Goal: Task Accomplishment & Management: Manage account settings

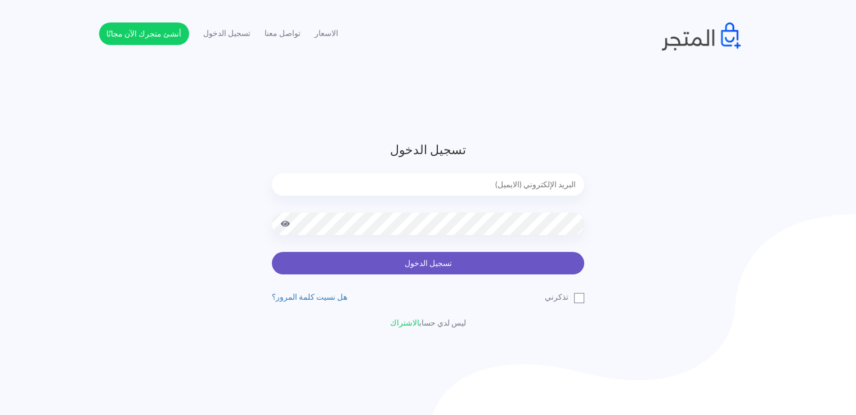
type input "[EMAIL_ADDRESS][DOMAIN_NAME]"
click at [497, 258] on button "تسجيل الدخول" at bounding box center [428, 263] width 312 height 23
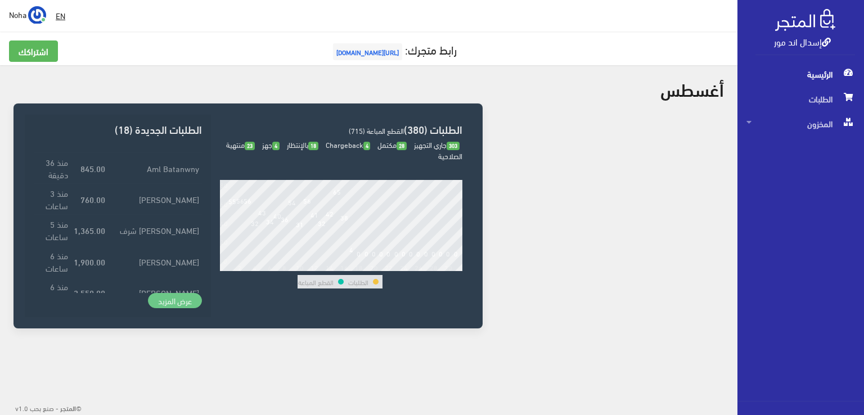
click at [186, 296] on link "عرض المزيد" at bounding box center [175, 301] width 54 height 16
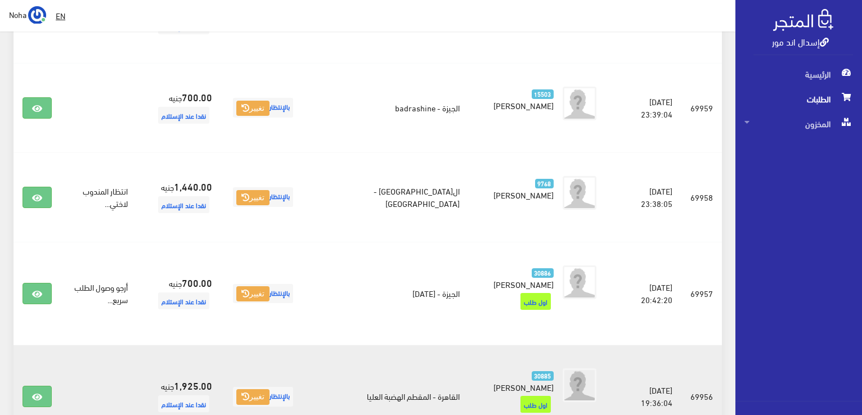
scroll to position [1294, 0]
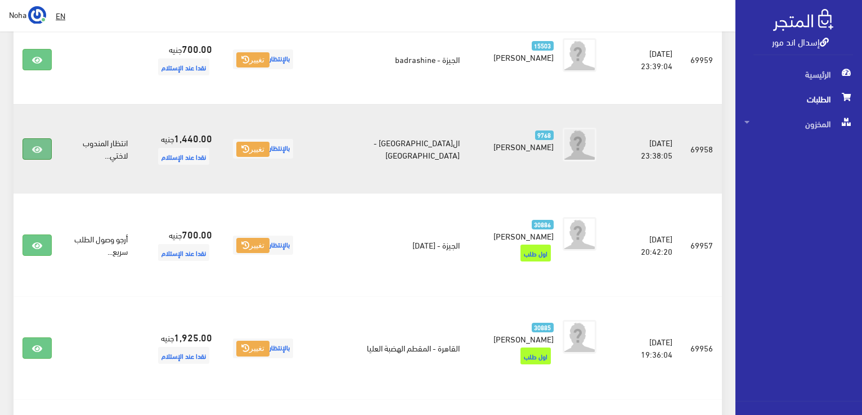
click at [44, 138] on link at bounding box center [37, 148] width 29 height 21
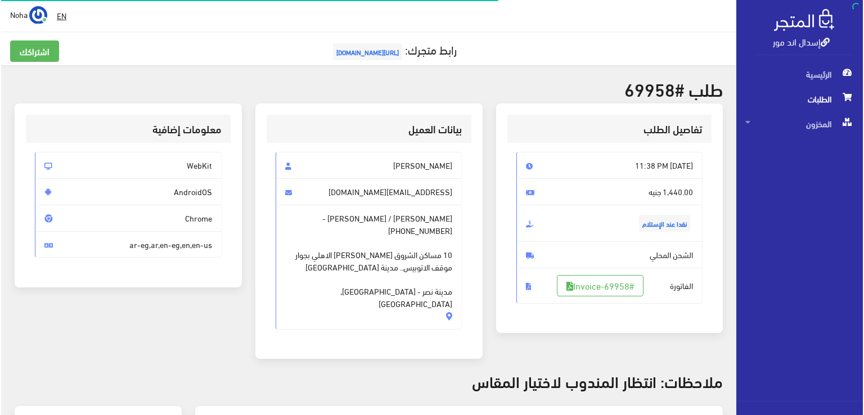
scroll to position [113, 0]
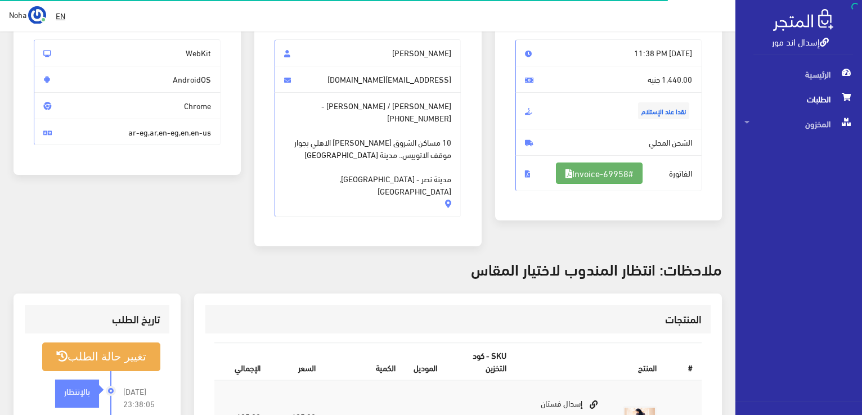
click at [610, 170] on link "#Invoice-69958" at bounding box center [599, 173] width 87 height 21
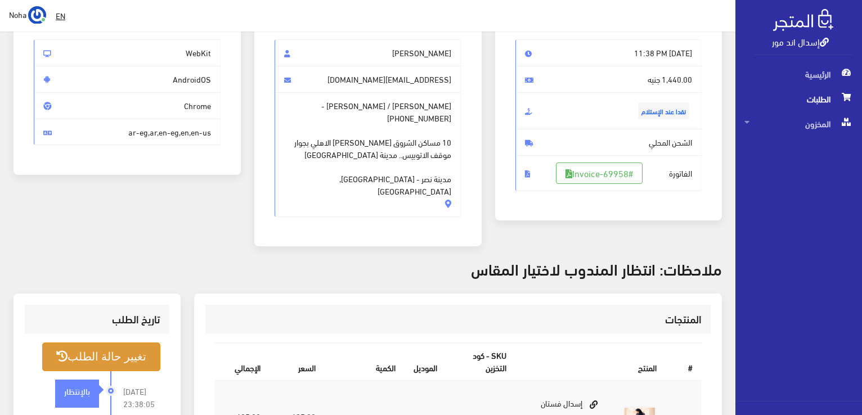
click at [113, 343] on button "تغيير حالة الطلب" at bounding box center [101, 357] width 118 height 29
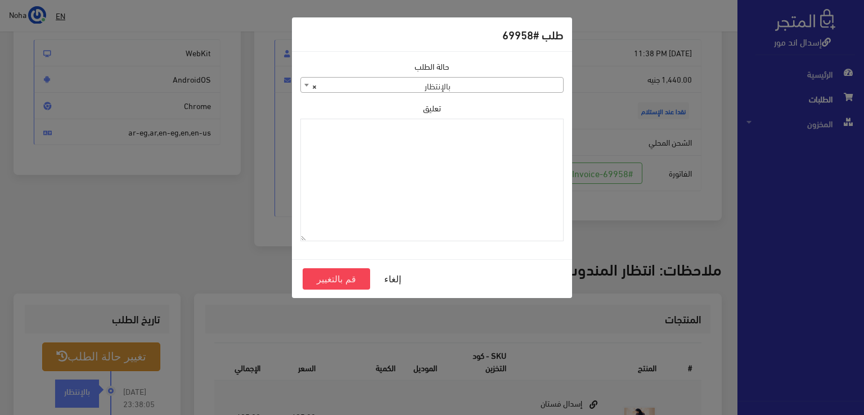
click at [467, 86] on span "× بالإنتظار" at bounding box center [432, 86] width 262 height 16
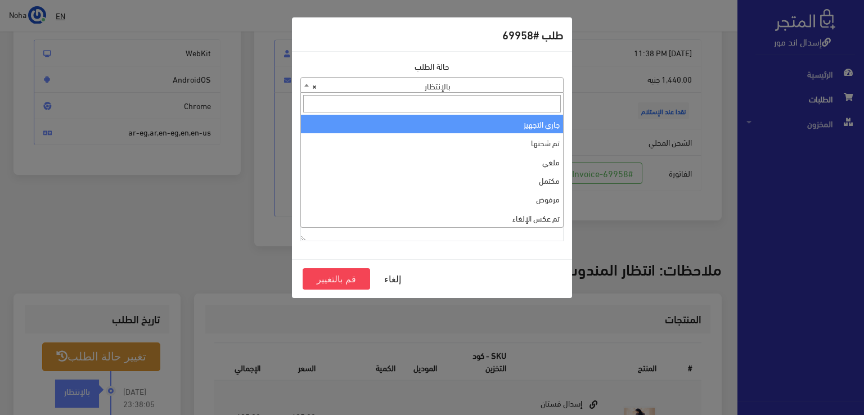
select select "1"
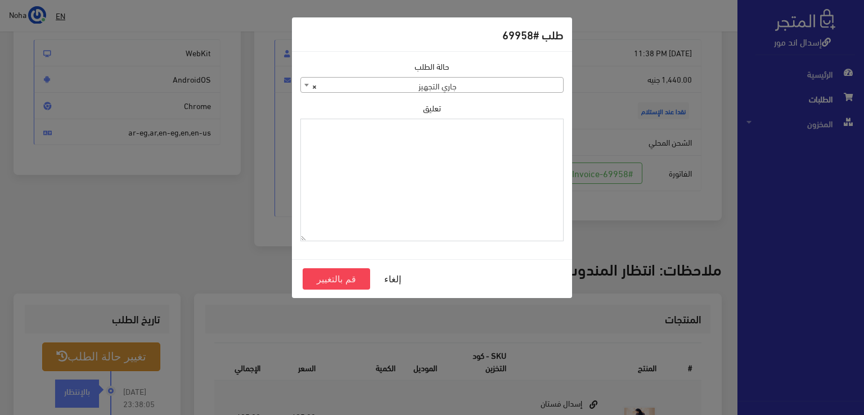
drag, startPoint x: 445, startPoint y: 159, endPoint x: 406, endPoint y: 172, distance: 41.4
click at [406, 172] on textarea "تعليق" at bounding box center [431, 180] width 263 height 123
click at [527, 136] on textarea "1112491" at bounding box center [431, 180] width 263 height 123
type textarea "1112491"
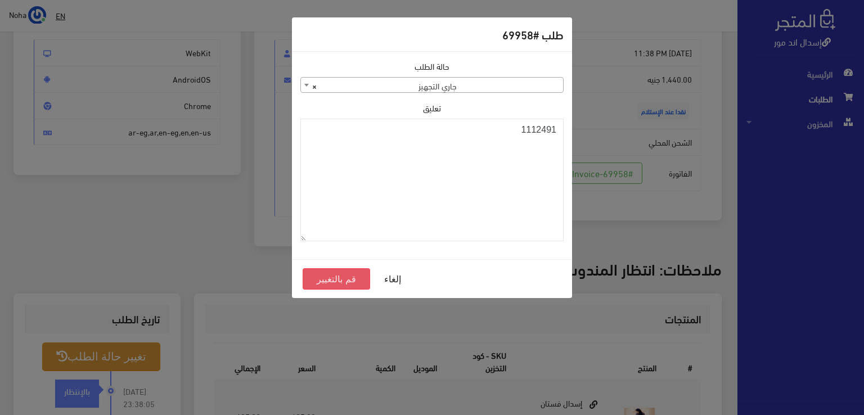
click at [337, 281] on button "قم بالتغيير" at bounding box center [337, 278] width 68 height 21
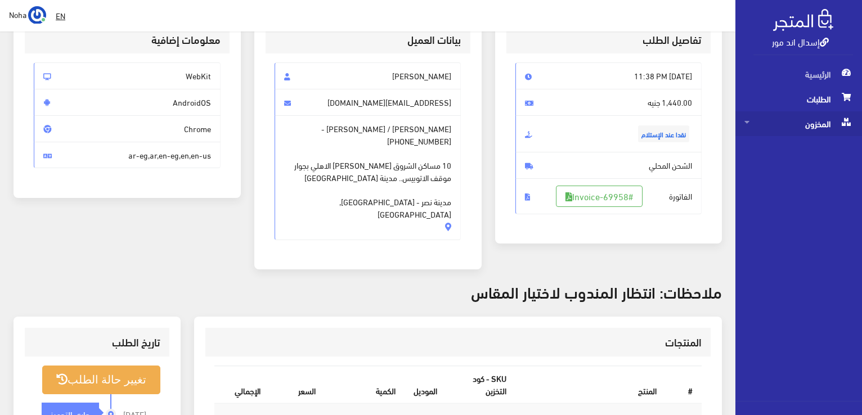
scroll to position [225, 0]
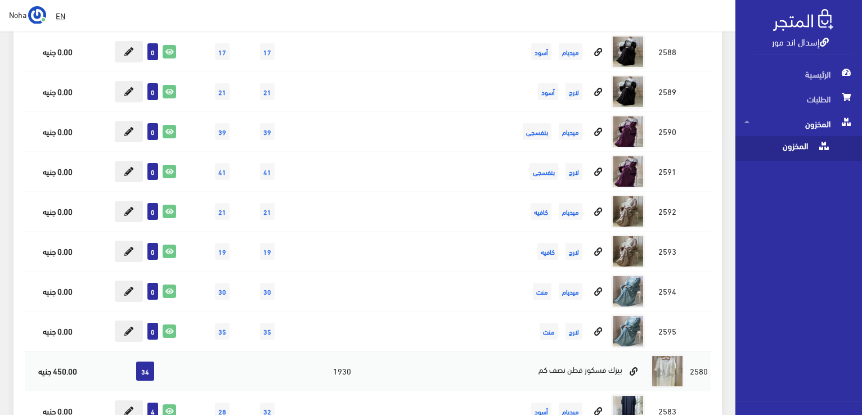
scroll to position [7707, 0]
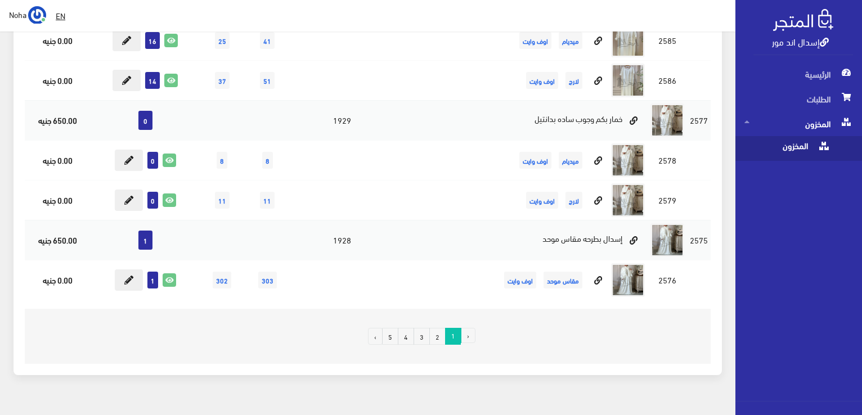
click at [425, 328] on link "3" at bounding box center [421, 336] width 16 height 17
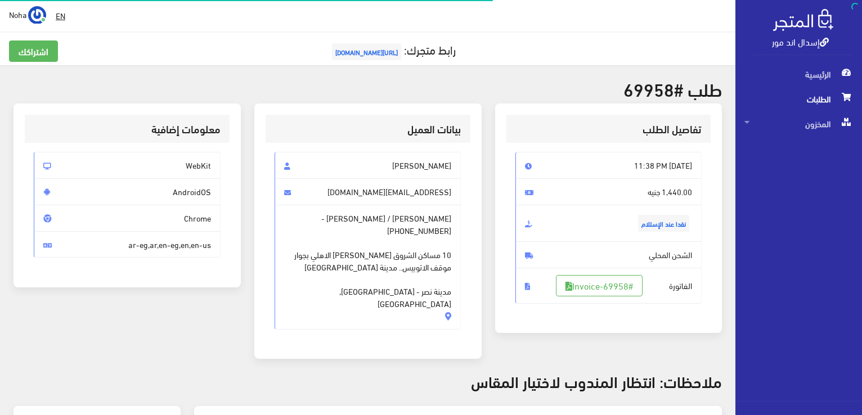
scroll to position [113, 0]
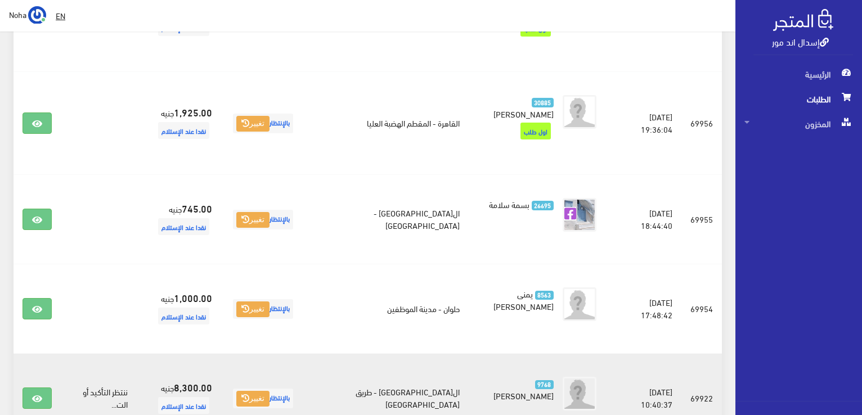
scroll to position [1572, 0]
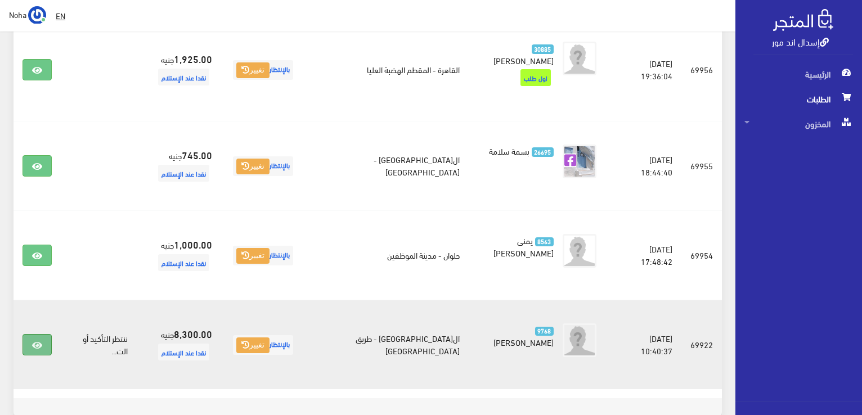
click at [37, 334] on link at bounding box center [37, 344] width 29 height 21
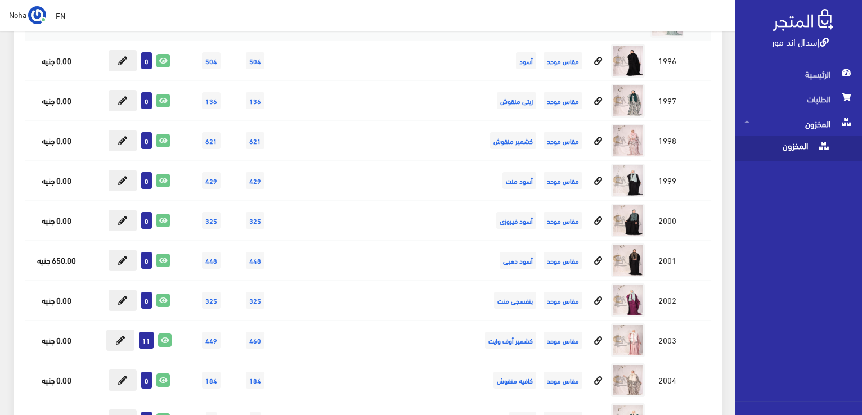
scroll to position [8944, 0]
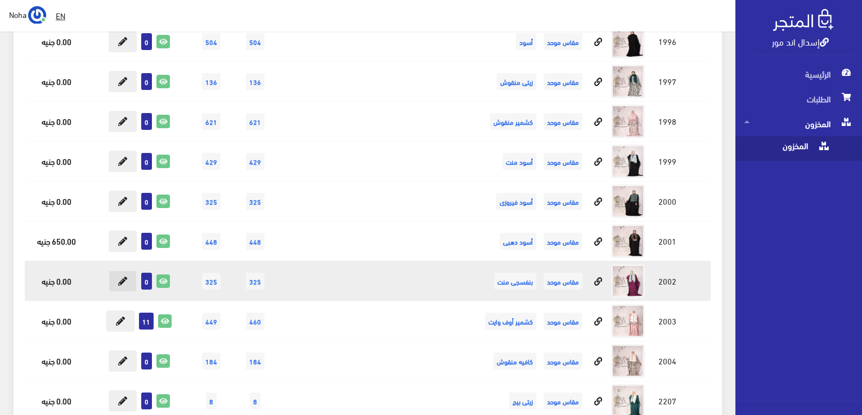
click at [120, 277] on icon at bounding box center [122, 281] width 9 height 9
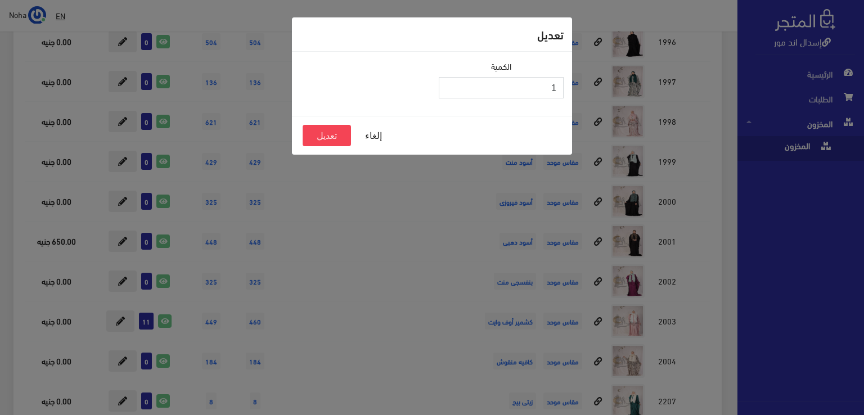
type input "1"
click at [450, 83] on input "1" at bounding box center [501, 87] width 125 height 21
click at [342, 134] on button "تعديل" at bounding box center [327, 135] width 48 height 21
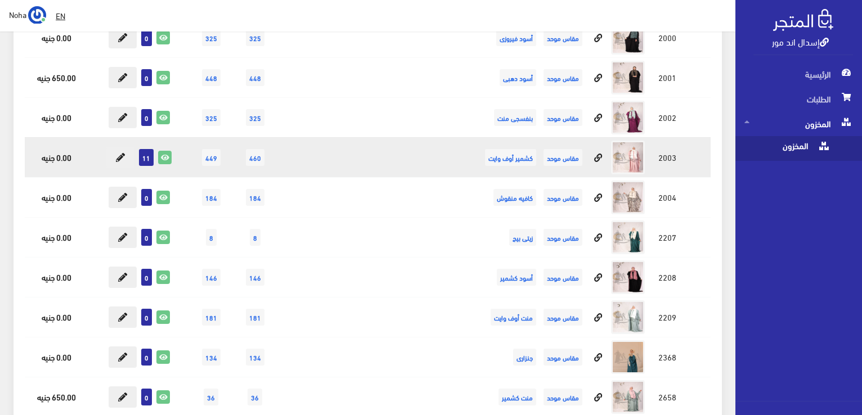
scroll to position [9113, 0]
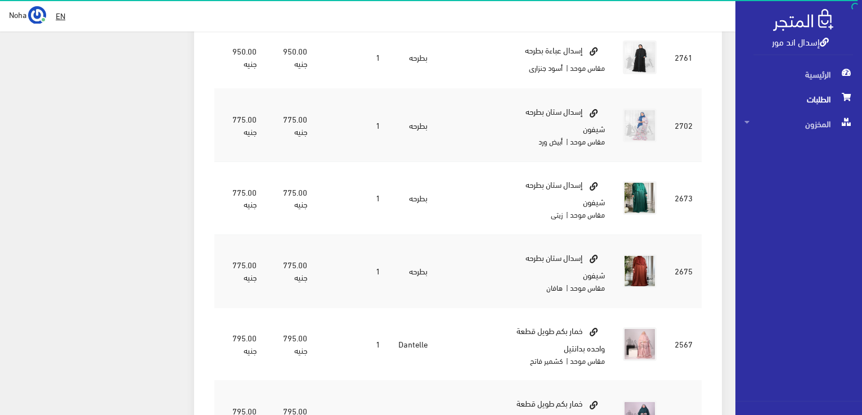
scroll to position [1073, 0]
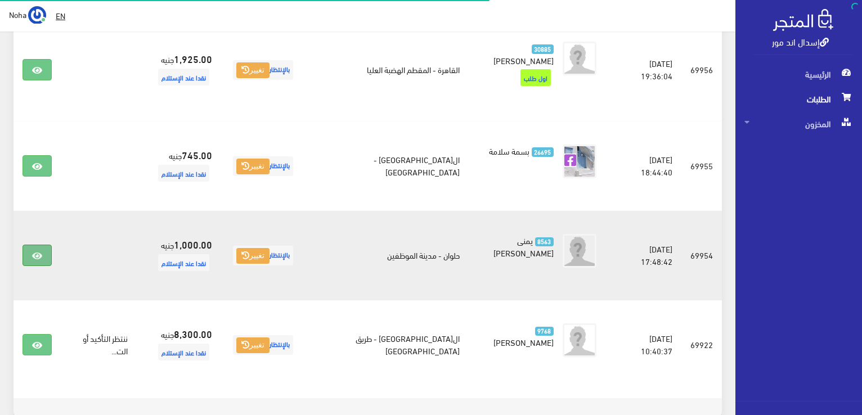
click at [35, 251] on icon at bounding box center [37, 255] width 10 height 9
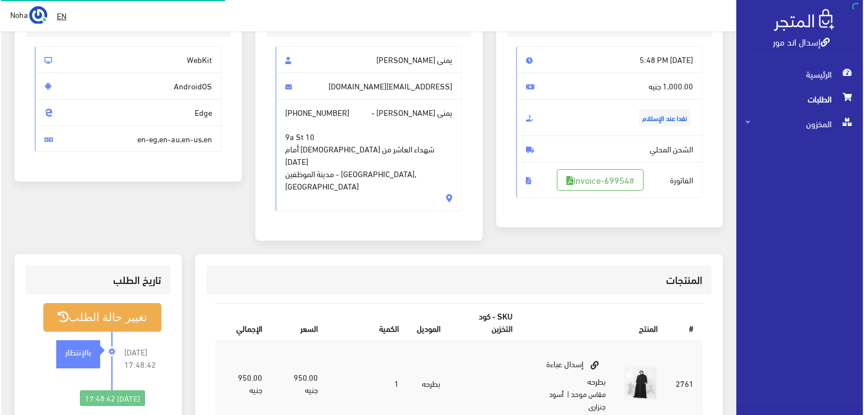
scroll to position [169, 0]
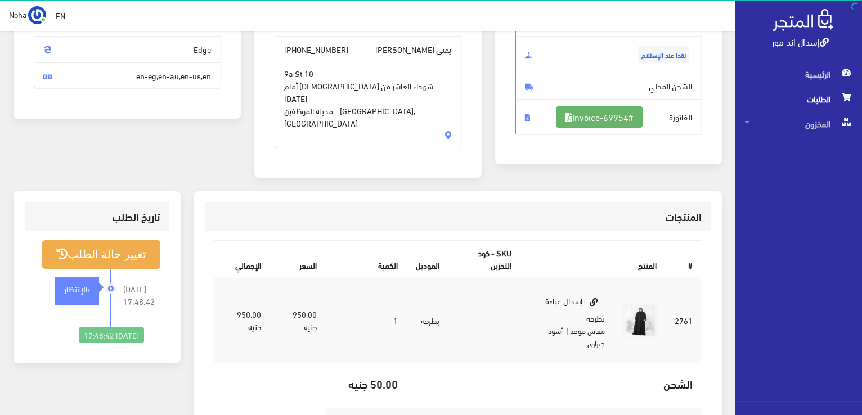
click at [617, 112] on link "#Invoice-69954" at bounding box center [599, 116] width 87 height 21
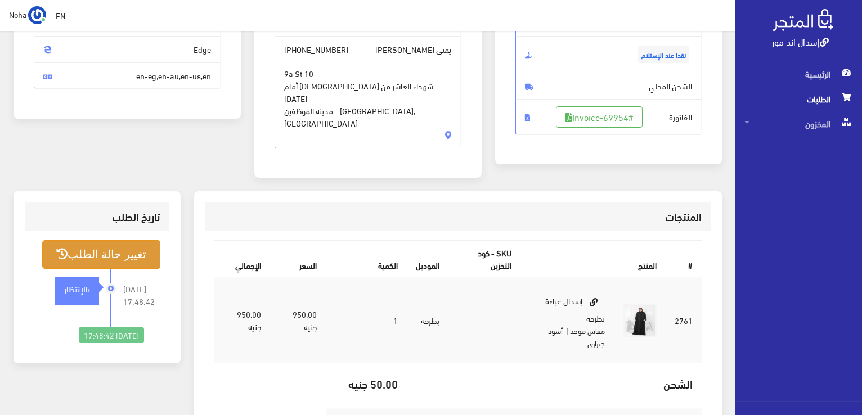
click at [88, 240] on button "تغيير حالة الطلب" at bounding box center [101, 254] width 118 height 29
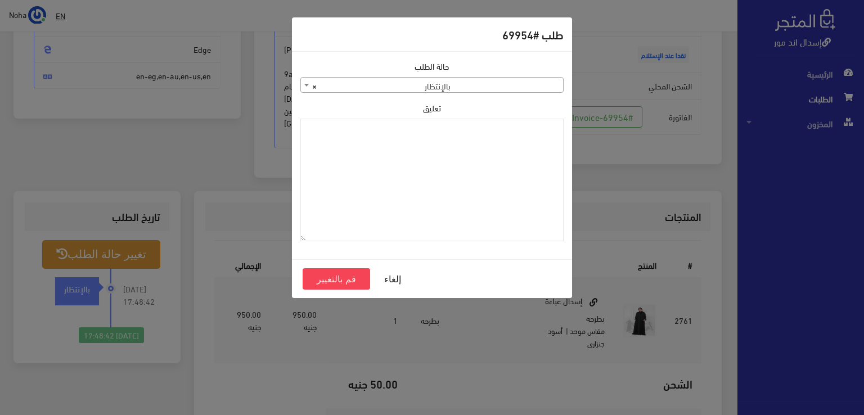
click at [465, 84] on span "× بالإنتظار" at bounding box center [432, 86] width 262 height 16
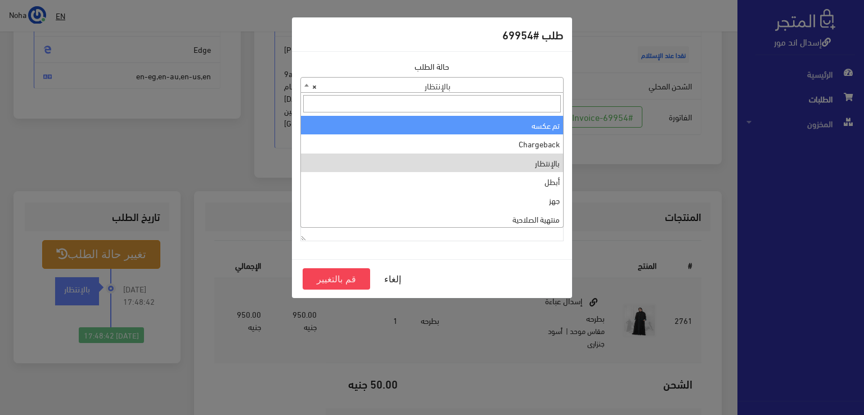
scroll to position [0, 0]
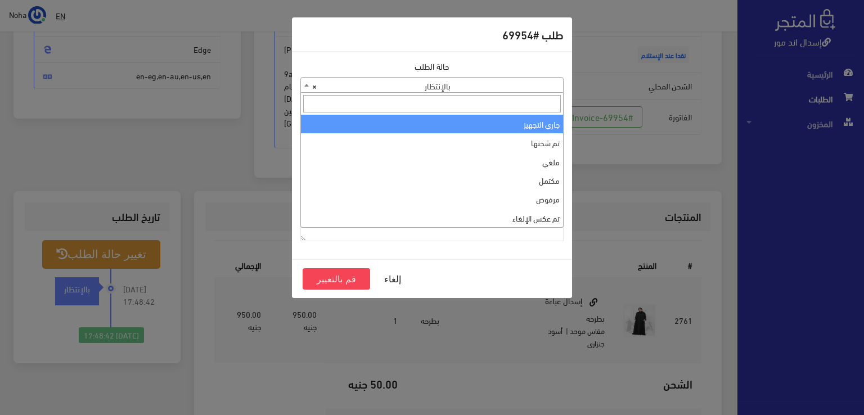
select select "1"
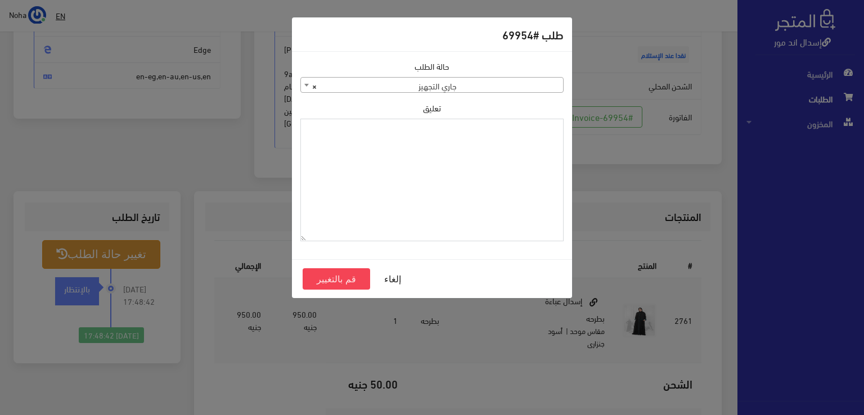
paste textarea "1112491"
type textarea "1112491"
click at [341, 273] on button "قم بالتغيير" at bounding box center [337, 278] width 68 height 21
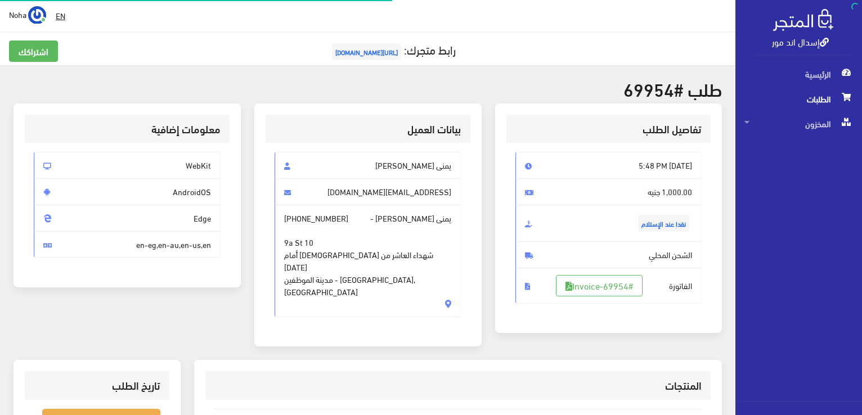
scroll to position [161, 0]
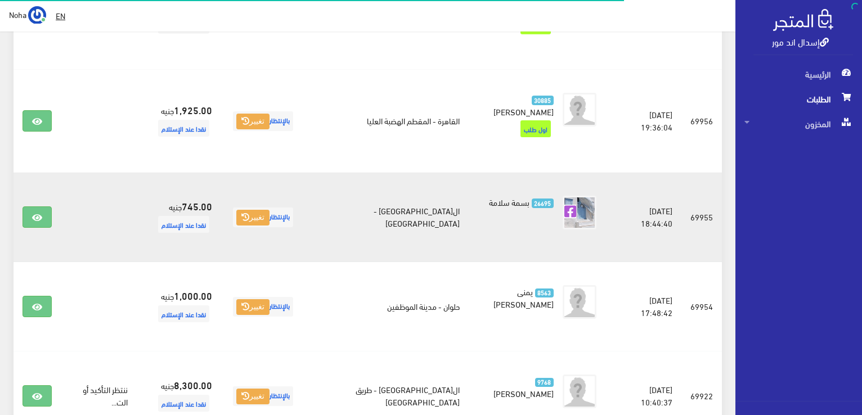
scroll to position [1516, 0]
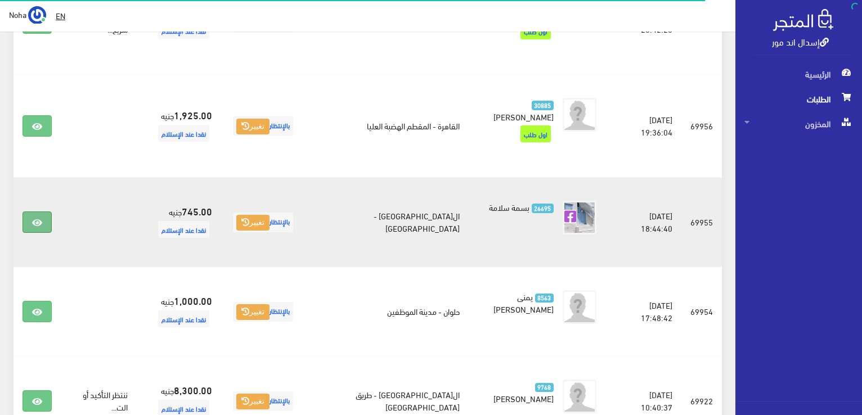
click at [34, 218] on icon at bounding box center [37, 222] width 10 height 9
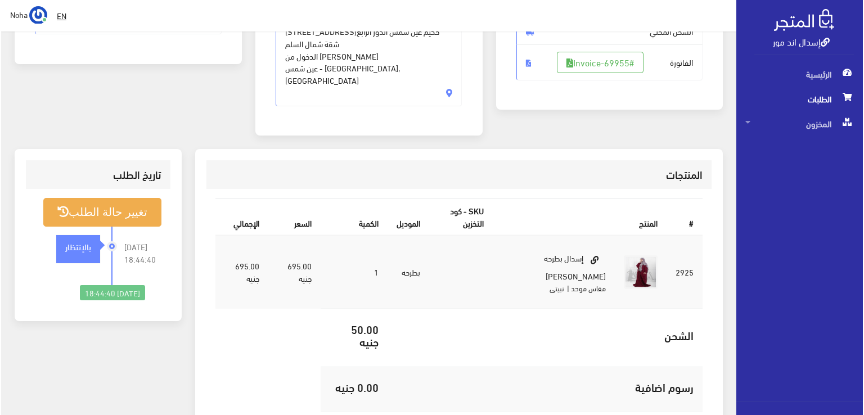
scroll to position [225, 0]
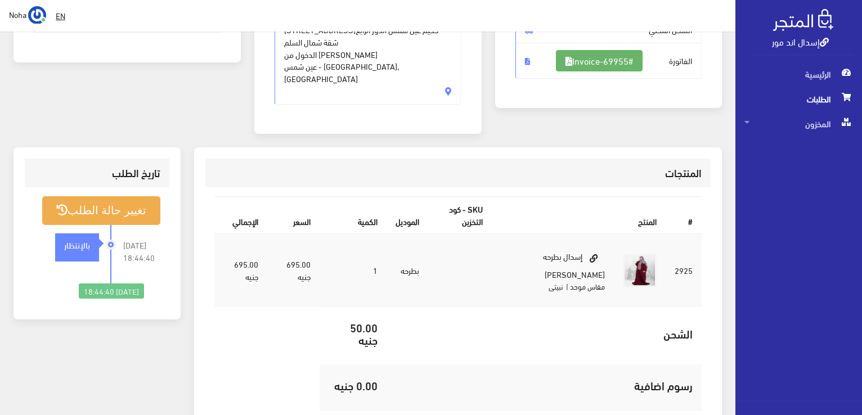
click at [591, 61] on link "#Invoice-69955" at bounding box center [599, 60] width 87 height 21
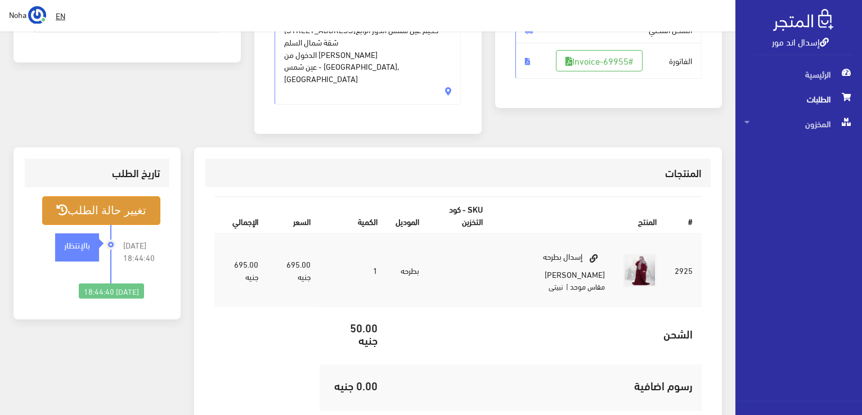
click at [115, 205] on button "تغيير حالة الطلب" at bounding box center [101, 210] width 118 height 29
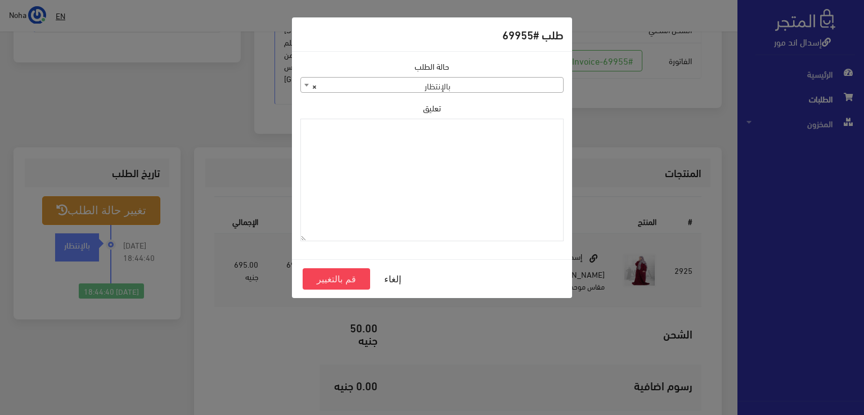
drag, startPoint x: 527, startPoint y: 75, endPoint x: 525, endPoint y: 80, distance: 5.7
click at [527, 77] on div "حالة الطلب جاري التجهيز تم شحنها ملغي مكتمل مرفوض تم عكس الإلغاء فشل تم رد المب…" at bounding box center [431, 76] width 263 height 33
click at [525, 80] on span "× بالإنتظار" at bounding box center [432, 86] width 262 height 16
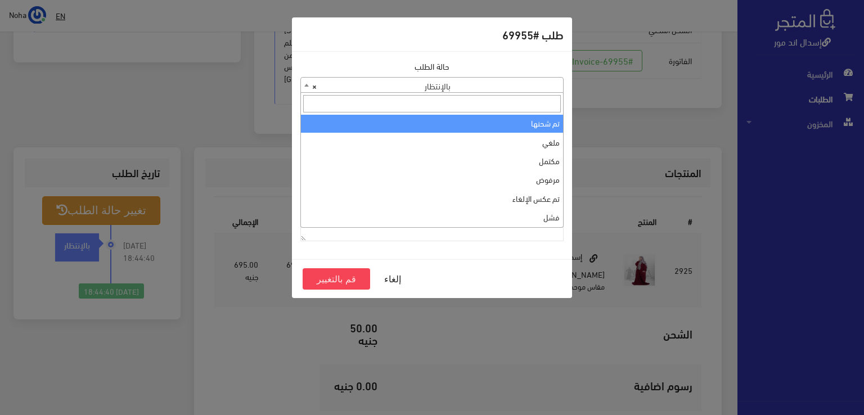
scroll to position [0, 0]
select select "1"
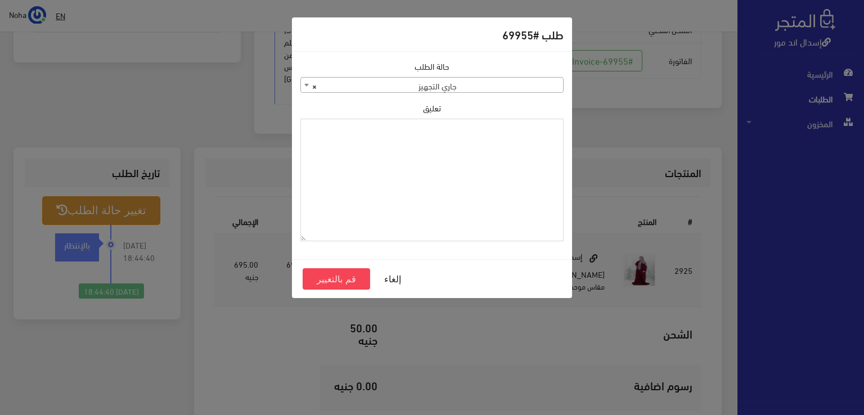
paste textarea "1112491"
type textarea "1112491"
click at [348, 280] on button "قم بالتغيير" at bounding box center [337, 278] width 68 height 21
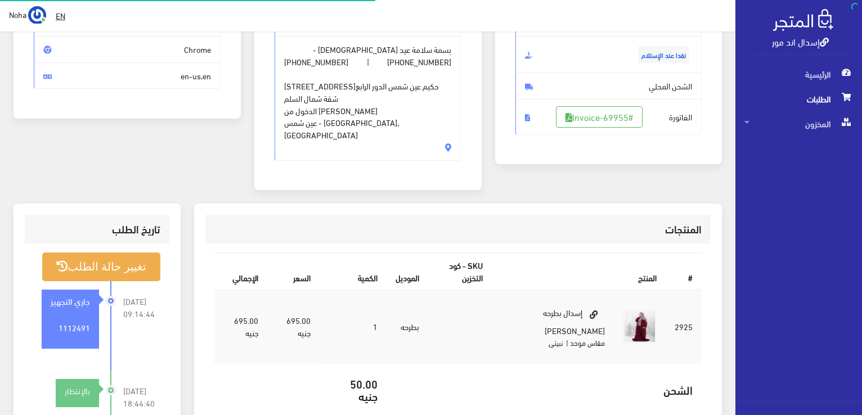
scroll to position [169, 0]
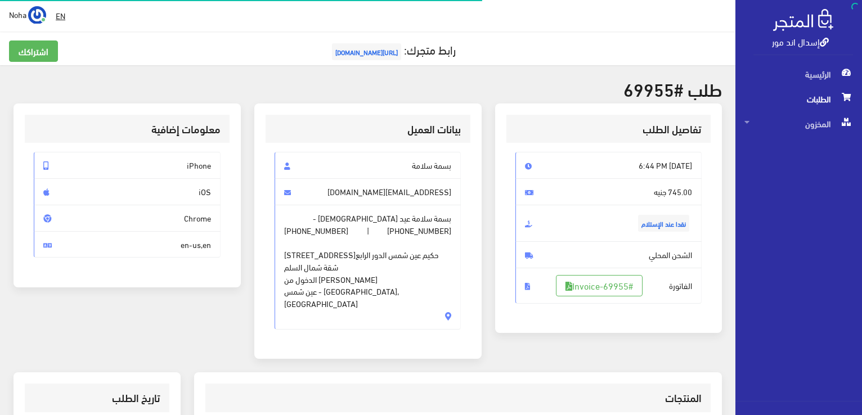
scroll to position [221, 0]
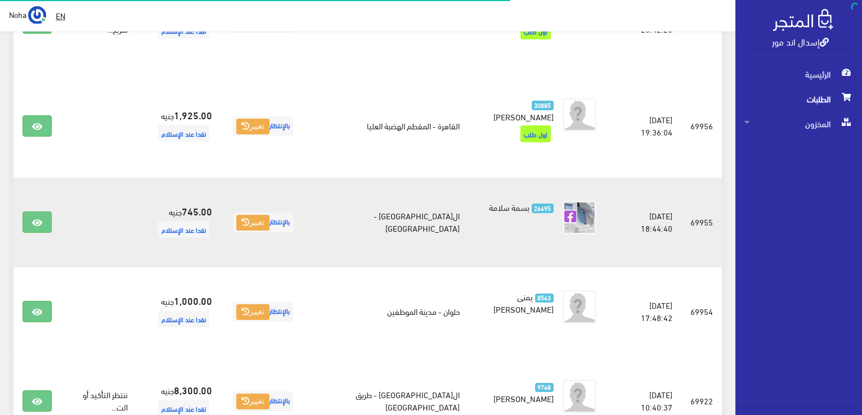
scroll to position [1516, 0]
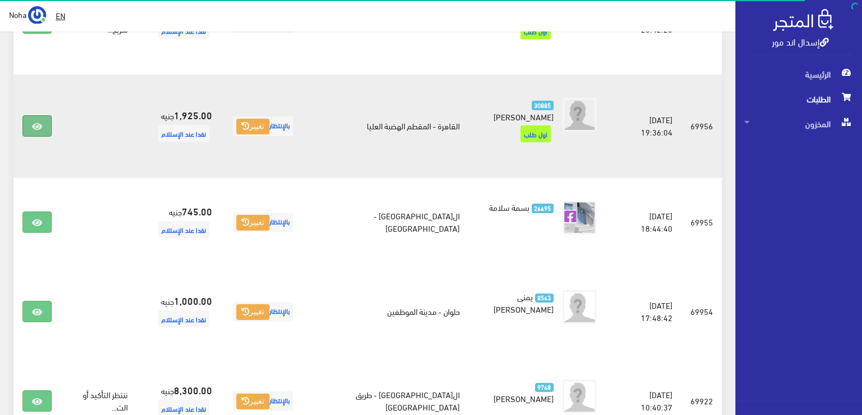
click at [36, 122] on icon at bounding box center [37, 126] width 10 height 9
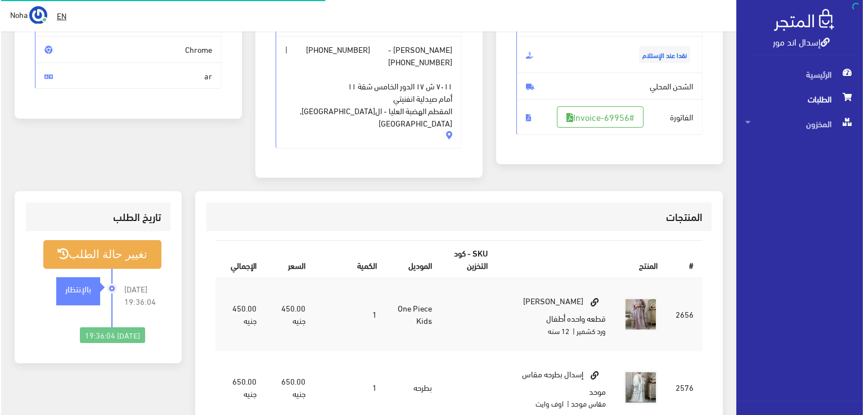
scroll to position [169, 0]
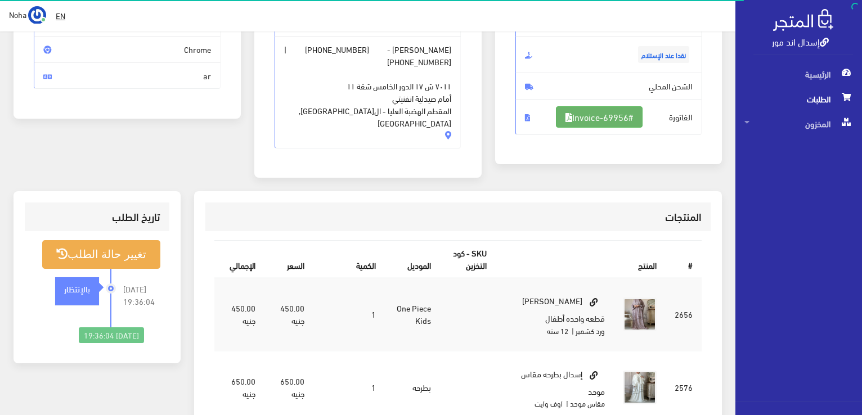
click at [620, 107] on link "#Invoice-69956" at bounding box center [599, 116] width 87 height 21
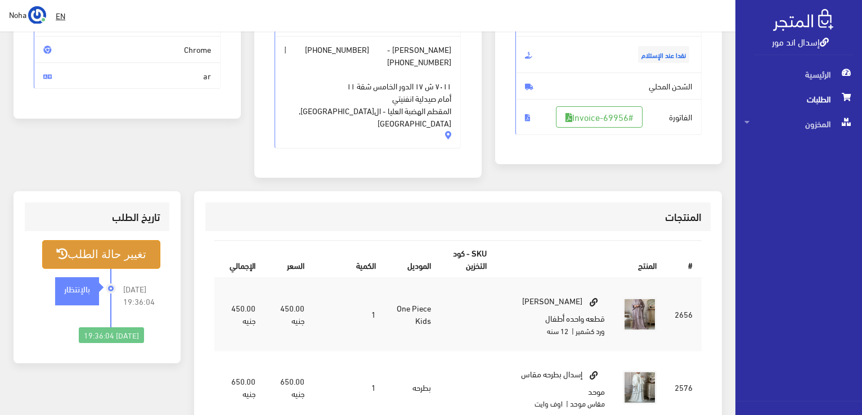
click at [112, 250] on button "تغيير حالة الطلب" at bounding box center [101, 254] width 118 height 29
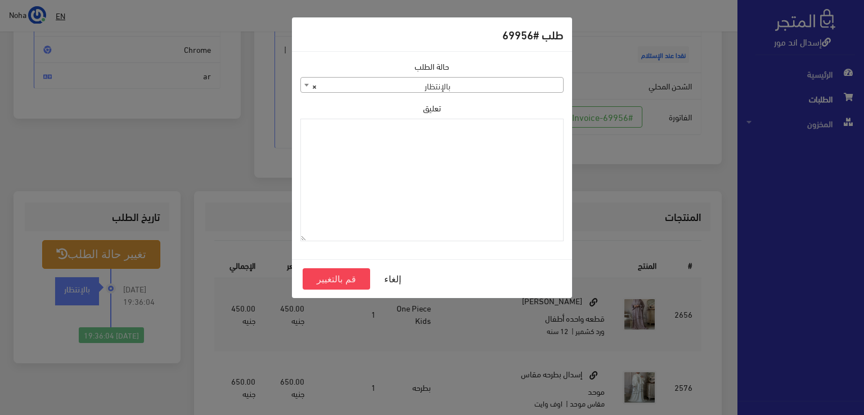
click at [437, 81] on span "× بالإنتظار" at bounding box center [432, 86] width 262 height 16
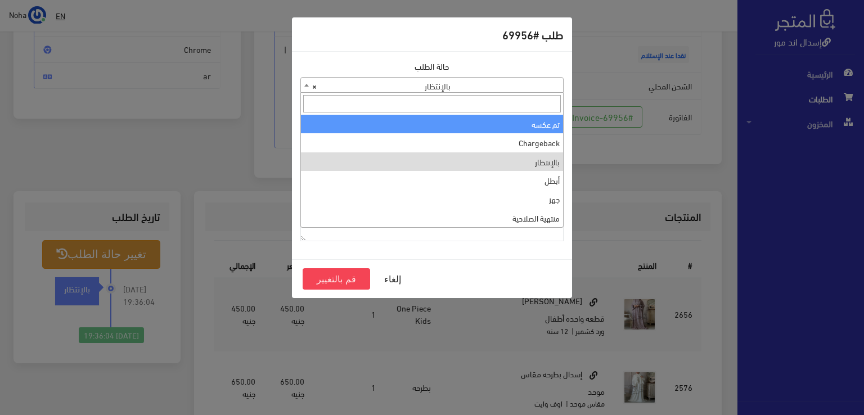
scroll to position [0, 0]
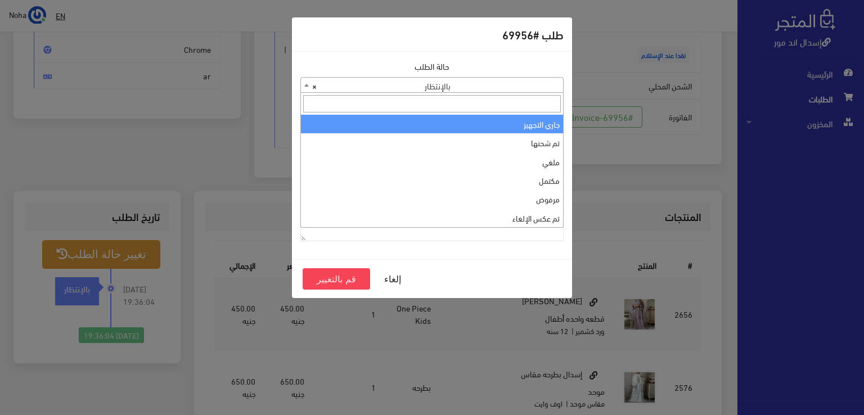
select select "1"
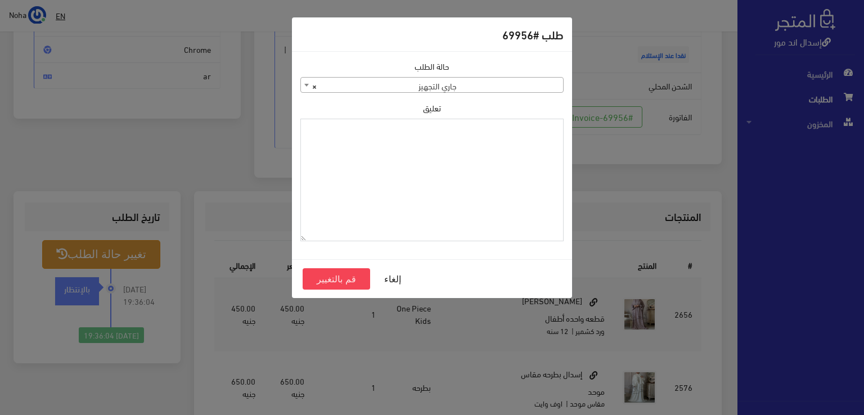
paste textarea "1112491"
type textarea "1112491"
click at [364, 284] on button "قم بالتغيير" at bounding box center [337, 278] width 68 height 21
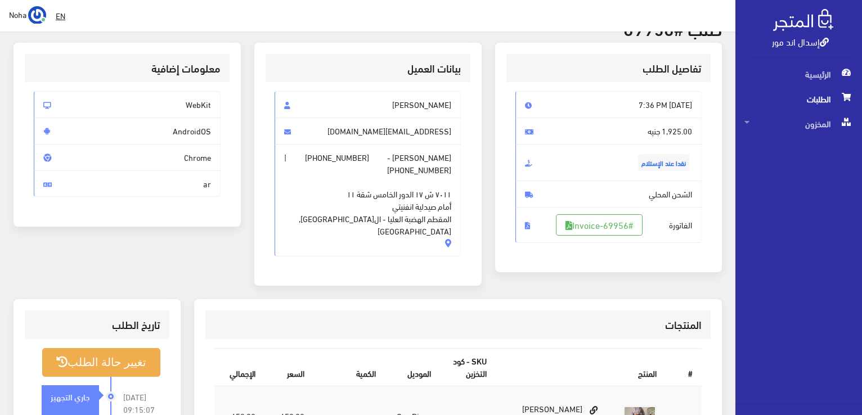
scroll to position [169, 0]
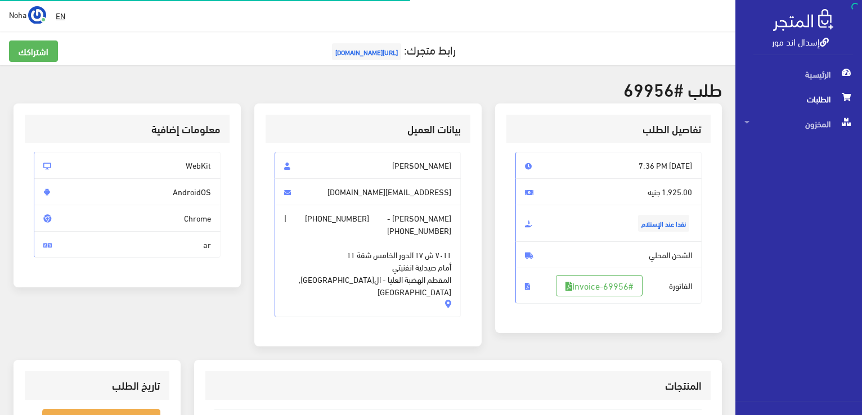
scroll to position [161, 0]
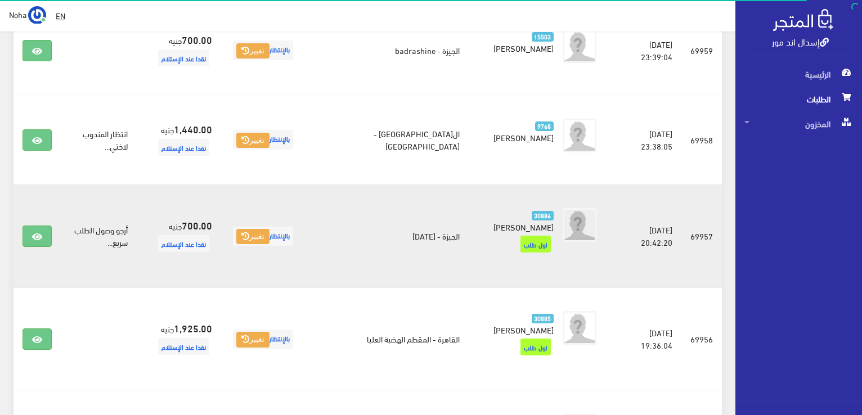
scroll to position [1291, 0]
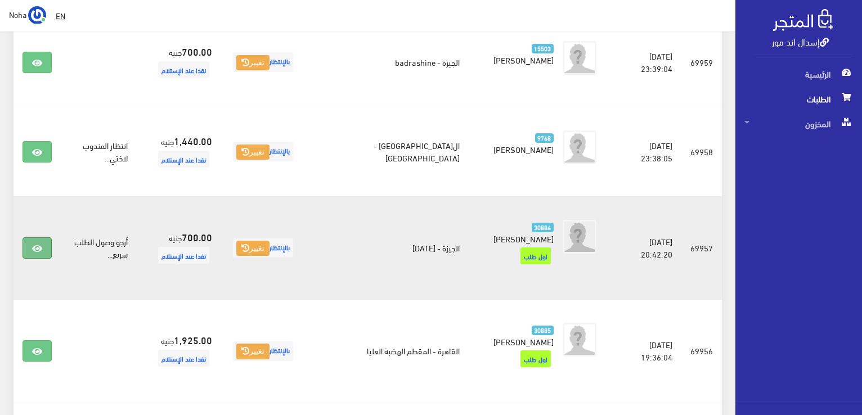
click at [34, 244] on icon at bounding box center [37, 248] width 10 height 9
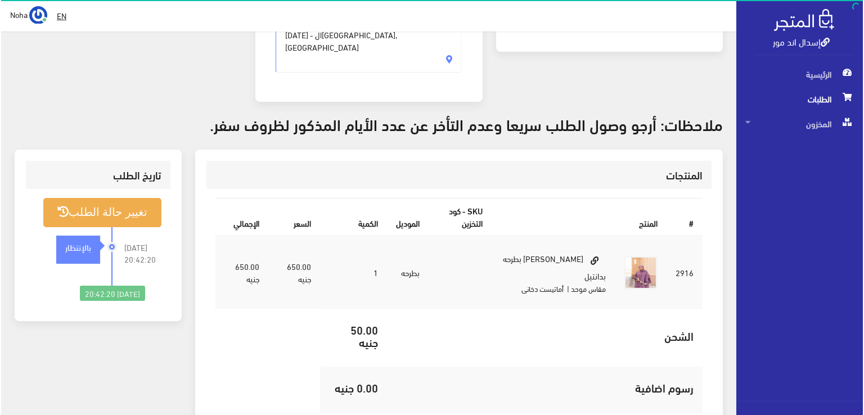
scroll to position [225, 0]
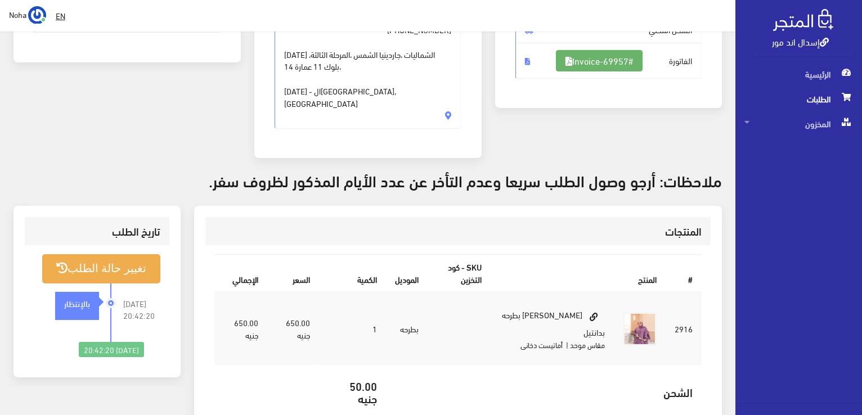
click at [582, 63] on link "#Invoice-69957" at bounding box center [599, 60] width 87 height 21
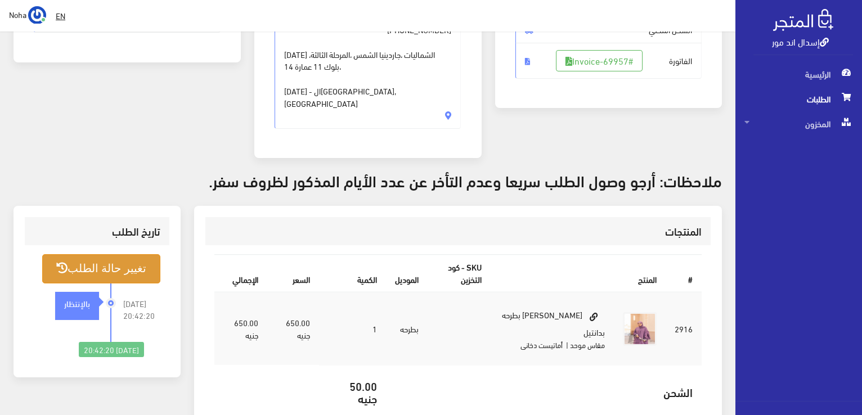
click at [126, 254] on button "تغيير حالة الطلب" at bounding box center [101, 268] width 118 height 29
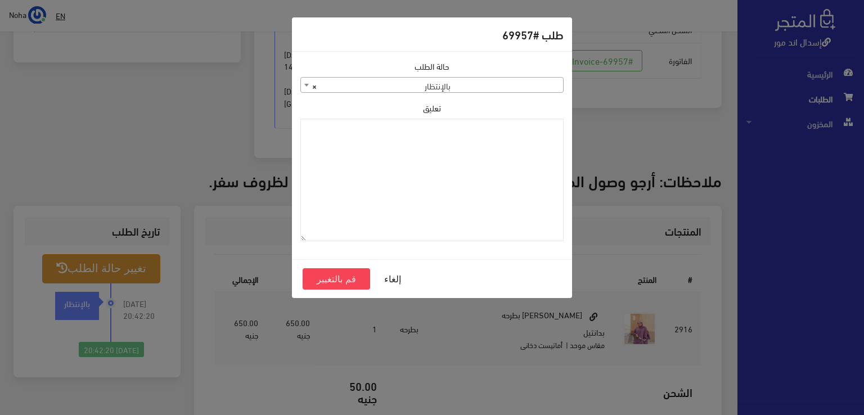
click at [410, 88] on span "× بالإنتظار" at bounding box center [432, 86] width 262 height 16
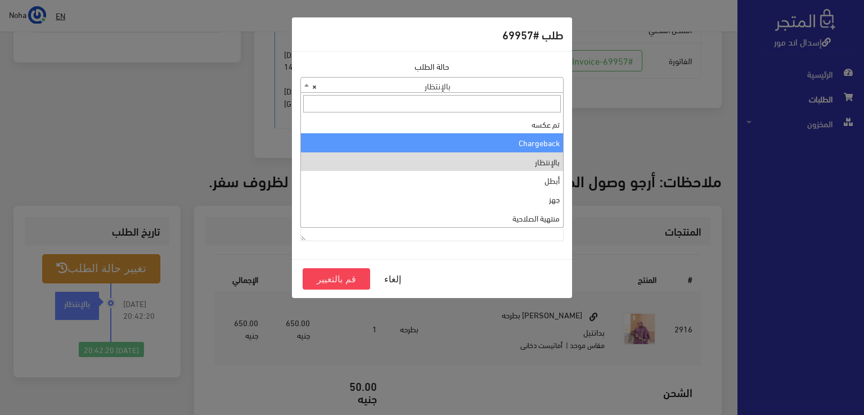
scroll to position [0, 0]
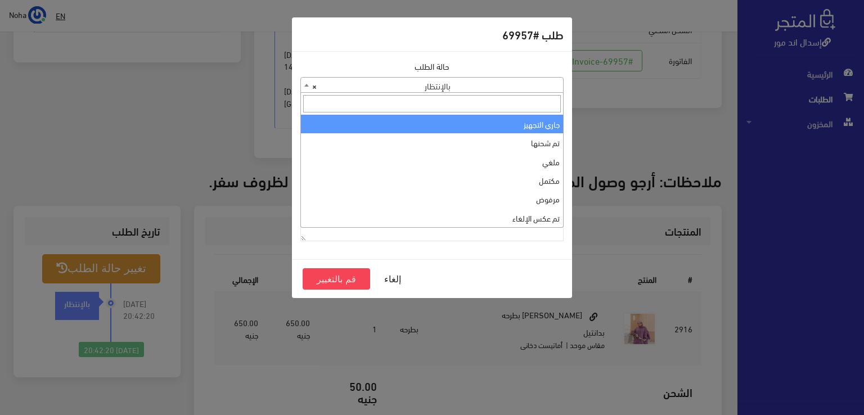
select select "1"
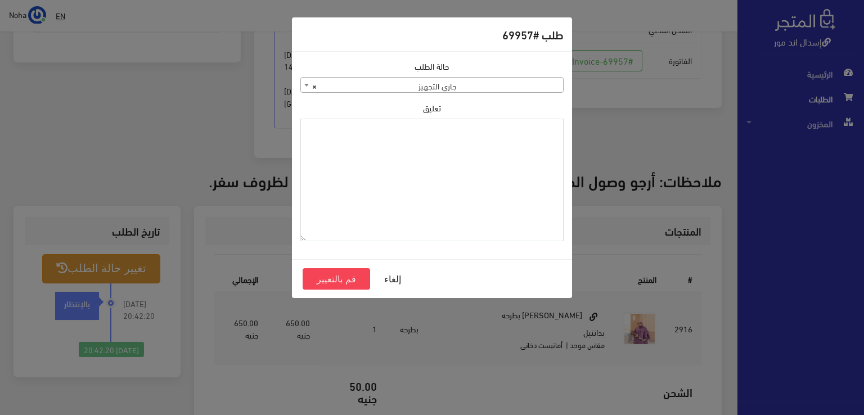
paste textarea "1112491"
type textarea "1112491"
click at [352, 280] on button "قم بالتغيير" at bounding box center [337, 278] width 68 height 21
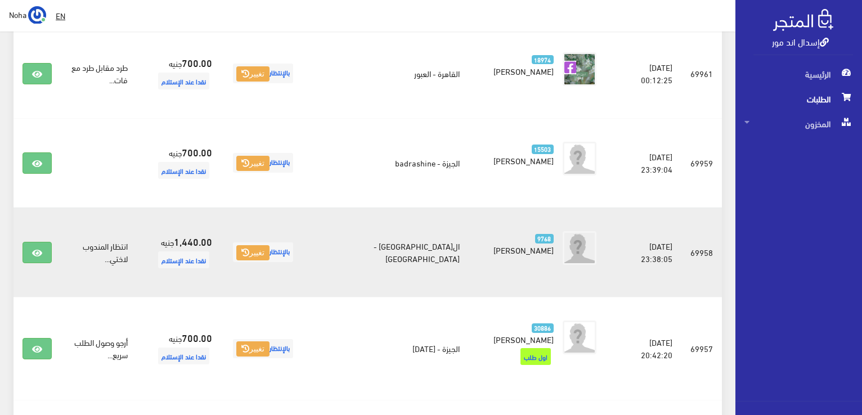
scroll to position [1178, 0]
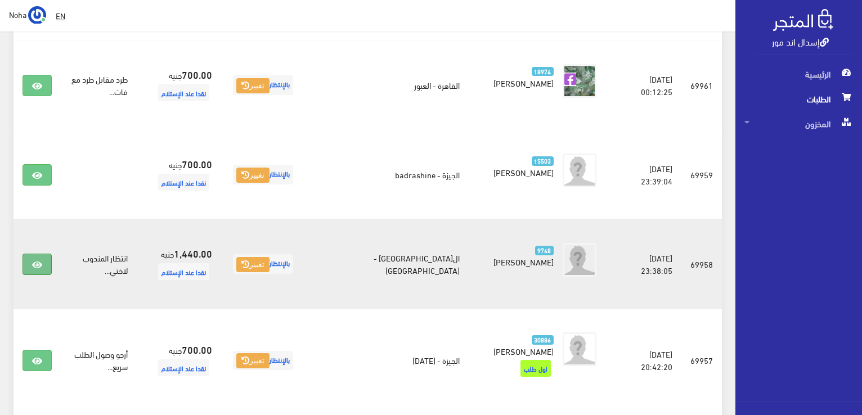
click at [38, 260] on icon at bounding box center [37, 264] width 10 height 9
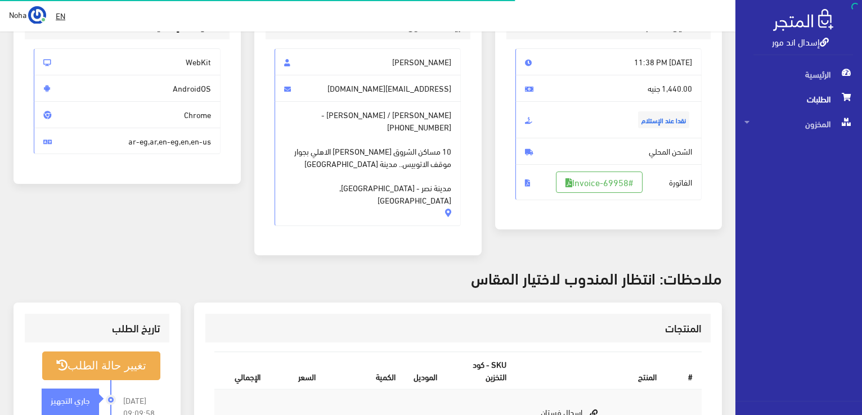
scroll to position [169, 0]
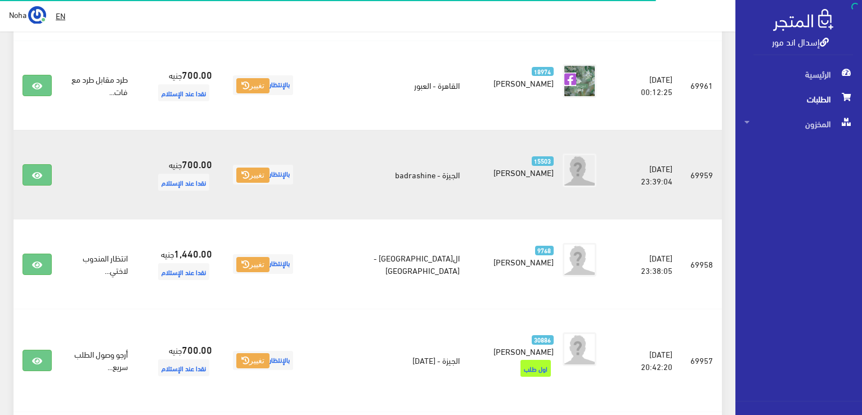
scroll to position [1122, 0]
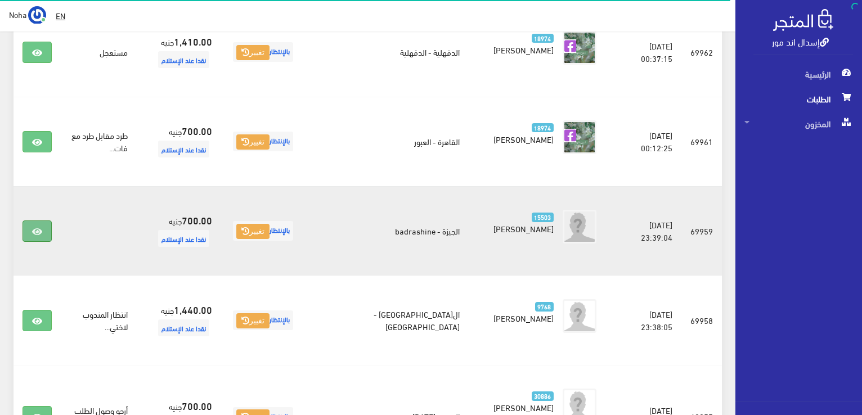
click at [35, 227] on icon at bounding box center [37, 231] width 10 height 9
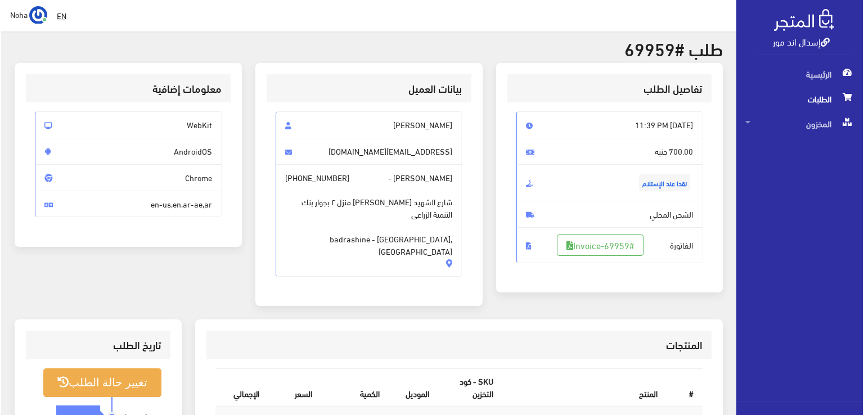
scroll to position [169, 0]
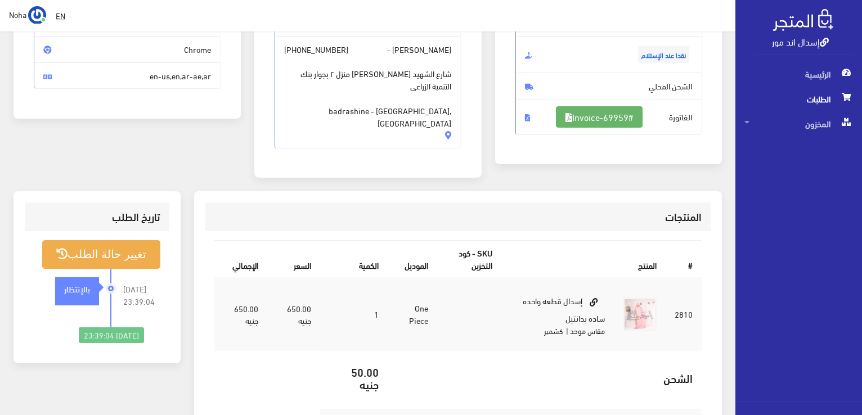
click at [618, 122] on link "#Invoice-69959" at bounding box center [599, 116] width 87 height 21
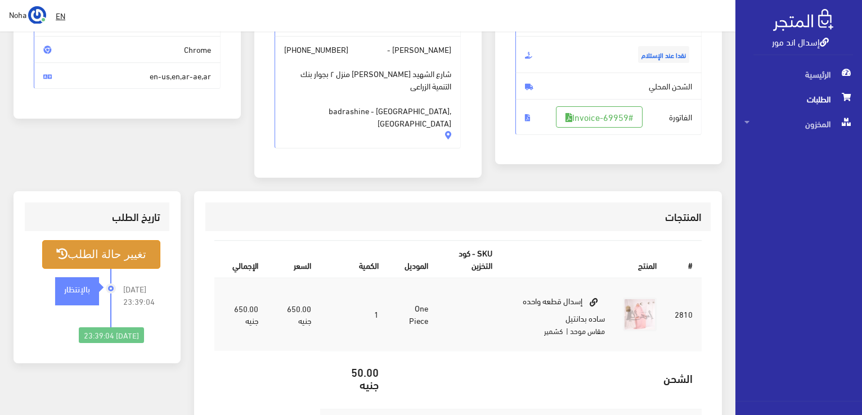
click at [122, 251] on button "تغيير حالة الطلب" at bounding box center [101, 254] width 118 height 29
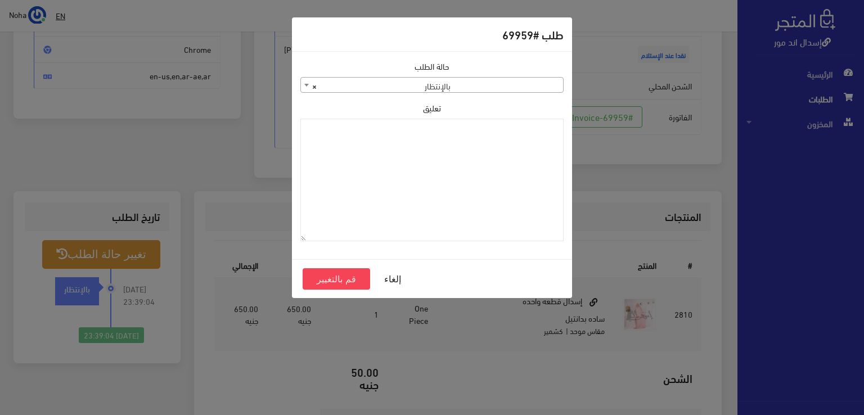
click at [509, 81] on span "× بالإنتظار" at bounding box center [432, 86] width 262 height 16
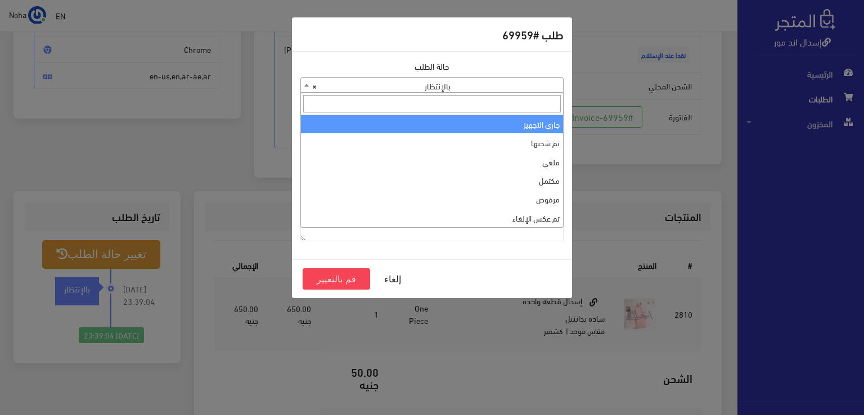
select select "1"
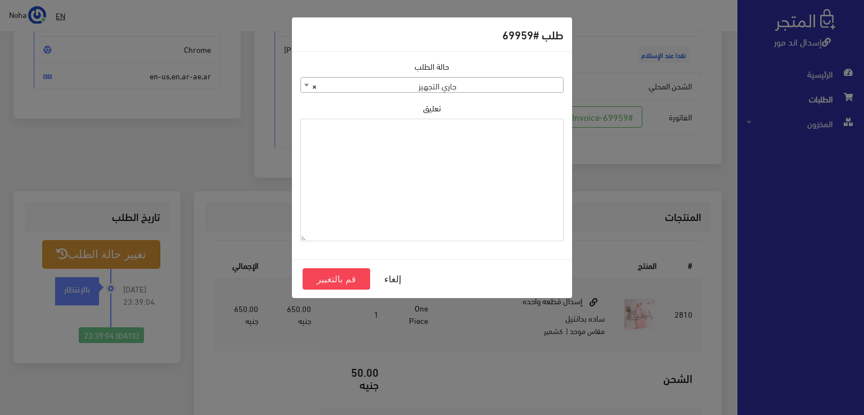
paste textarea "1112491"
type textarea "1112491"
click at [343, 275] on button "قم بالتغيير" at bounding box center [337, 278] width 68 height 21
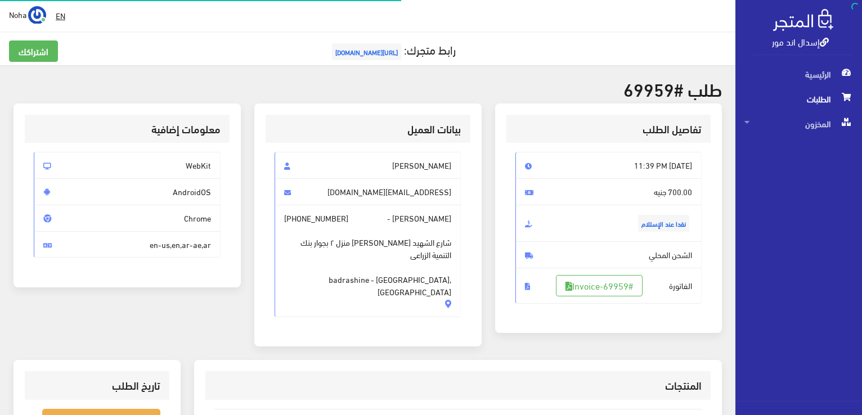
scroll to position [161, 0]
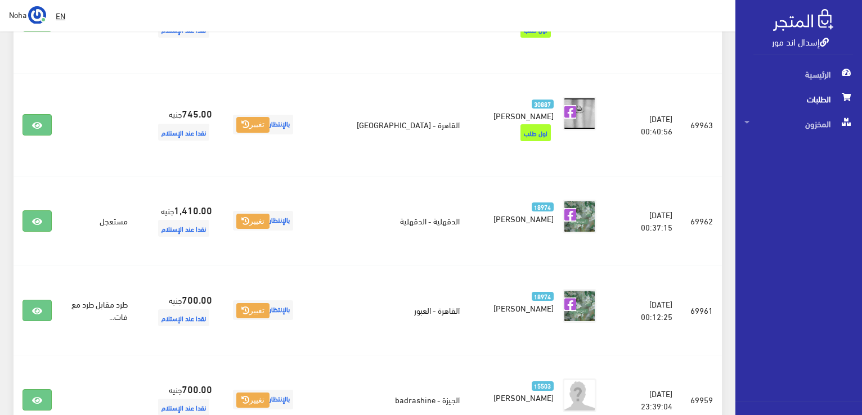
scroll to position [1010, 0]
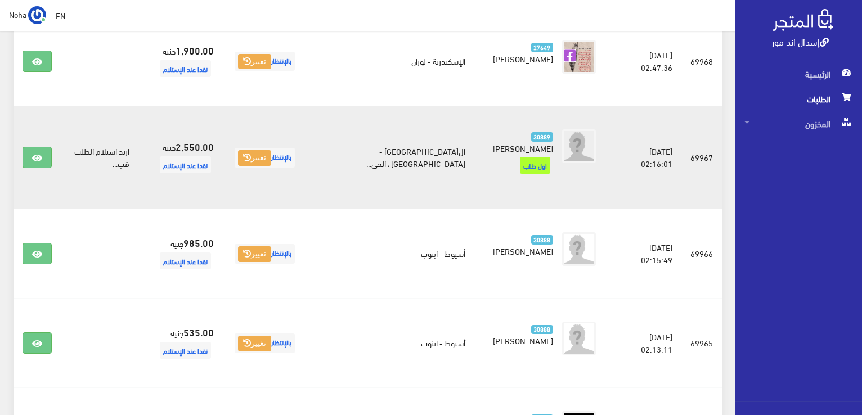
scroll to position [450, 0]
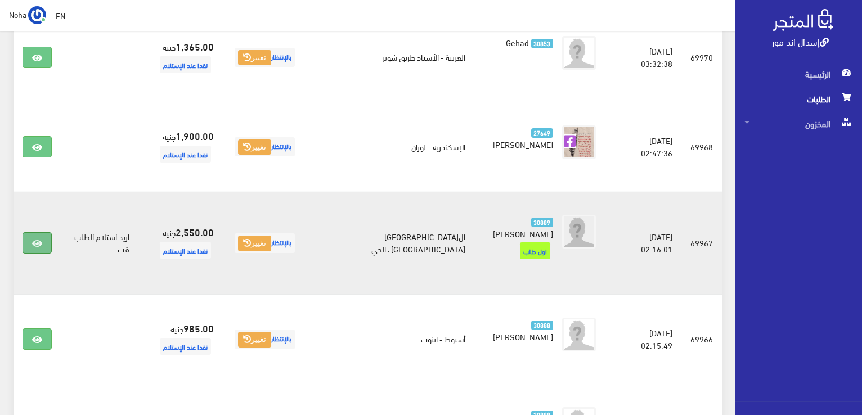
click at [34, 239] on icon at bounding box center [37, 243] width 10 height 9
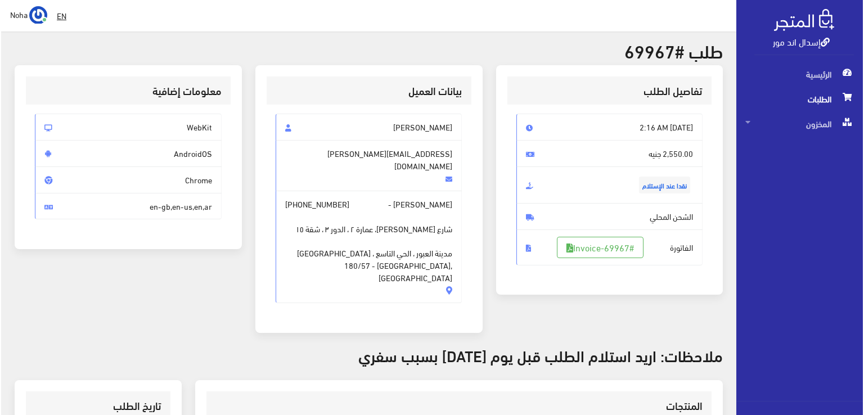
scroll to position [113, 0]
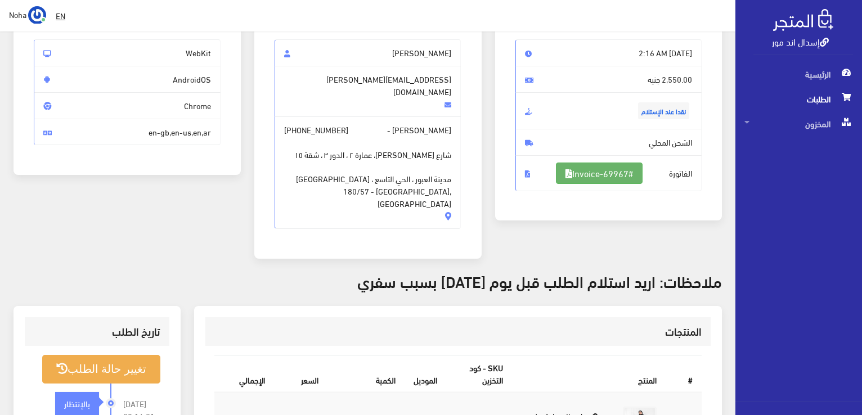
click at [603, 176] on link "#Invoice-69967" at bounding box center [599, 173] width 87 height 21
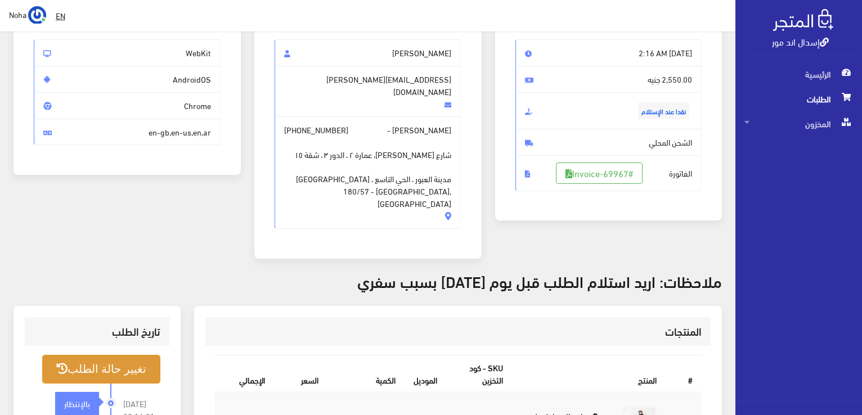
click at [97, 355] on button "تغيير حالة الطلب" at bounding box center [101, 369] width 118 height 29
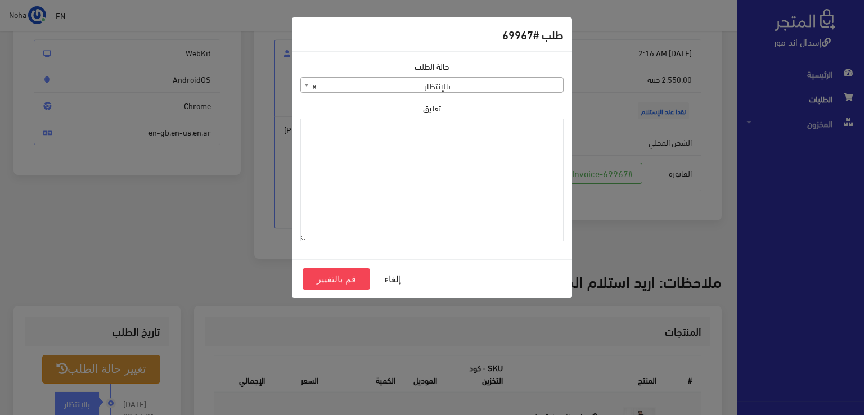
click at [470, 86] on span "× بالإنتظار" at bounding box center [432, 86] width 262 height 16
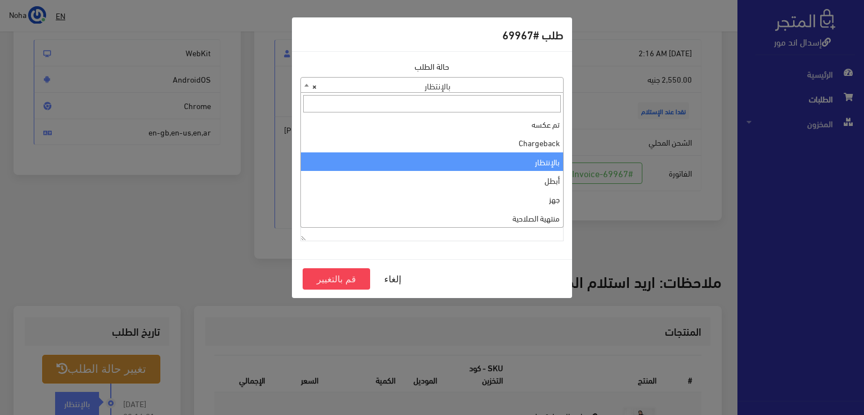
scroll to position [0, 0]
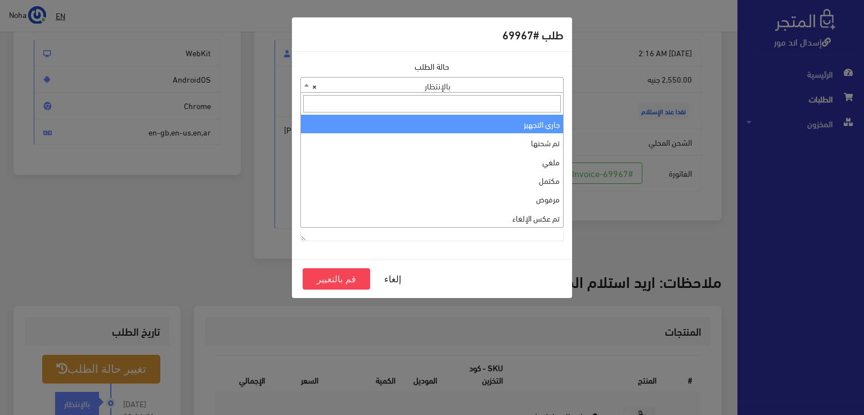
select select "1"
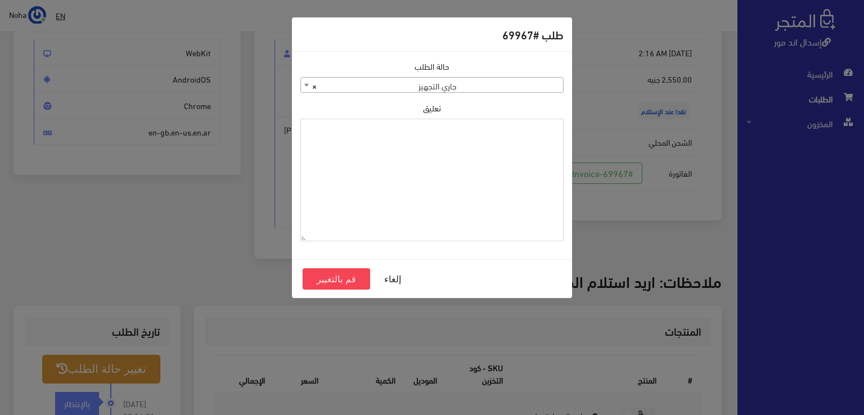
paste textarea "1112491"
type textarea "1112491"
click at [329, 278] on button "قم بالتغيير" at bounding box center [337, 278] width 68 height 21
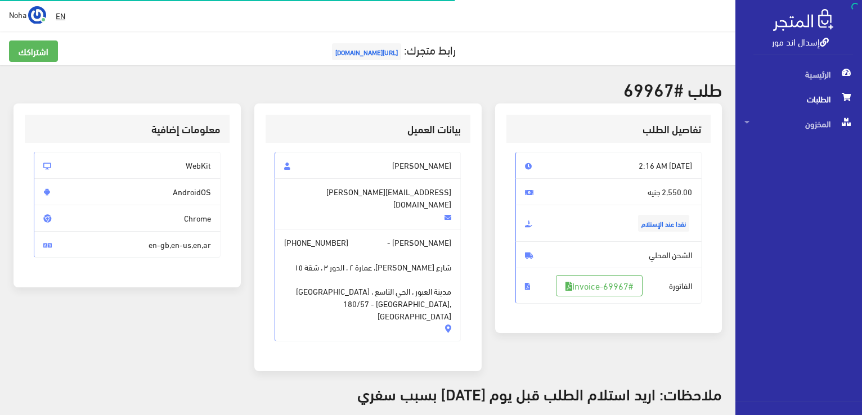
scroll to position [113, 0]
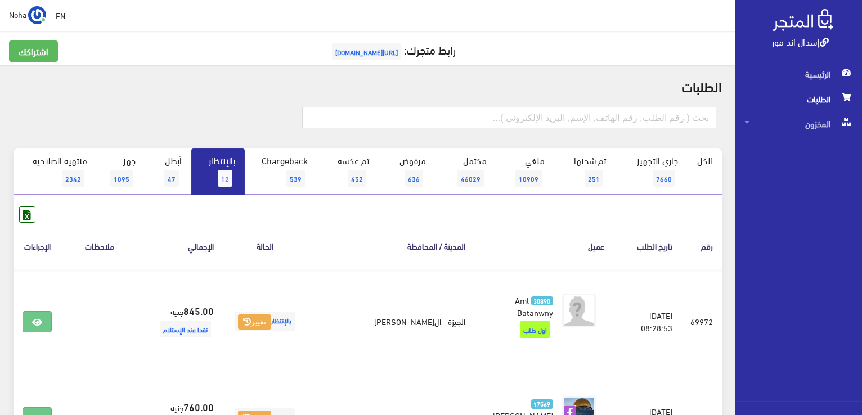
click at [227, 176] on span "12" at bounding box center [225, 178] width 15 height 17
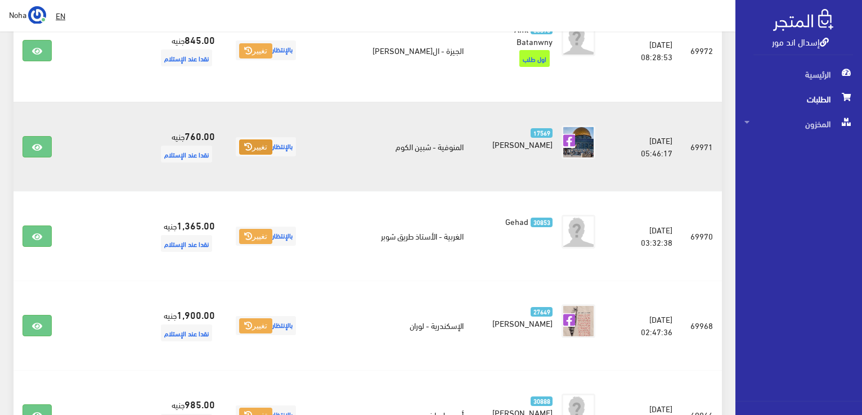
scroll to position [281, 0]
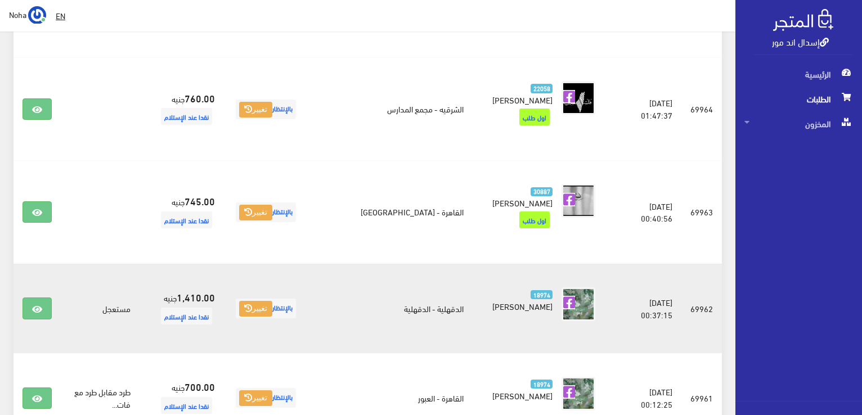
scroll to position [818, 0]
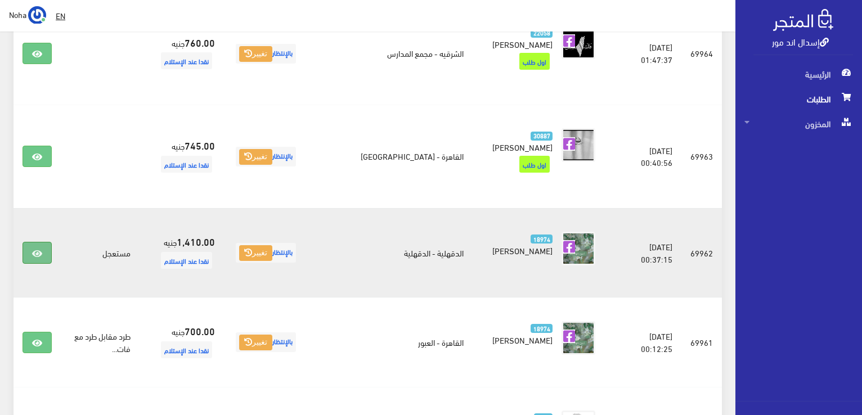
click at [34, 242] on link at bounding box center [37, 252] width 29 height 21
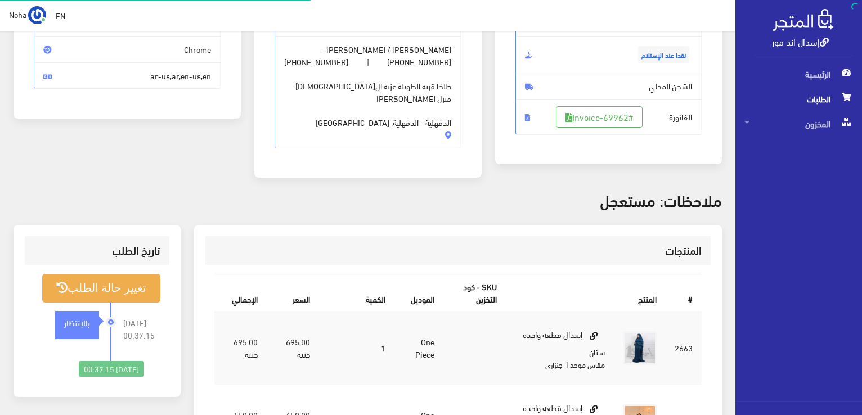
scroll to position [169, 0]
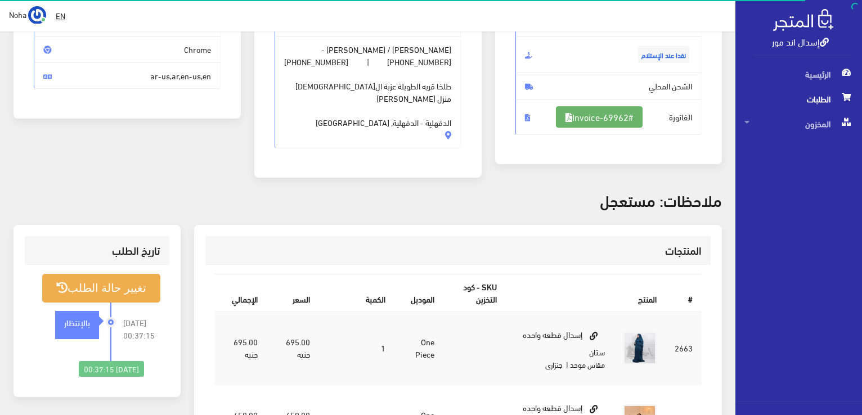
click at [591, 119] on link "#Invoice-69962" at bounding box center [599, 116] width 87 height 21
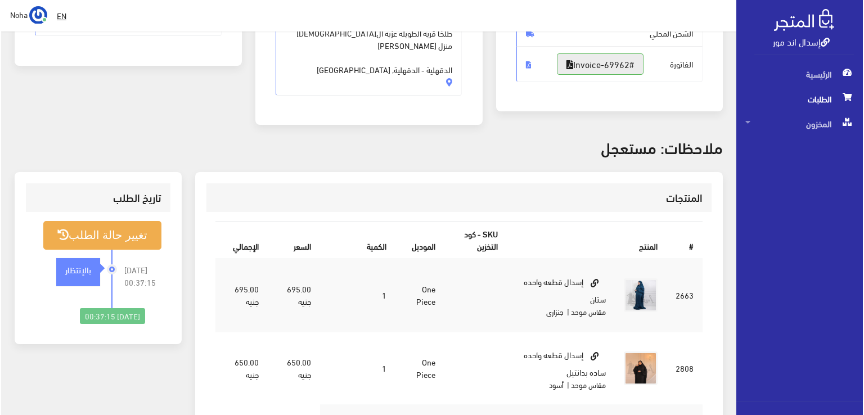
scroll to position [281, 0]
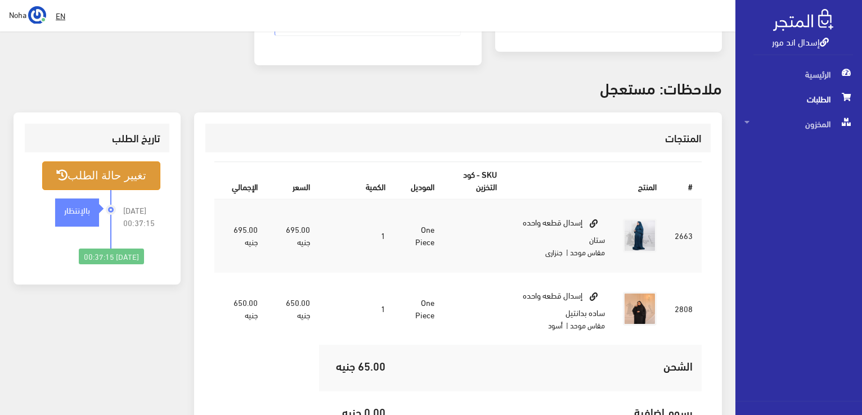
click at [128, 165] on button "تغيير حالة الطلب" at bounding box center [101, 175] width 118 height 29
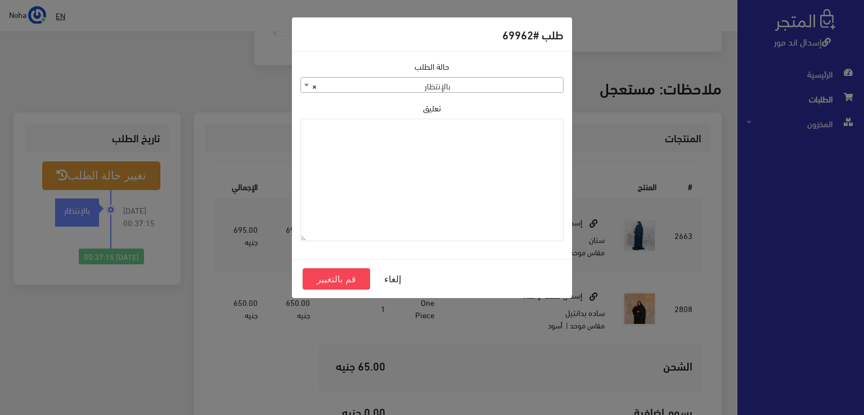
click at [525, 83] on span "× بالإنتظار" at bounding box center [432, 86] width 262 height 16
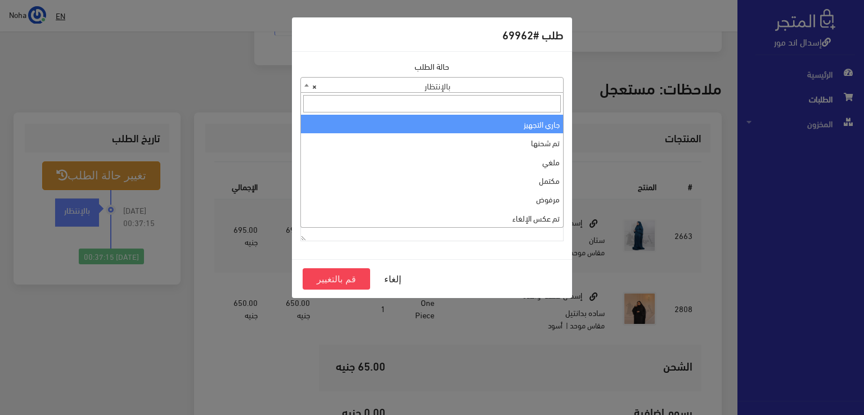
select select "1"
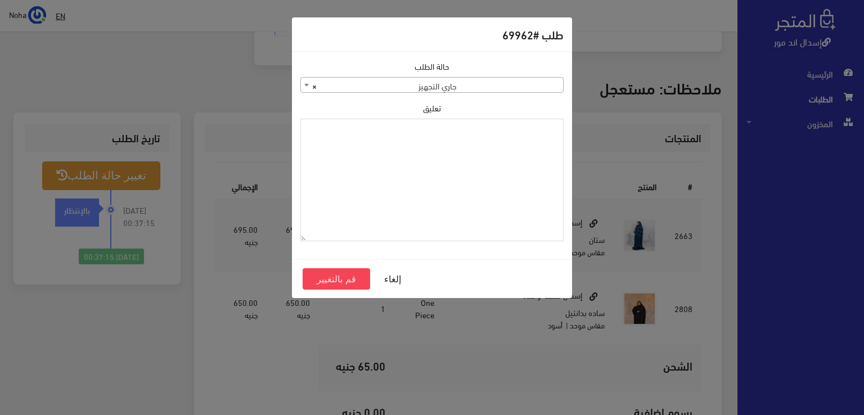
paste textarea "1112491"
type textarea "1112491"
click at [359, 277] on button "قم بالتغيير" at bounding box center [337, 278] width 68 height 21
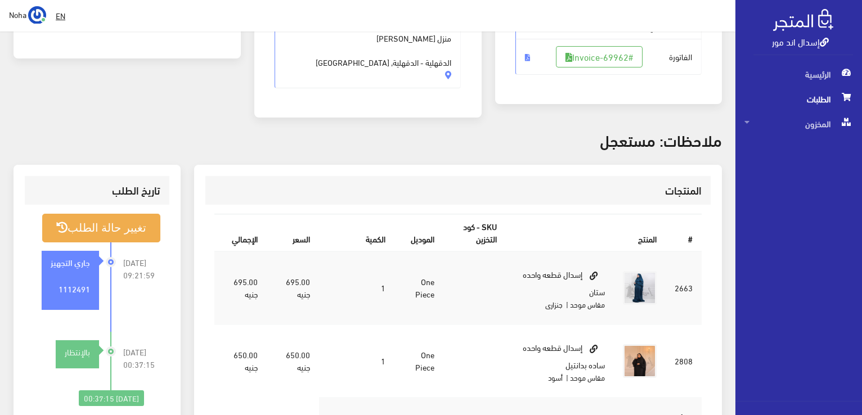
scroll to position [225, 0]
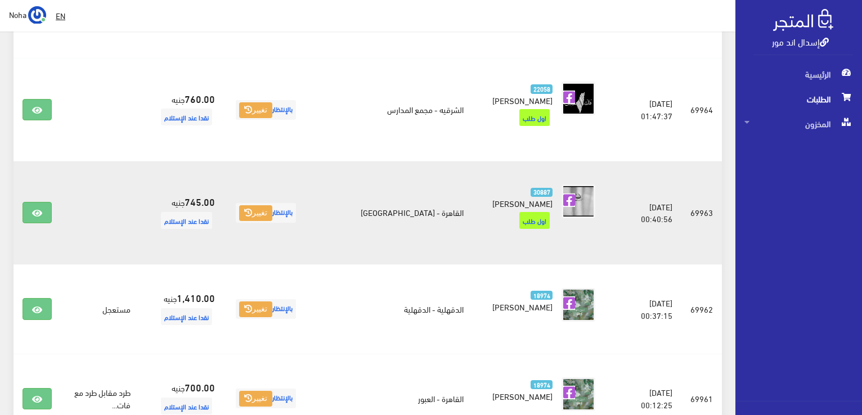
scroll to position [931, 0]
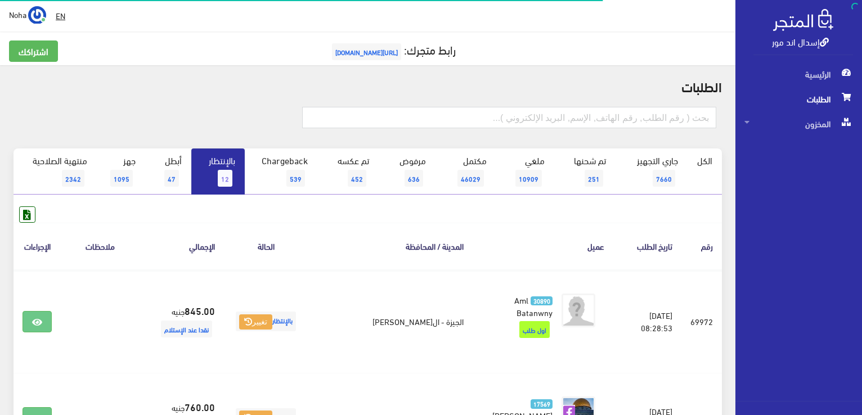
scroll to position [842, 0]
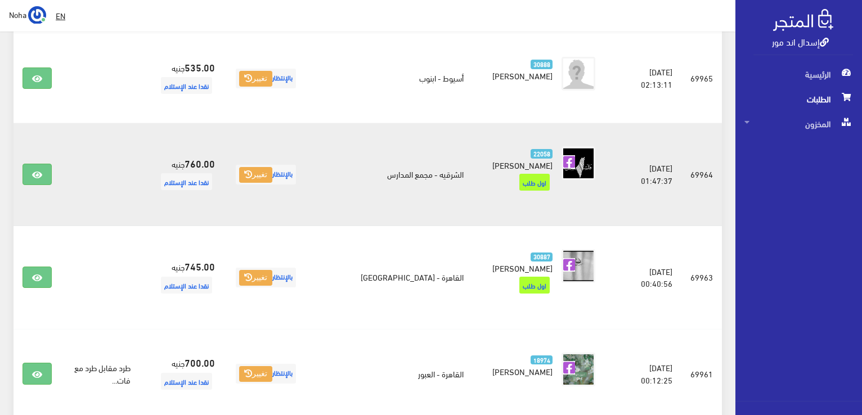
scroll to position [673, 0]
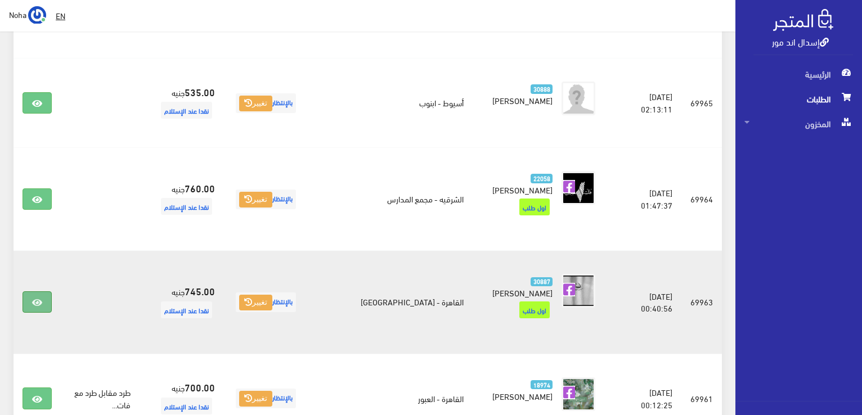
click at [42, 291] on link at bounding box center [37, 301] width 29 height 21
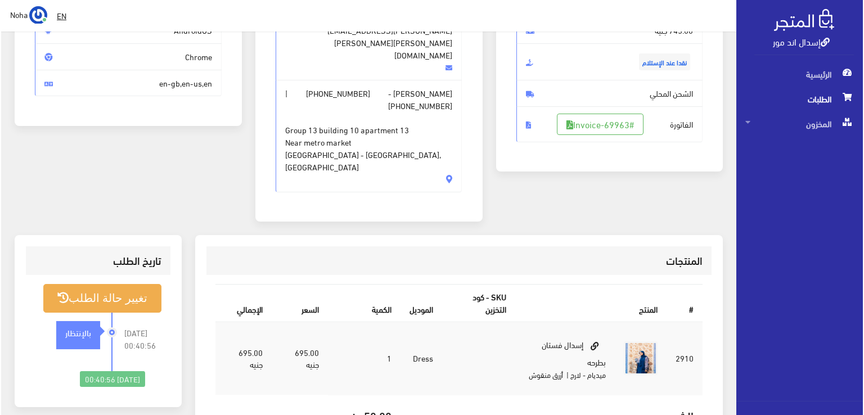
scroll to position [169, 0]
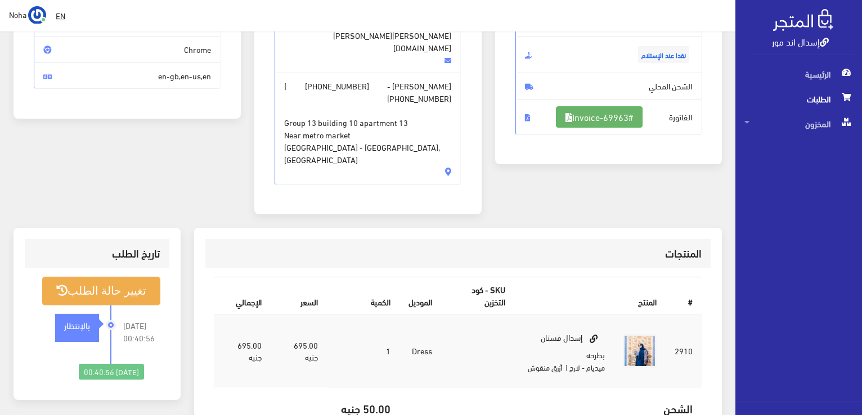
click at [584, 114] on link "#Invoice-69963" at bounding box center [599, 116] width 87 height 21
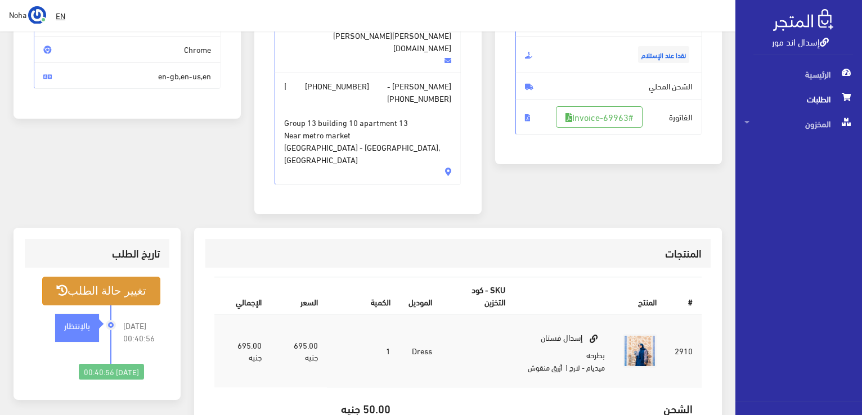
click at [137, 277] on button "تغيير حالة الطلب" at bounding box center [101, 291] width 118 height 29
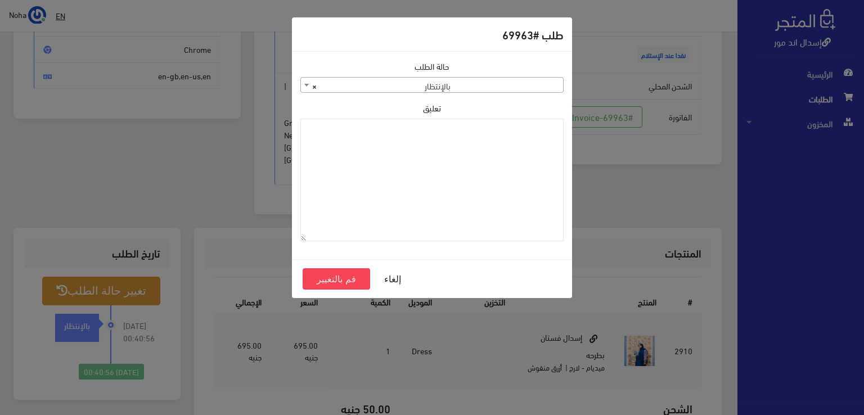
drag, startPoint x: 376, startPoint y: 74, endPoint x: 380, endPoint y: 85, distance: 11.9
click at [376, 83] on span "× بالإنتظار" at bounding box center [432, 86] width 262 height 16
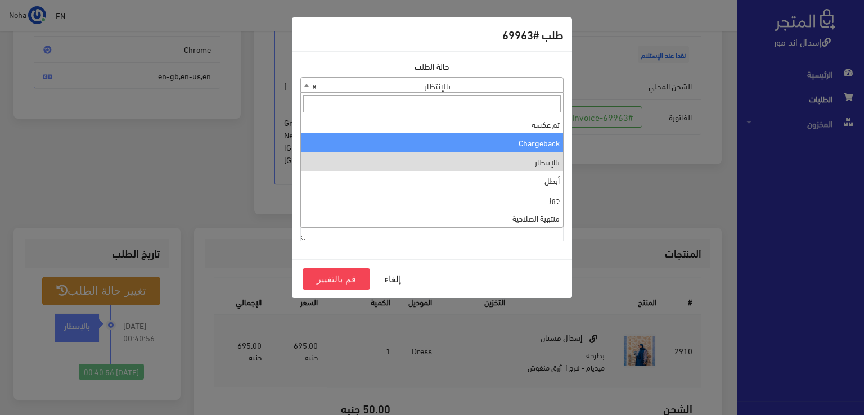
scroll to position [0, 0]
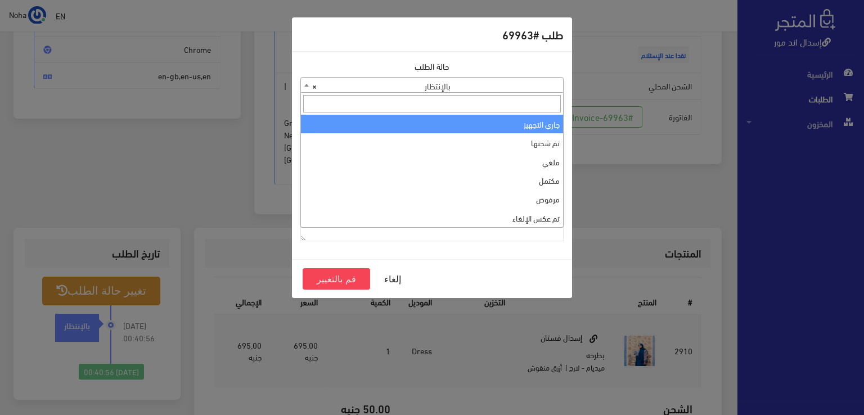
select select "1"
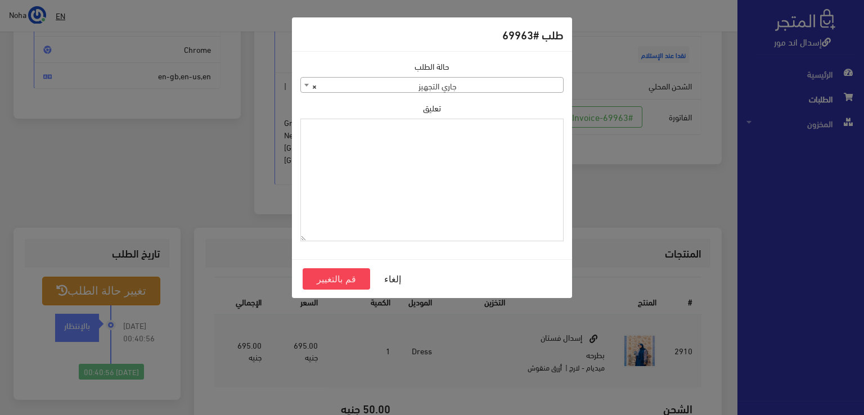
paste textarea "1112491"
type textarea "1112491"
click at [326, 282] on button "قم بالتغيير" at bounding box center [337, 278] width 68 height 21
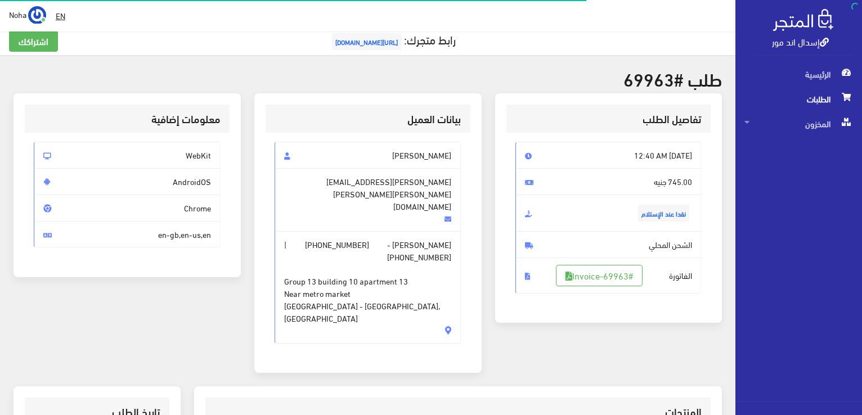
scroll to position [225, 0]
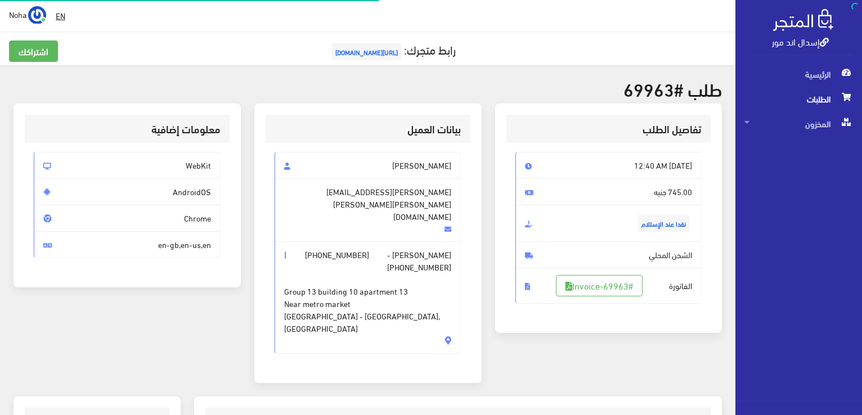
scroll to position [161, 0]
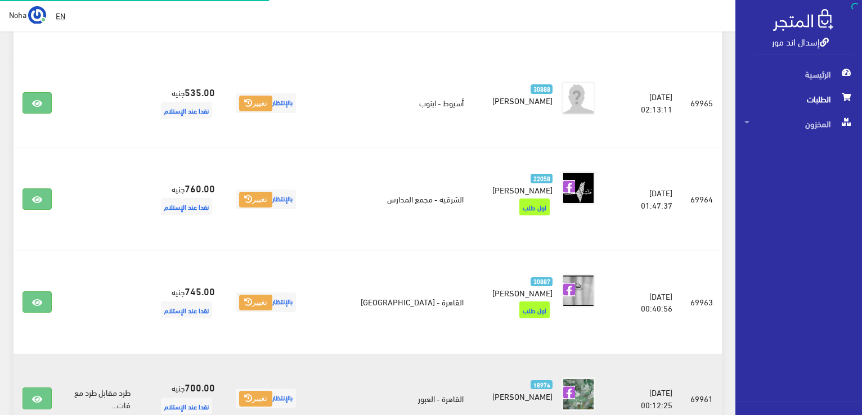
scroll to position [673, 0]
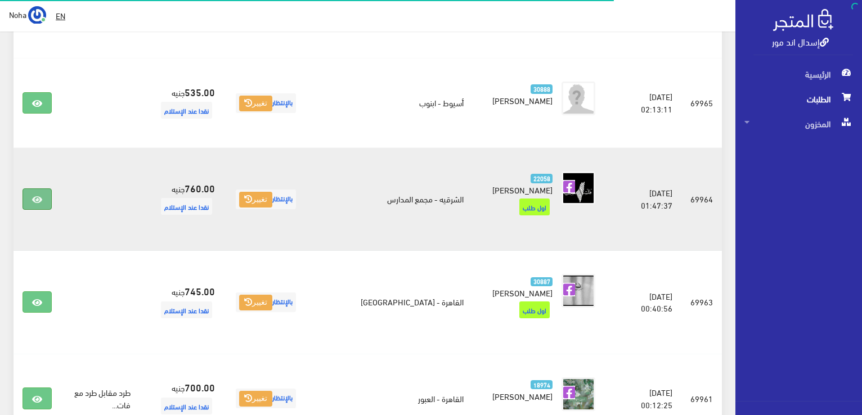
click at [32, 188] on link at bounding box center [37, 198] width 29 height 21
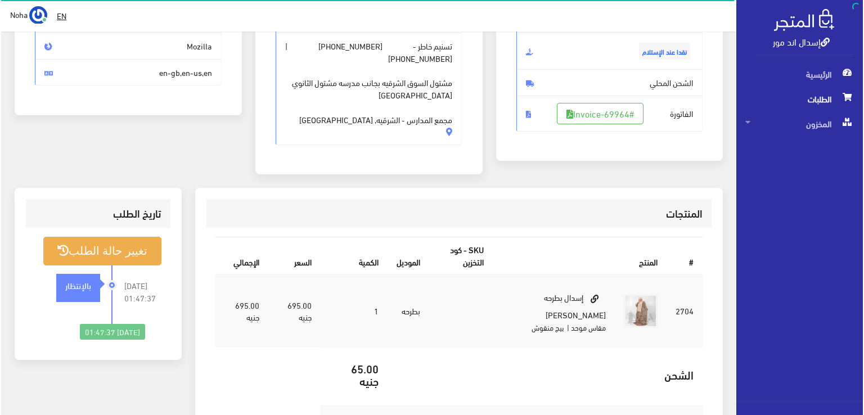
scroll to position [113, 0]
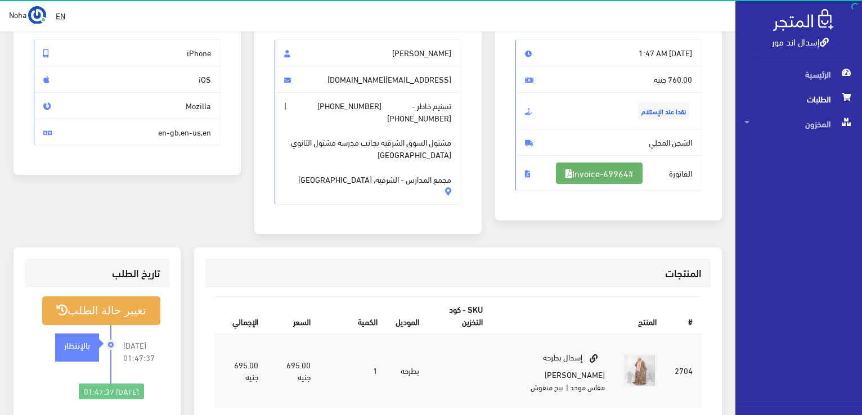
click at [600, 169] on link "#Invoice-69964" at bounding box center [599, 173] width 87 height 21
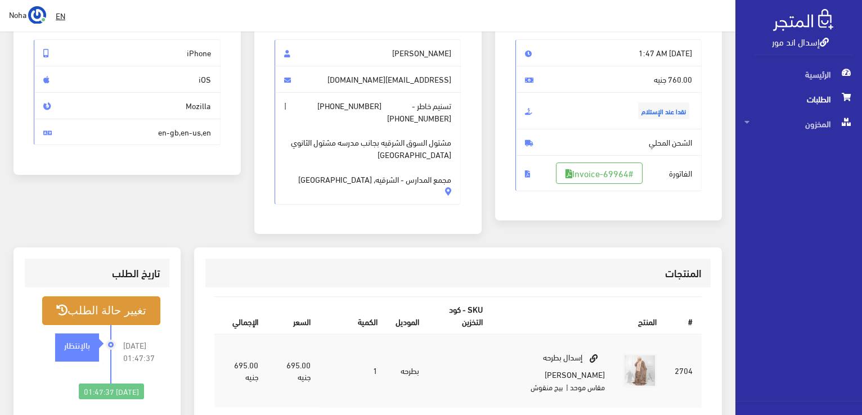
click at [96, 296] on button "تغيير حالة الطلب" at bounding box center [101, 310] width 118 height 29
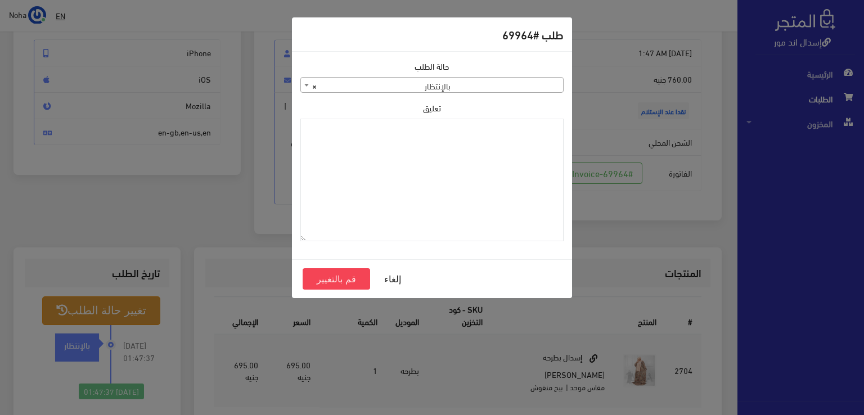
click at [471, 85] on span "× بالإنتظار" at bounding box center [432, 86] width 262 height 16
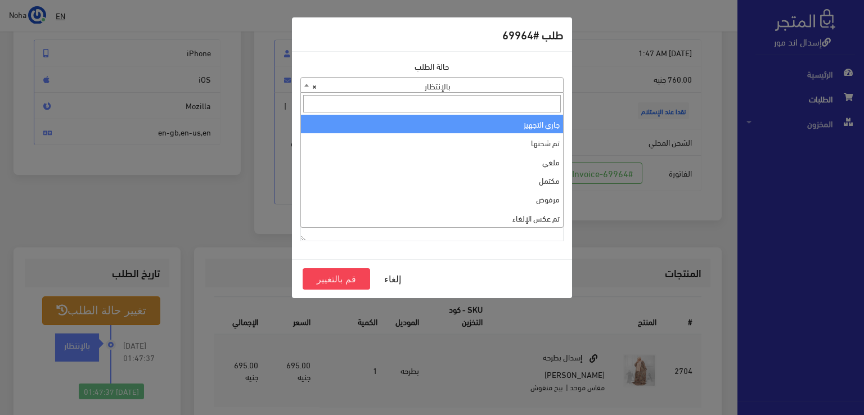
select select "1"
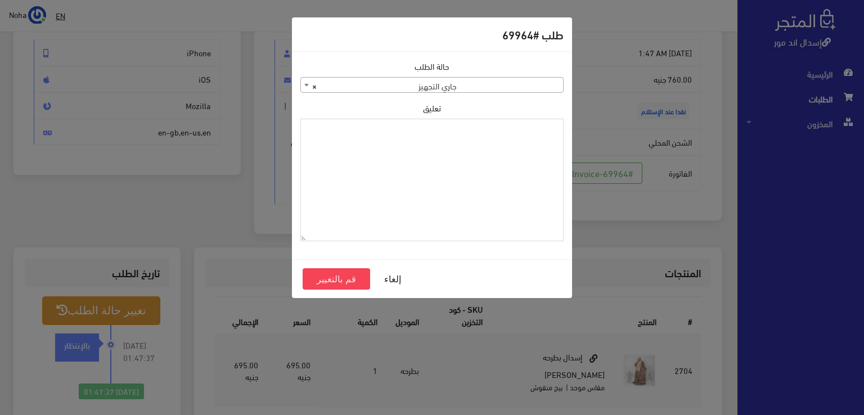
paste textarea "1112491"
type textarea "1112491"
click at [359, 278] on button "قم بالتغيير" at bounding box center [337, 278] width 68 height 21
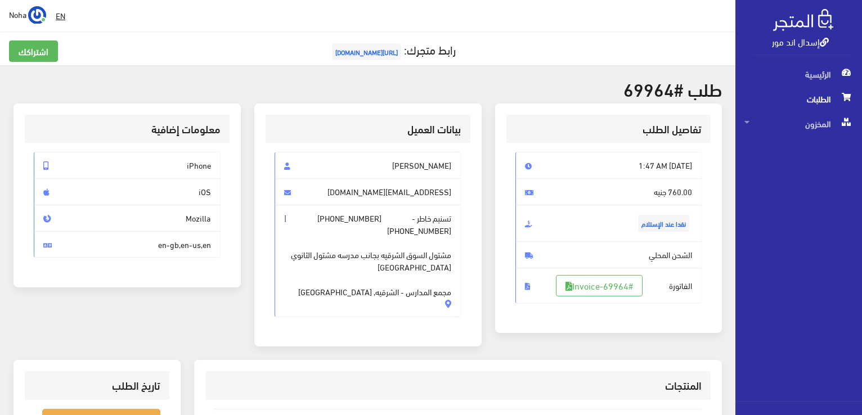
scroll to position [113, 0]
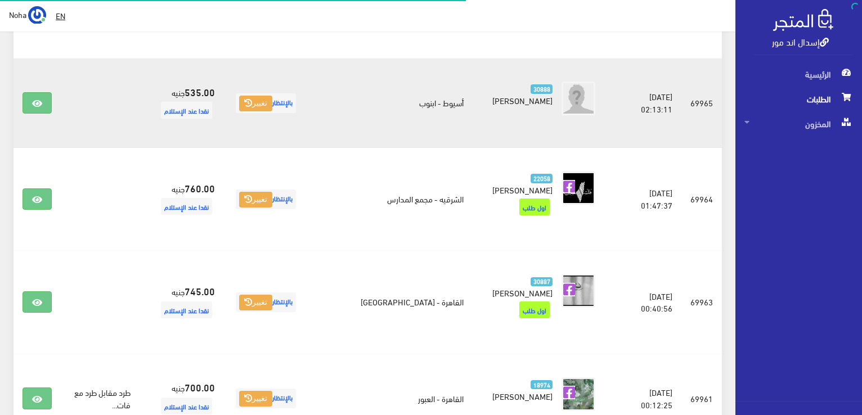
scroll to position [673, 0]
click at [39, 92] on link at bounding box center [37, 102] width 29 height 21
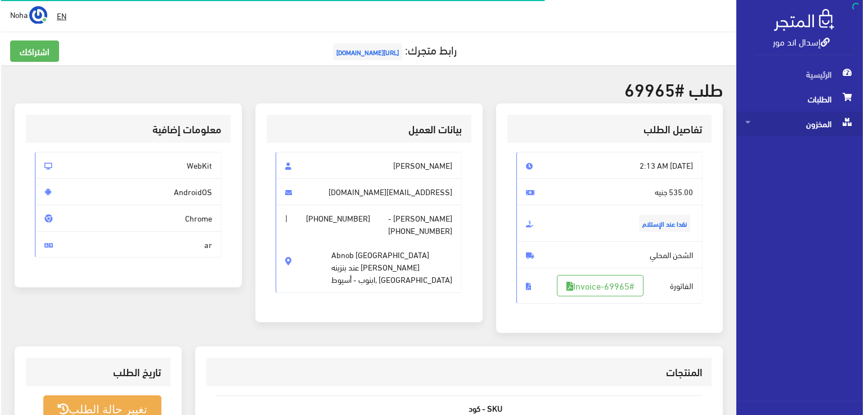
scroll to position [169, 0]
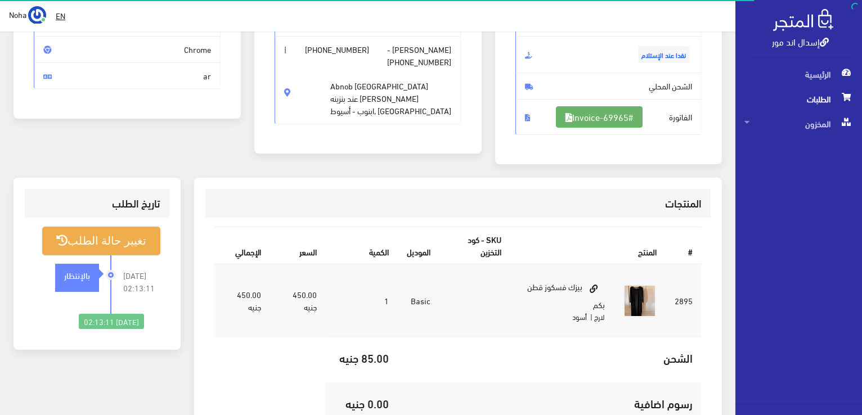
click at [613, 115] on link "#Invoice-69965" at bounding box center [599, 116] width 87 height 21
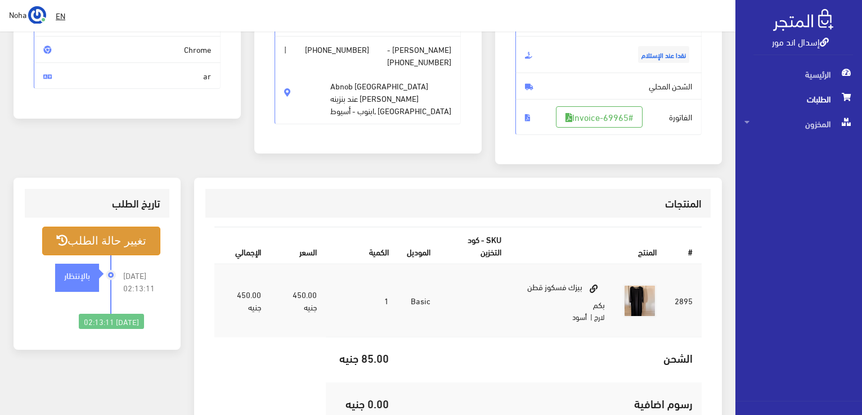
click at [122, 245] on button "تغيير حالة الطلب" at bounding box center [101, 241] width 118 height 29
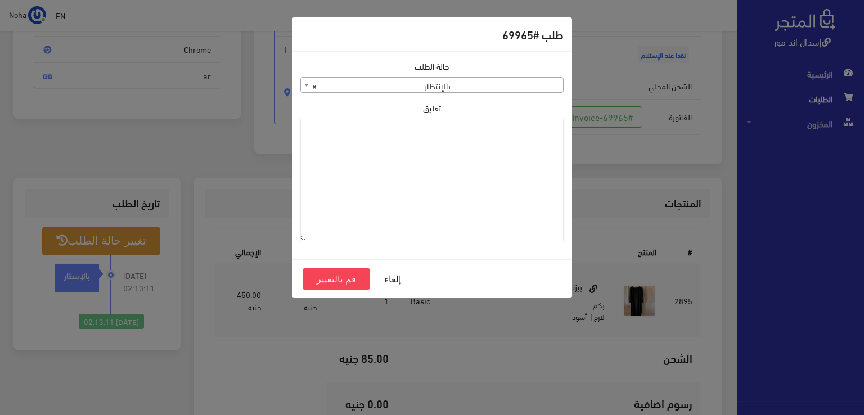
click at [464, 84] on span "× بالإنتظار" at bounding box center [432, 86] width 262 height 16
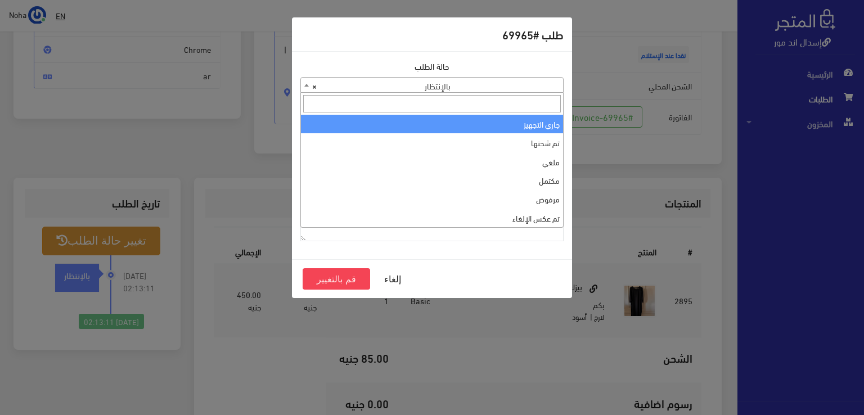
select select "1"
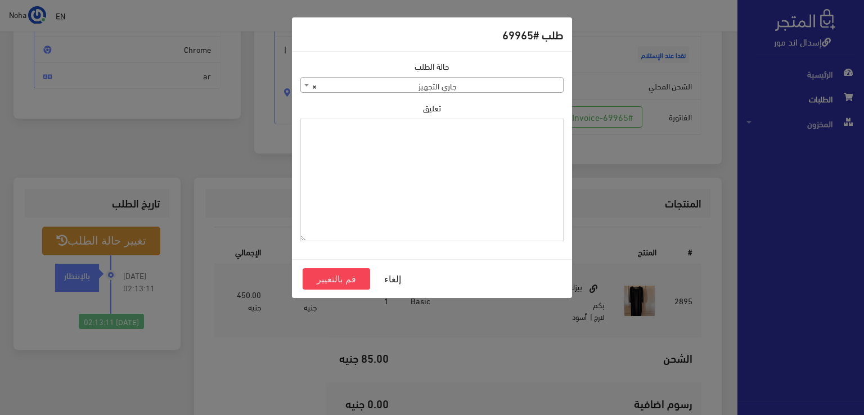
paste textarea "1112491"
type textarea "1112491"
click at [343, 273] on button "قم بالتغيير" at bounding box center [337, 278] width 68 height 21
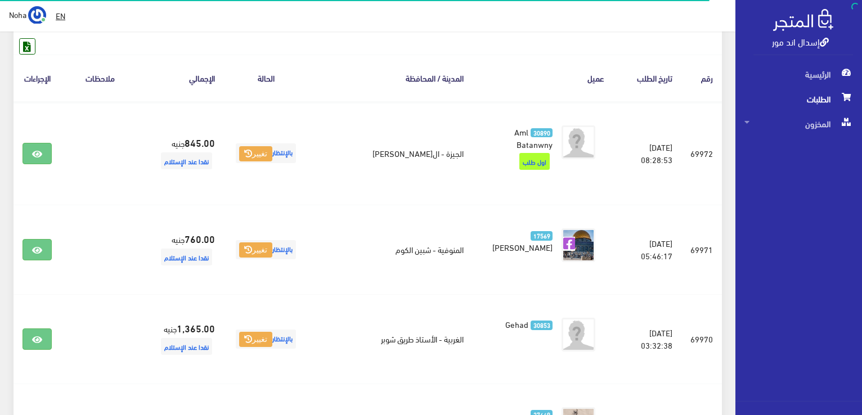
scroll to position [110, 0]
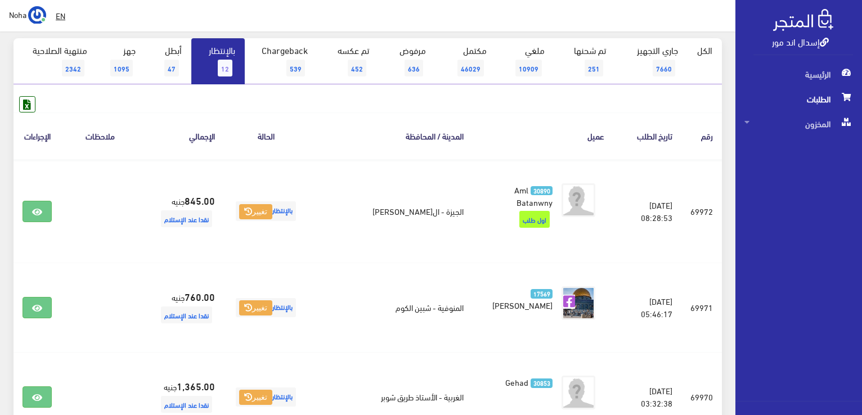
click at [230, 71] on span "12" at bounding box center [225, 68] width 15 height 17
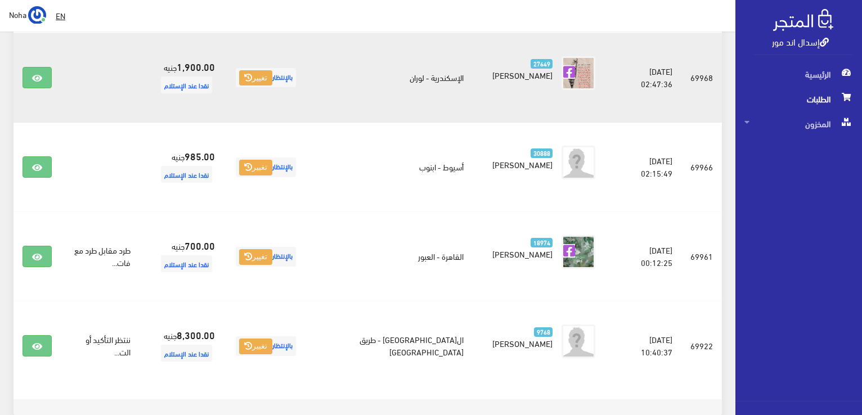
scroll to position [458, 0]
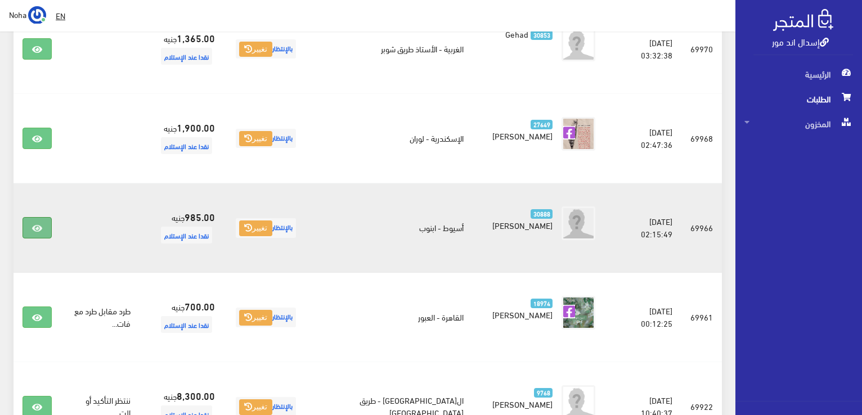
click at [32, 217] on link at bounding box center [37, 227] width 29 height 21
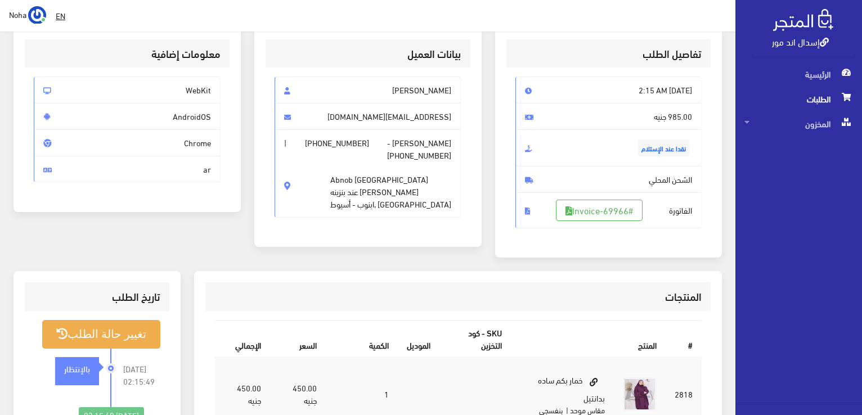
scroll to position [56, 0]
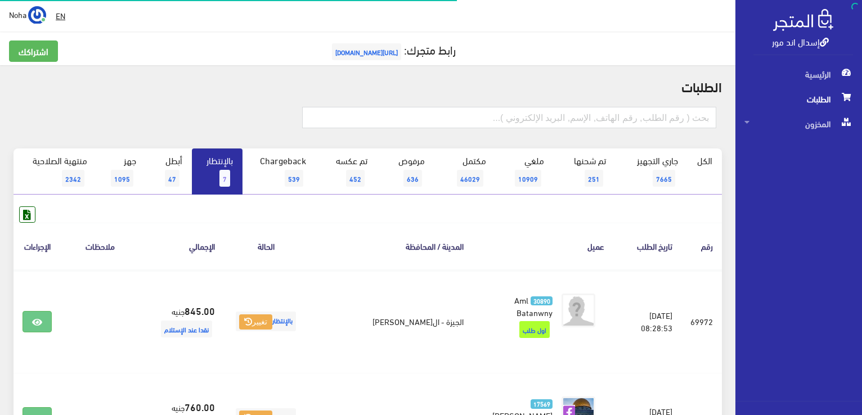
scroll to position [458, 0]
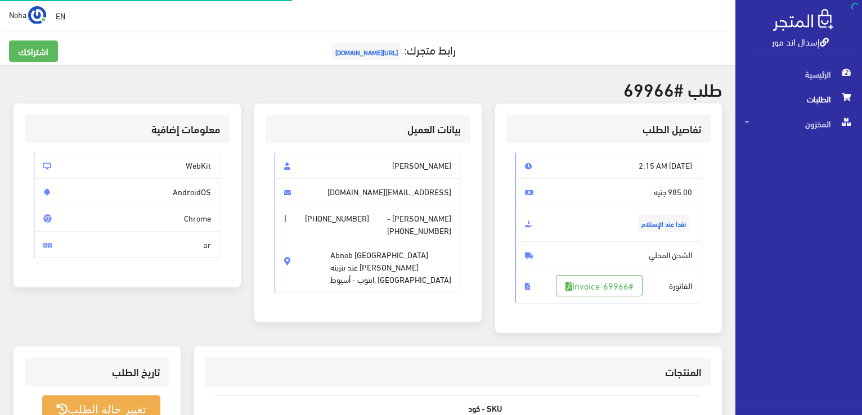
scroll to position [56, 0]
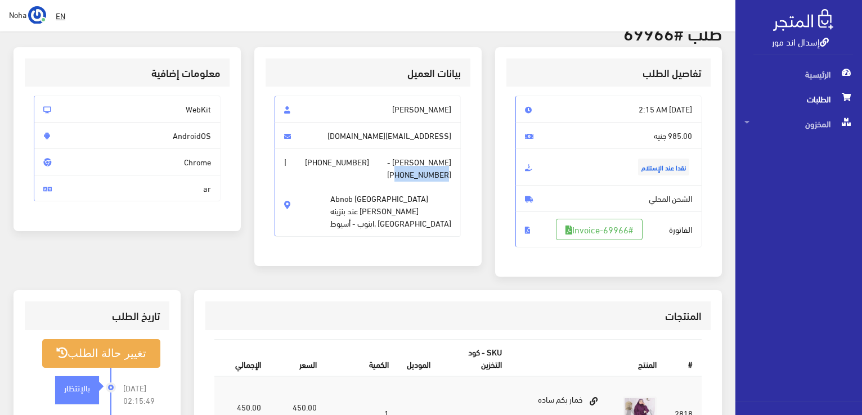
drag, startPoint x: 340, startPoint y: 163, endPoint x: 293, endPoint y: 159, distance: 46.8
click at [387, 168] on span "[PHONE_NUMBER]" at bounding box center [419, 174] width 64 height 12
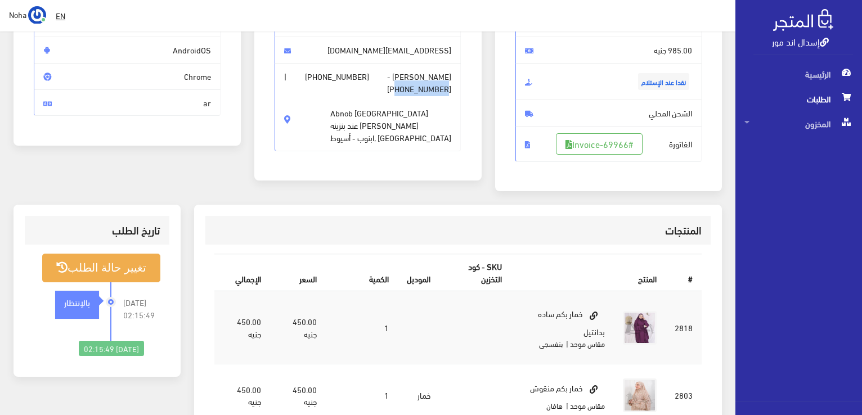
scroll to position [113, 0]
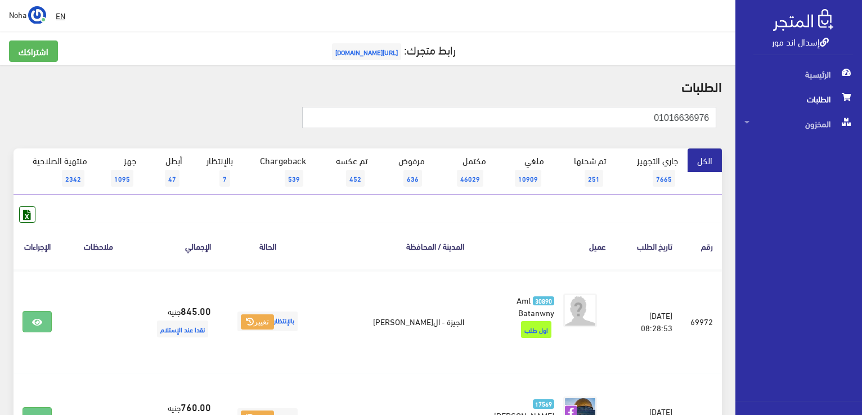
type input "01016636976"
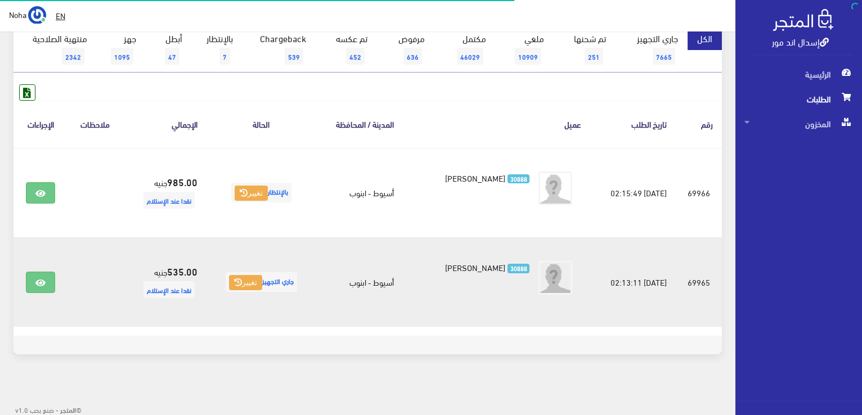
scroll to position [123, 0]
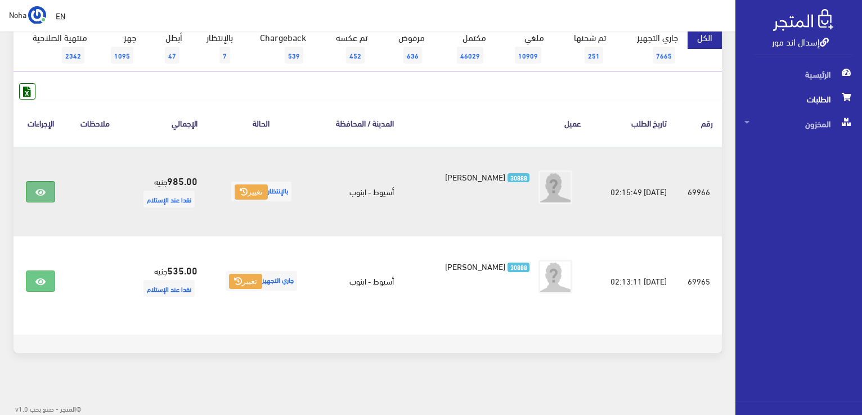
click at [43, 196] on link at bounding box center [40, 191] width 29 height 21
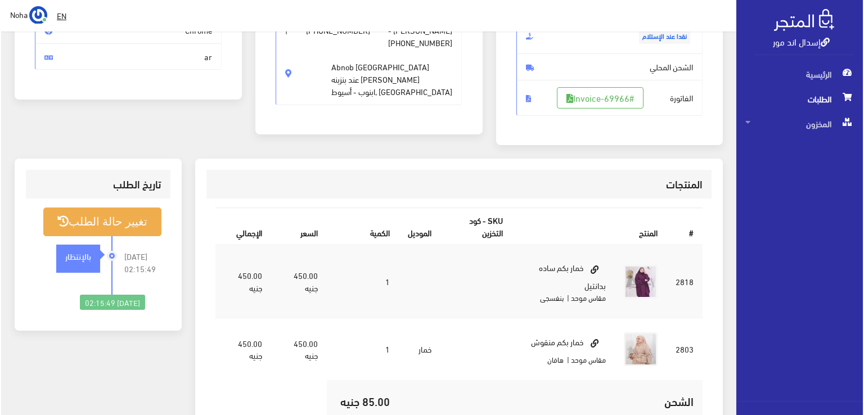
scroll to position [169, 0]
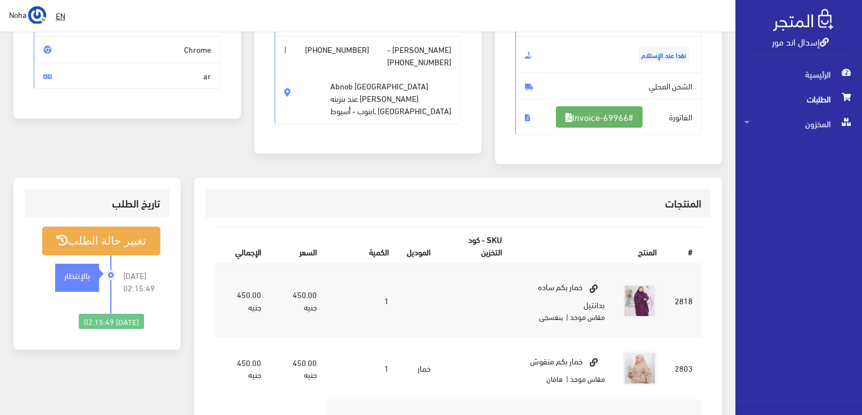
click at [590, 111] on link "#Invoice-69966" at bounding box center [599, 116] width 87 height 21
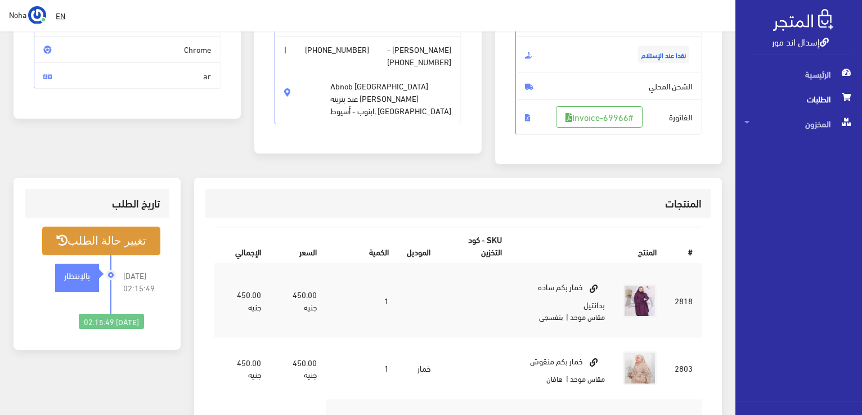
click at [138, 240] on button "تغيير حالة الطلب" at bounding box center [101, 241] width 118 height 29
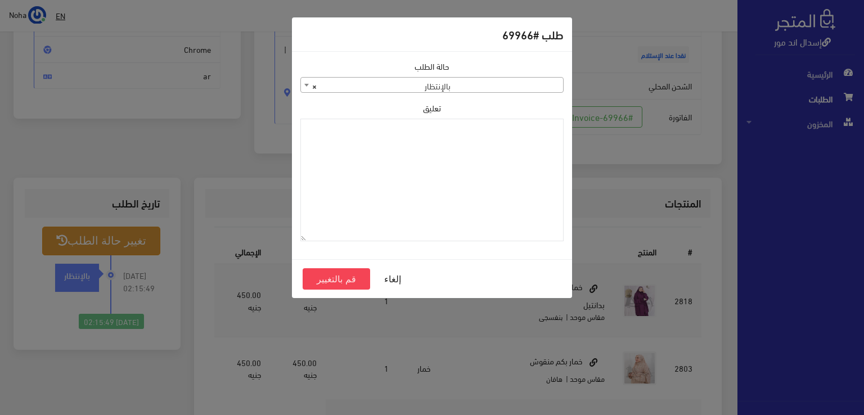
click at [403, 91] on span "× بالإنتظار" at bounding box center [432, 86] width 262 height 16
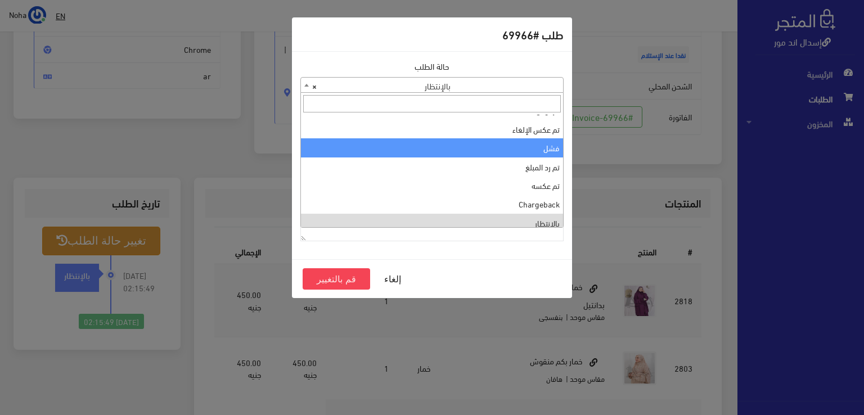
scroll to position [0, 0]
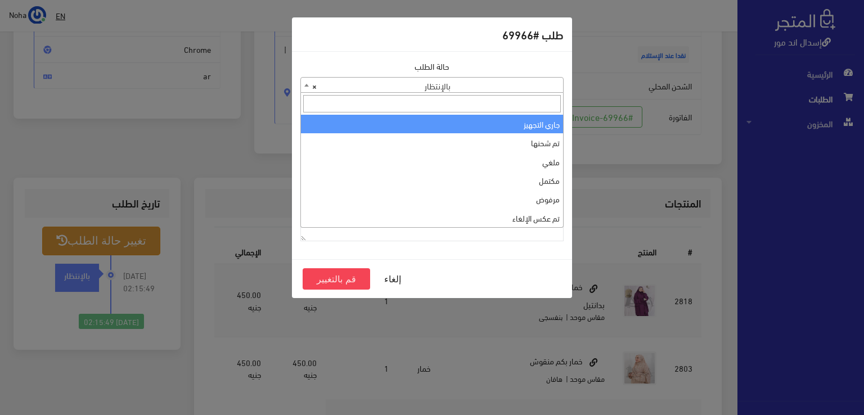
select select "1"
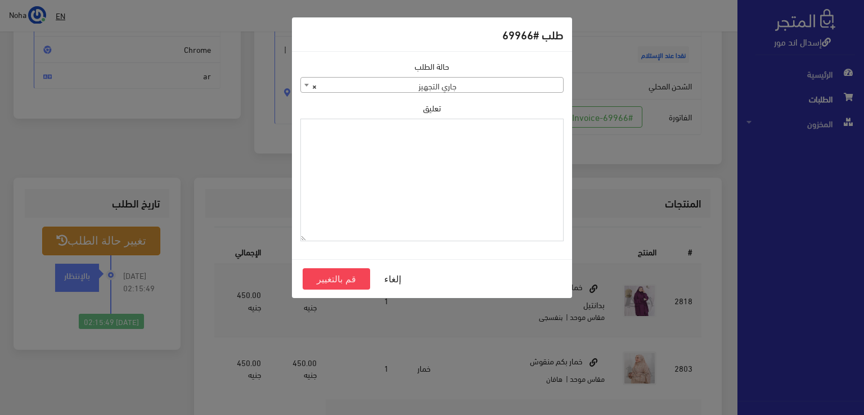
paste textarea "1112491"
type textarea "1112491"
click at [335, 280] on button "قم بالتغيير" at bounding box center [337, 278] width 68 height 21
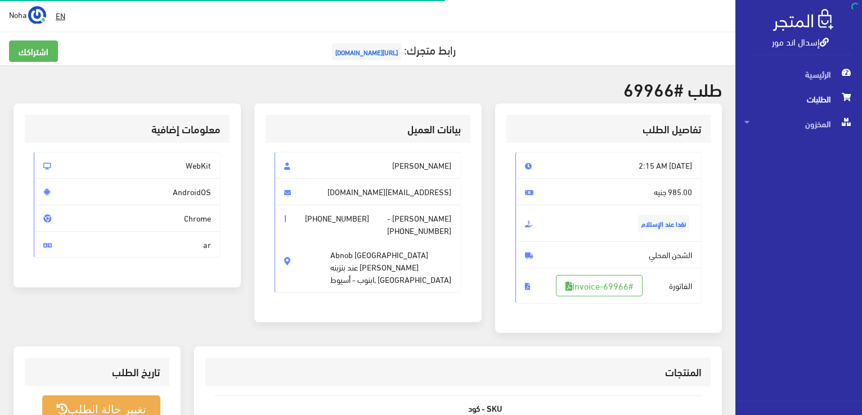
scroll to position [161, 0]
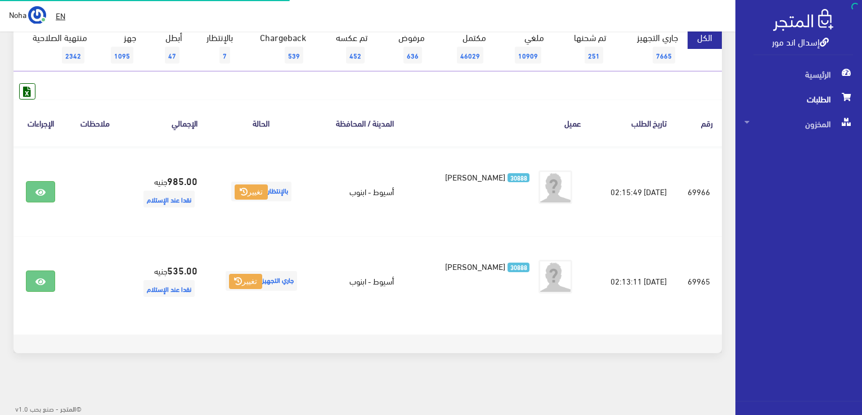
scroll to position [123, 0]
click at [231, 46] on link "بالإنتظار 7" at bounding box center [217, 48] width 51 height 46
click at [225, 51] on span "7" at bounding box center [224, 55] width 11 height 17
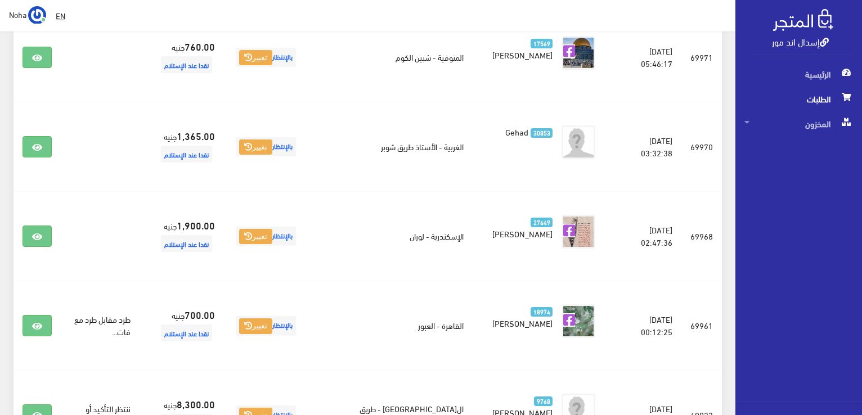
scroll to position [425, 0]
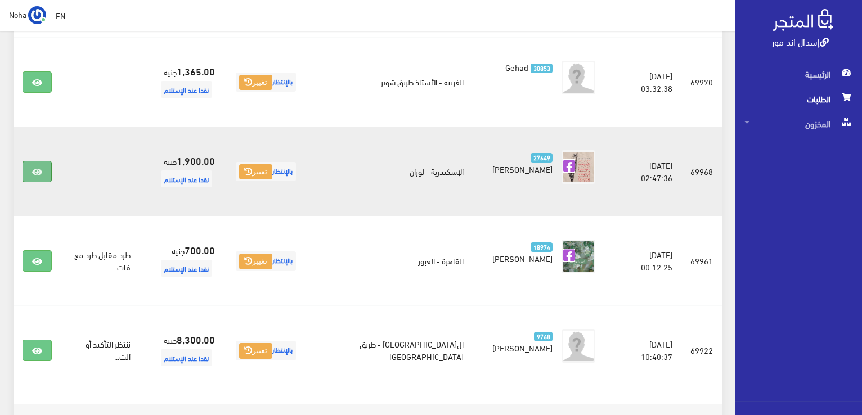
click at [27, 161] on link at bounding box center [37, 171] width 29 height 21
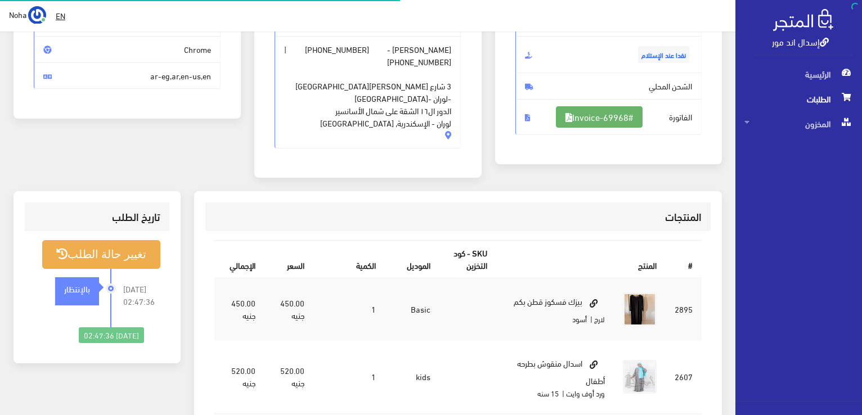
click at [627, 115] on link "#Invoice-69968" at bounding box center [599, 116] width 87 height 21
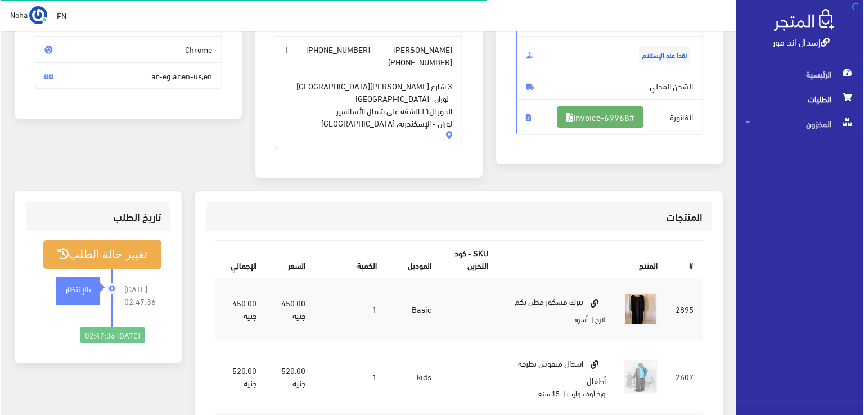
scroll to position [169, 0]
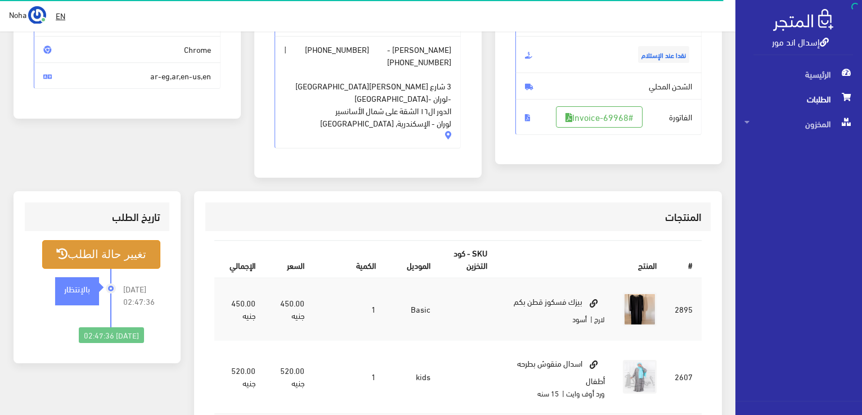
click at [124, 240] on button "تغيير حالة الطلب" at bounding box center [101, 254] width 118 height 29
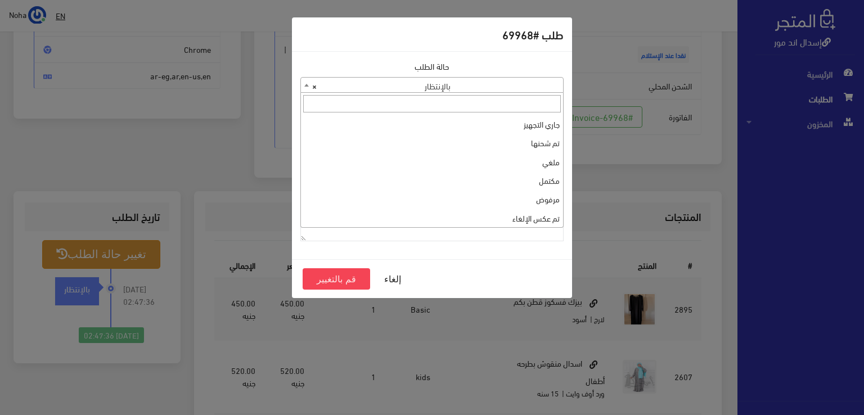
click at [365, 91] on span "× بالإنتظار" at bounding box center [432, 86] width 262 height 16
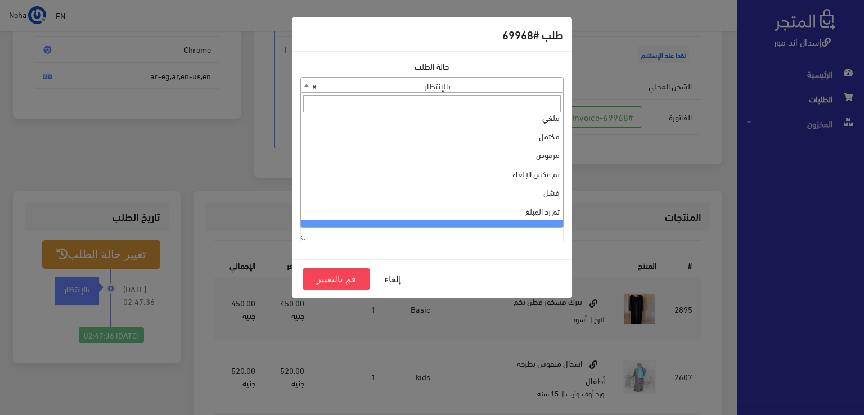
scroll to position [0, 0]
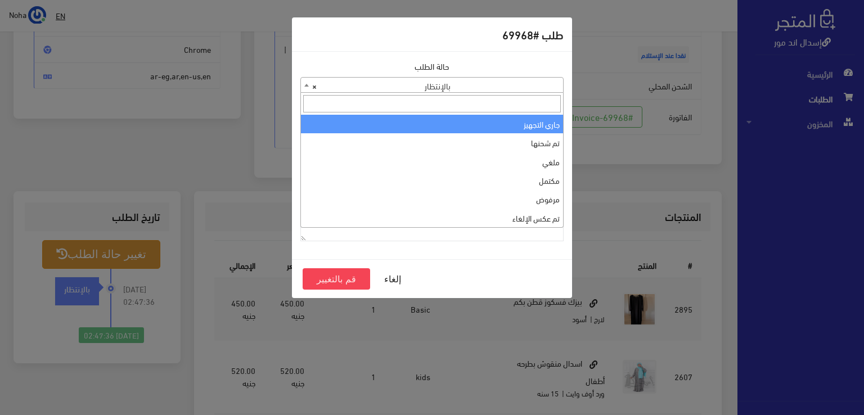
select select "1"
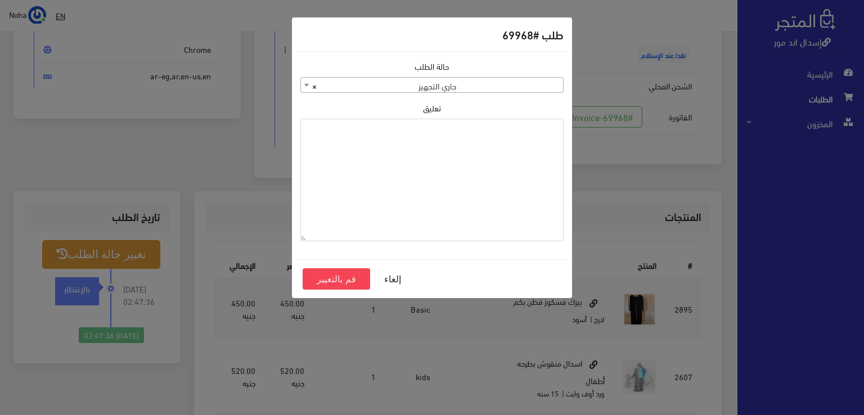
paste textarea "1112491"
type textarea "1112491"
click at [351, 282] on button "قم بالتغيير" at bounding box center [337, 278] width 68 height 21
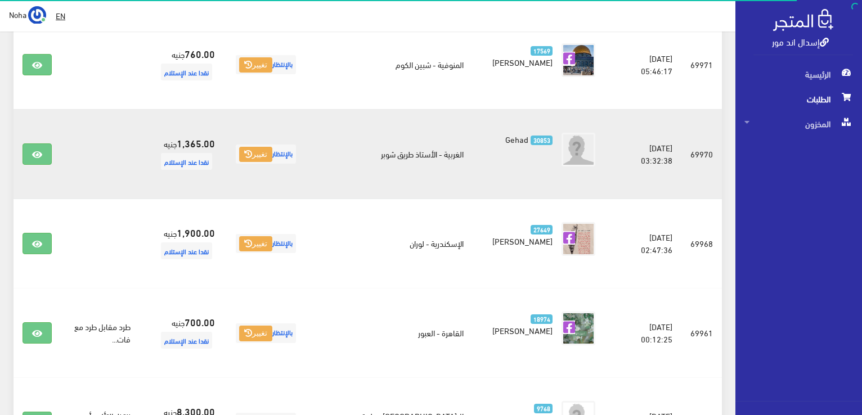
scroll to position [313, 0]
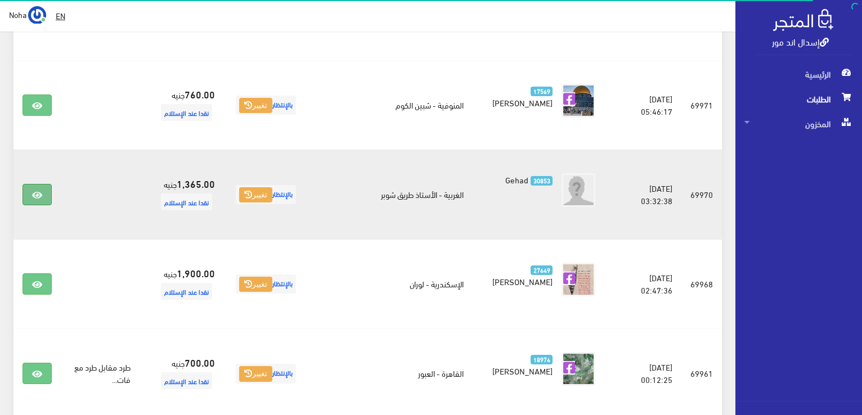
click at [36, 190] on link at bounding box center [37, 194] width 29 height 21
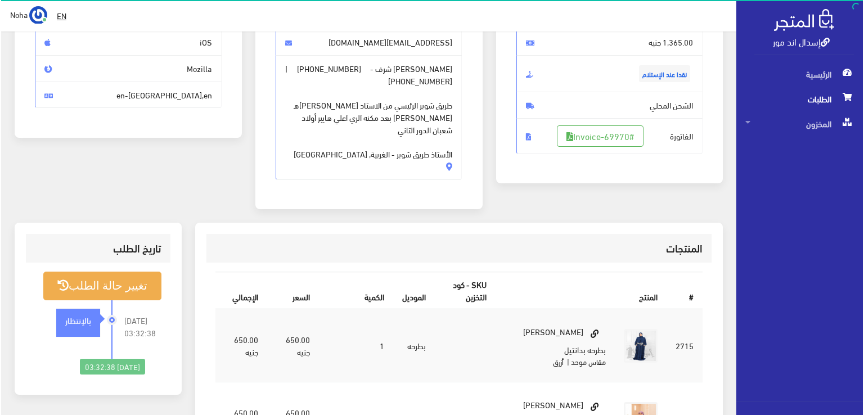
scroll to position [169, 0]
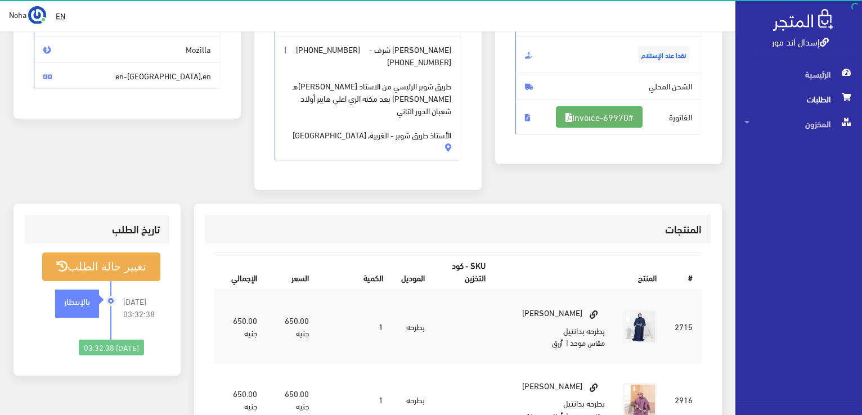
click at [606, 109] on link "#Invoice-69970" at bounding box center [599, 116] width 87 height 21
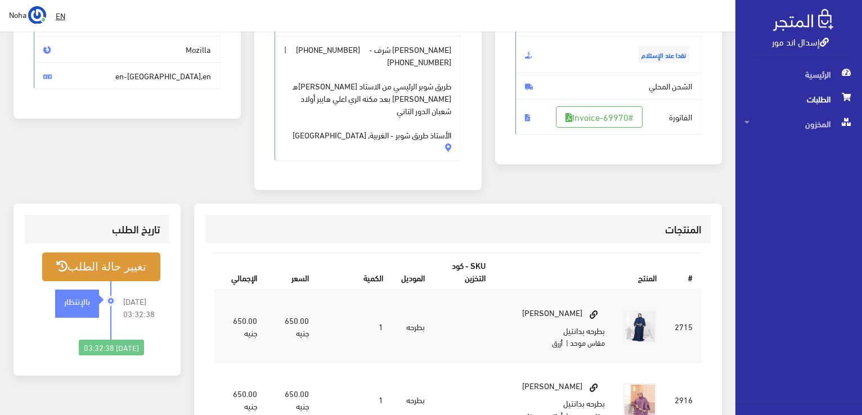
click at [129, 264] on button "تغيير حالة الطلب" at bounding box center [101, 267] width 118 height 29
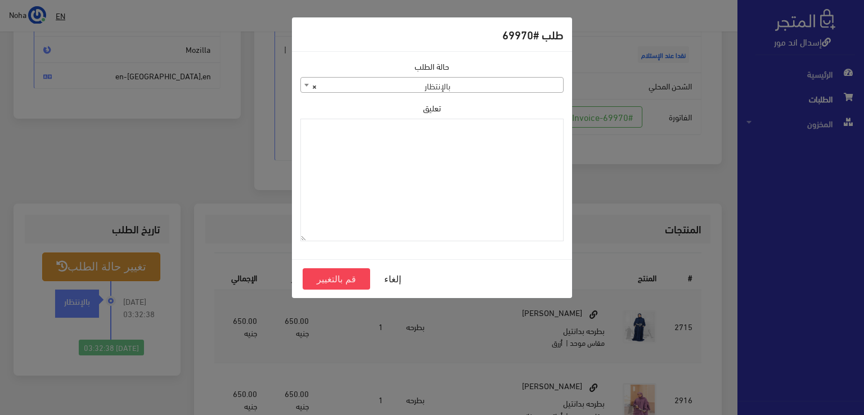
click at [468, 84] on span "× بالإنتظار" at bounding box center [432, 86] width 262 height 16
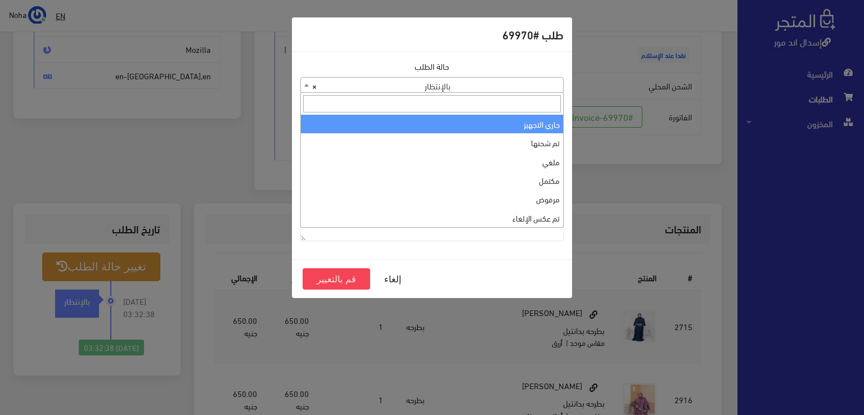
select select "1"
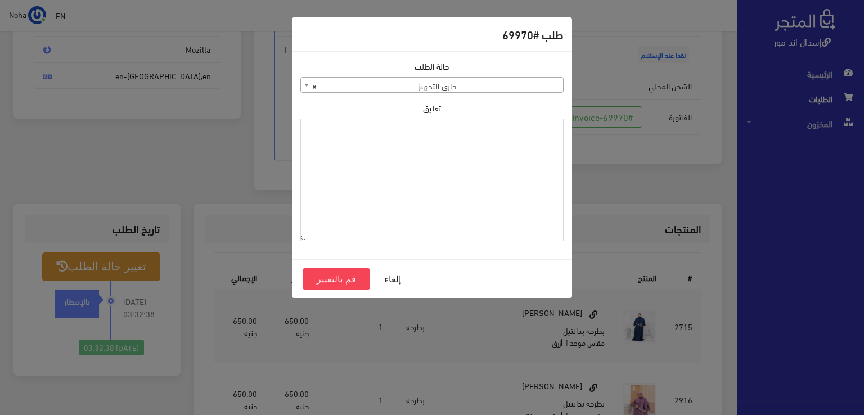
paste textarea "1112491"
type textarea "1112491"
click at [356, 282] on button "قم بالتغيير" at bounding box center [337, 278] width 68 height 21
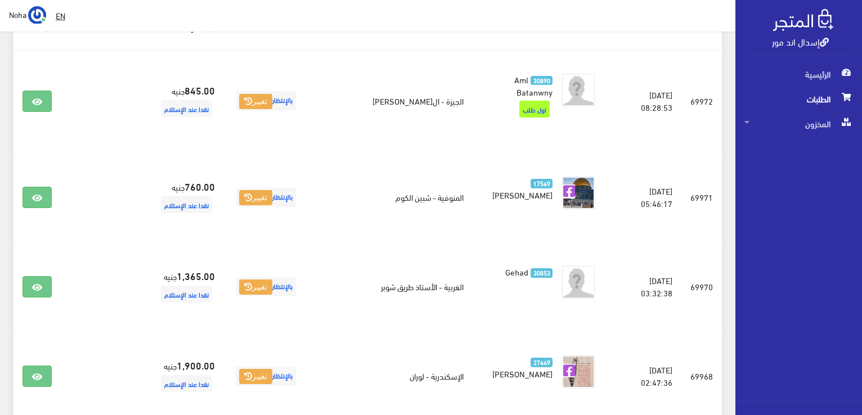
scroll to position [225, 0]
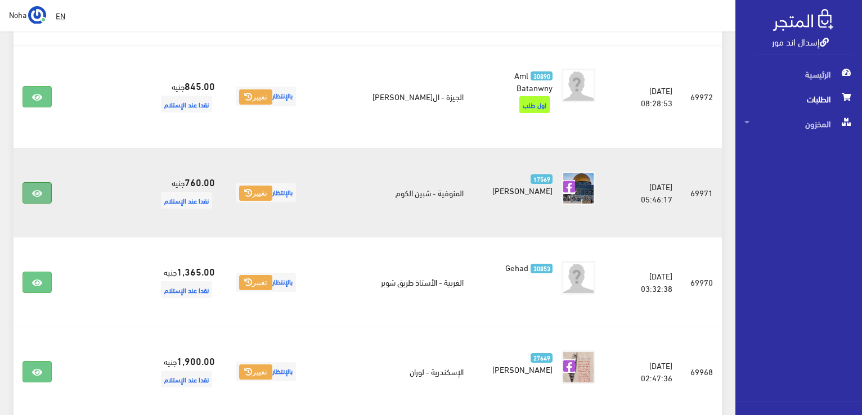
click at [36, 189] on icon at bounding box center [37, 193] width 10 height 9
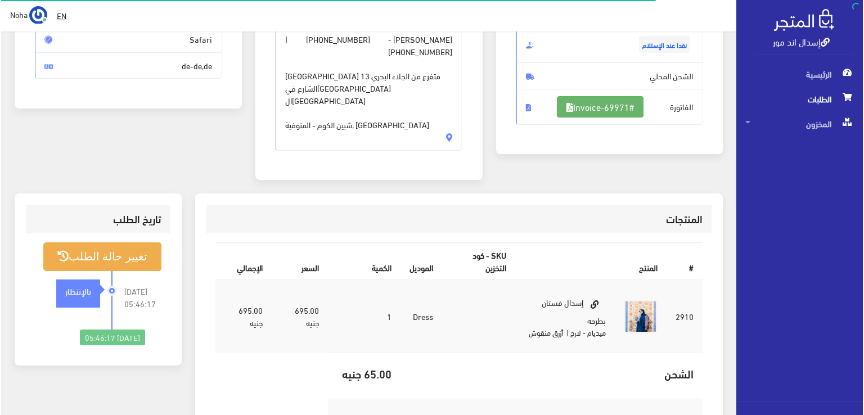
scroll to position [169, 0]
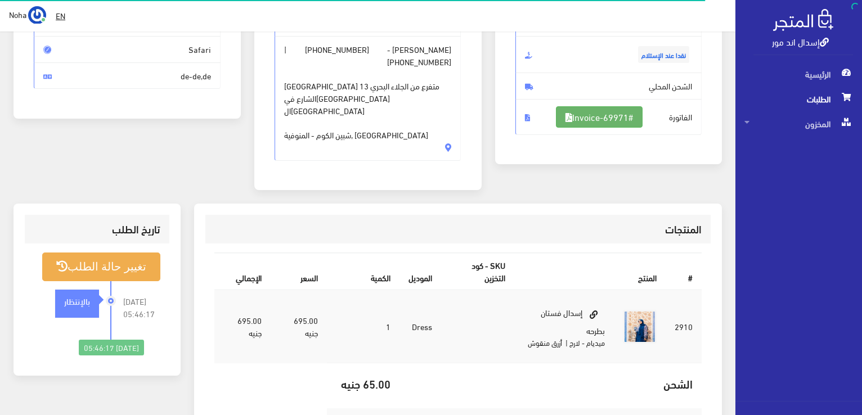
click at [578, 113] on link "#Invoice-69971" at bounding box center [599, 116] width 87 height 21
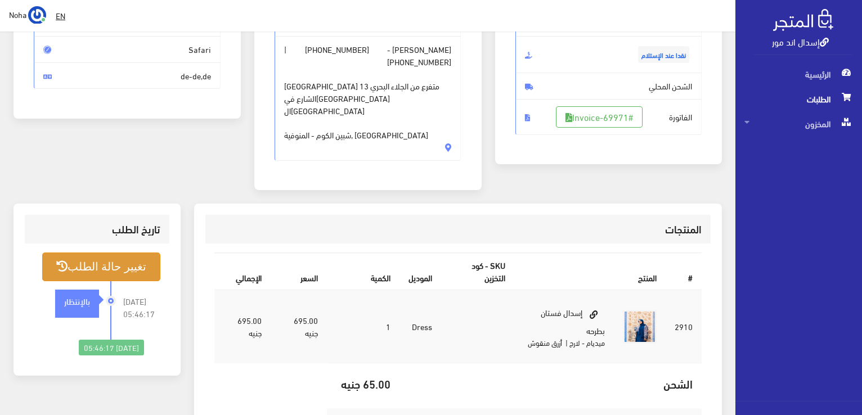
click at [116, 266] on button "تغيير حالة الطلب" at bounding box center [101, 267] width 118 height 29
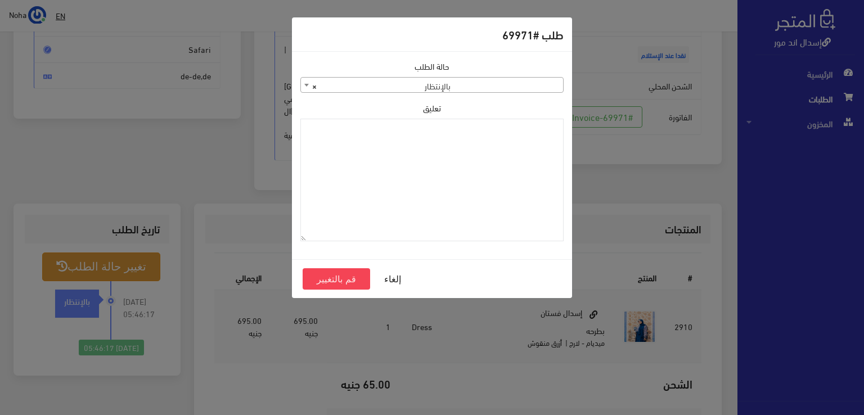
click at [335, 80] on span "× بالإنتظار" at bounding box center [432, 86] width 262 height 16
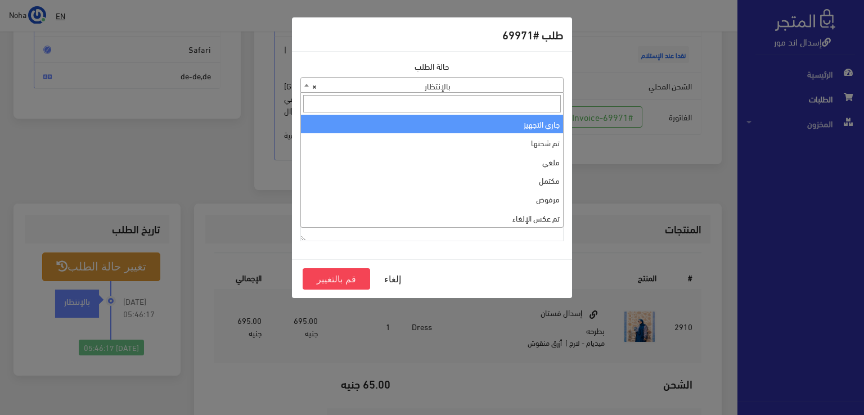
drag, startPoint x: 359, startPoint y: 124, endPoint x: 362, endPoint y: 130, distance: 6.3
select select "1"
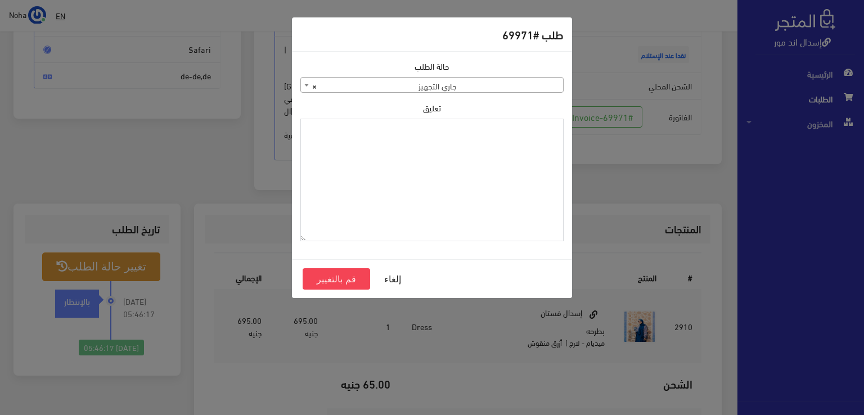
paste textarea "1112491"
type textarea "1112491"
click at [340, 283] on button "قم بالتغيير" at bounding box center [337, 278] width 68 height 21
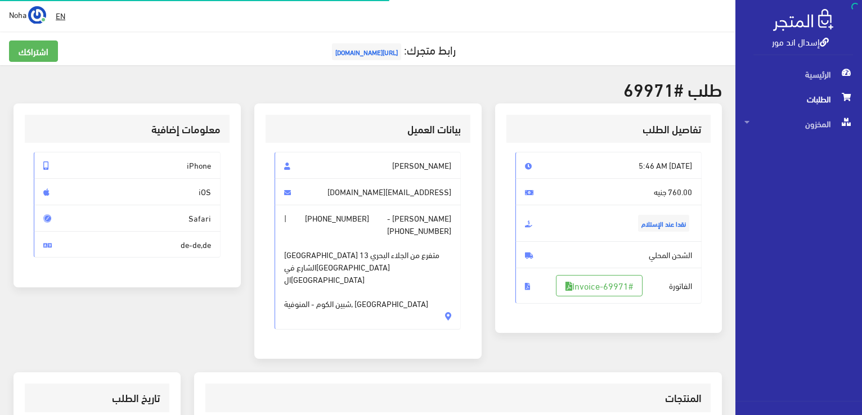
scroll to position [161, 0]
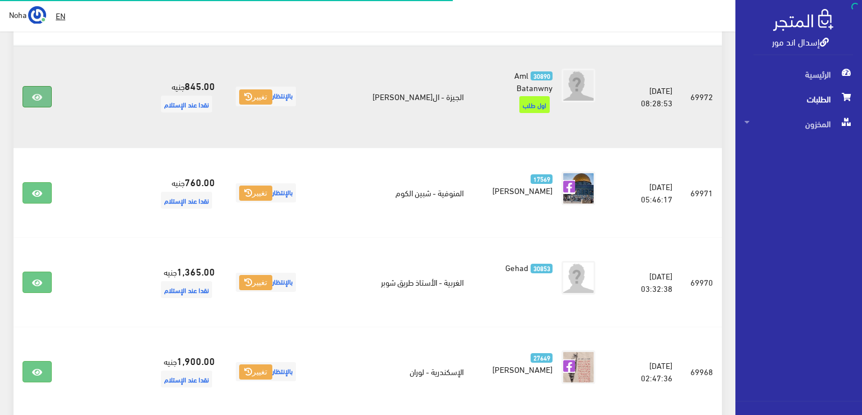
scroll to position [225, 0]
click at [35, 86] on link at bounding box center [37, 96] width 29 height 21
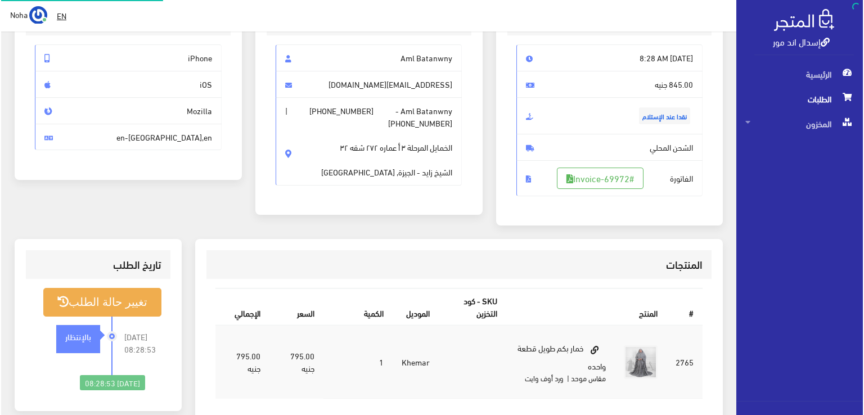
scroll to position [169, 0]
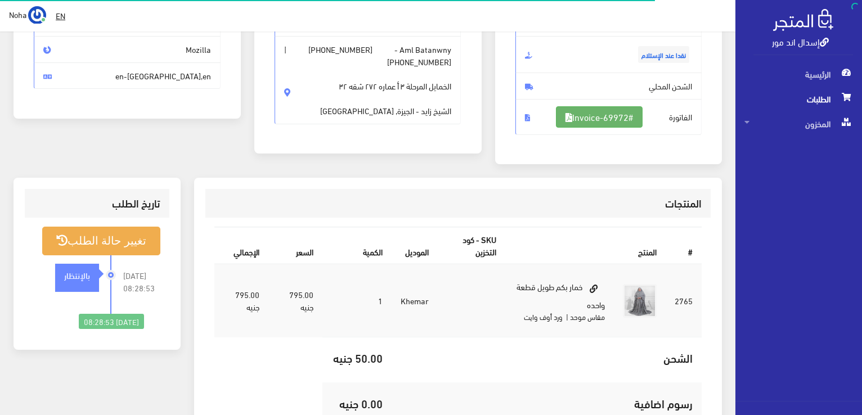
click at [616, 124] on link "#Invoice-69972" at bounding box center [599, 116] width 87 height 21
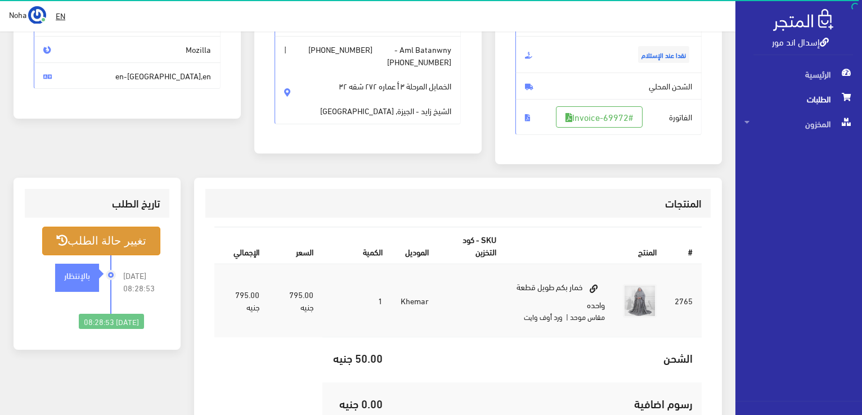
click at [143, 252] on button "تغيير حالة الطلب" at bounding box center [101, 241] width 118 height 29
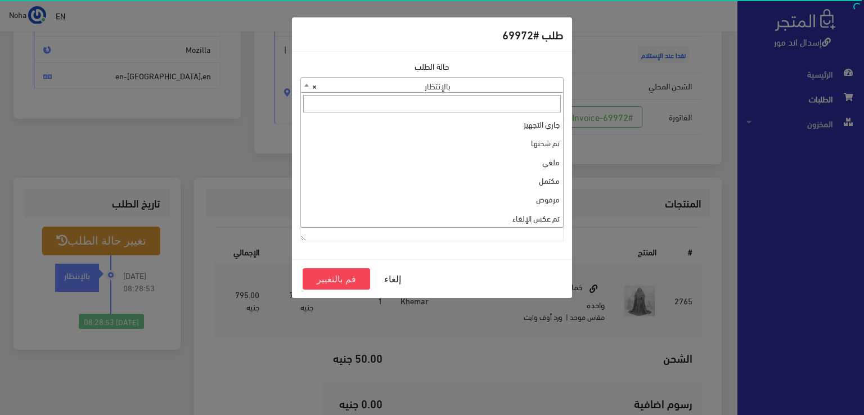
click at [428, 86] on span "× بالإنتظار" at bounding box center [432, 86] width 262 height 16
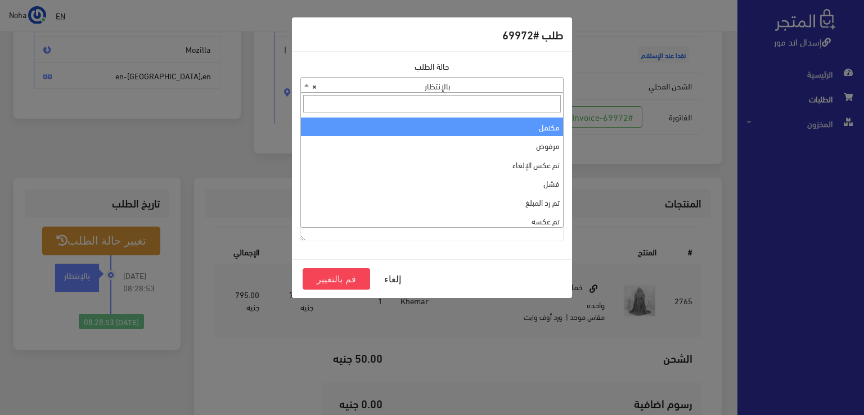
scroll to position [0, 0]
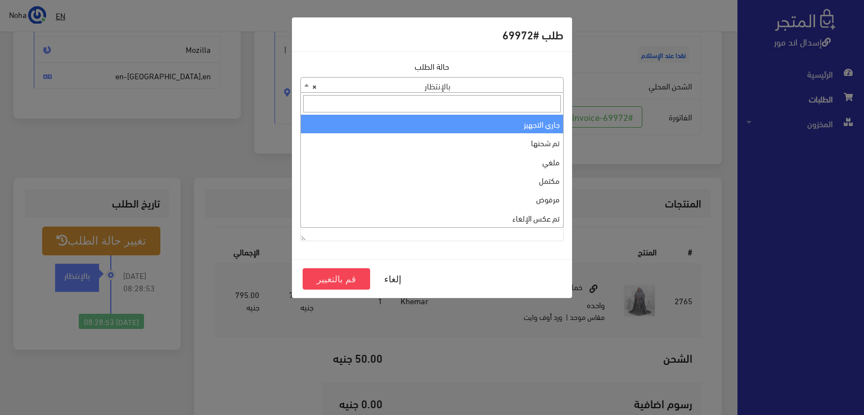
select select "1"
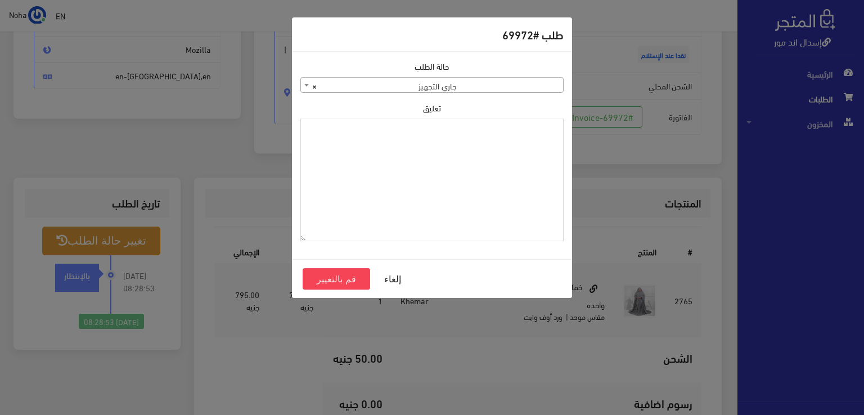
paste textarea "1112491"
type textarea "1112491"
click at [354, 277] on button "قم بالتغيير" at bounding box center [337, 278] width 68 height 21
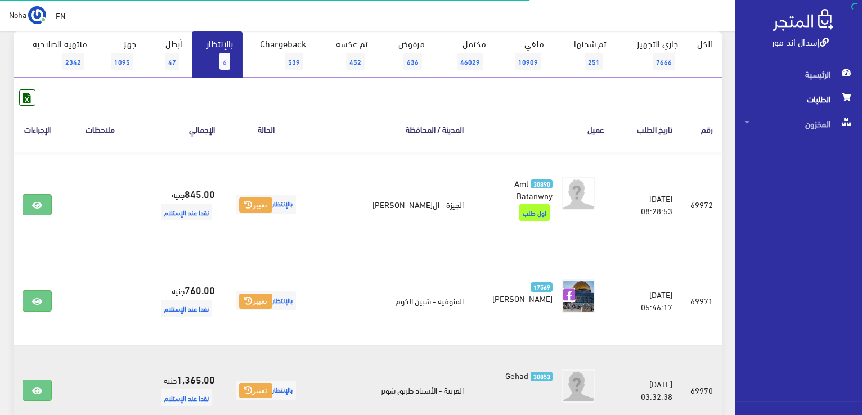
scroll to position [113, 0]
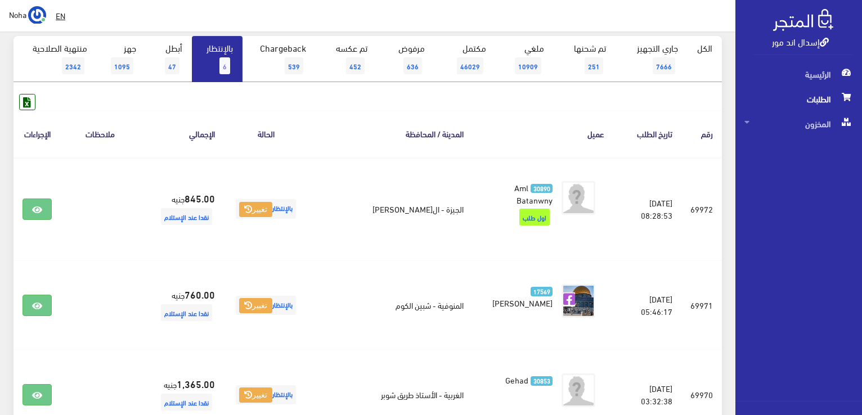
click at [235, 56] on link "بالإنتظار 6" at bounding box center [217, 59] width 51 height 46
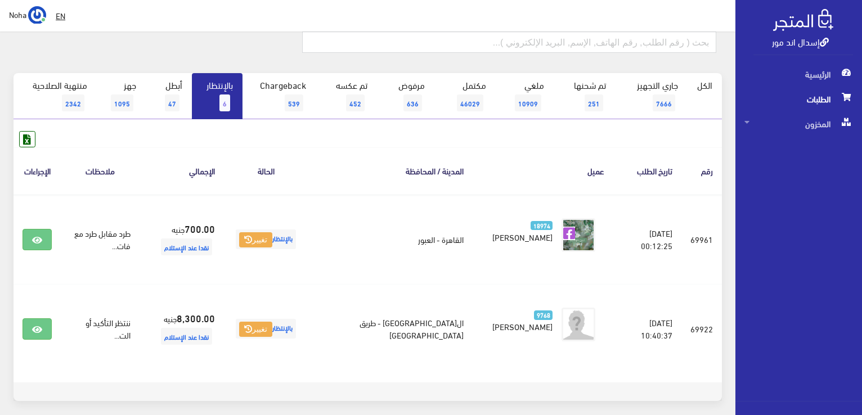
scroll to position [11, 0]
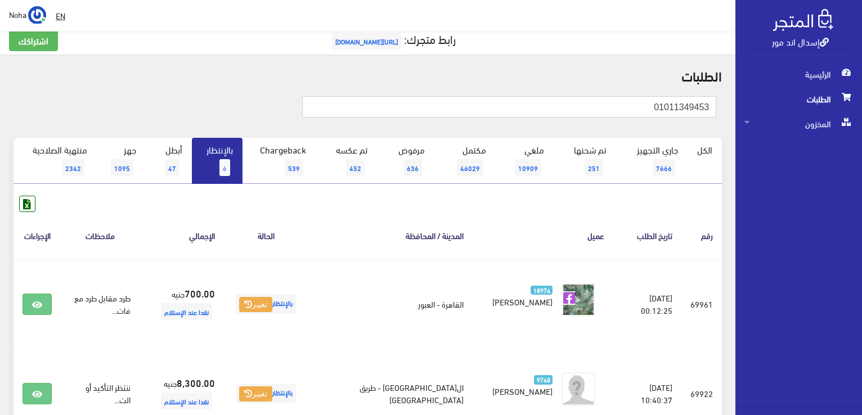
type input "01011349453"
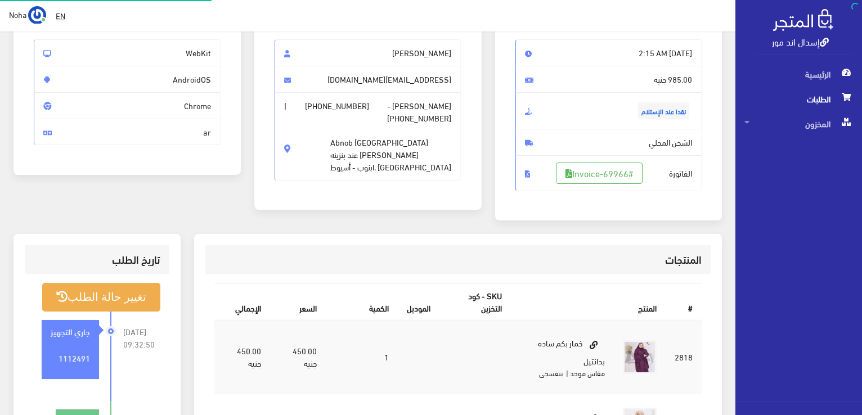
scroll to position [113, 0]
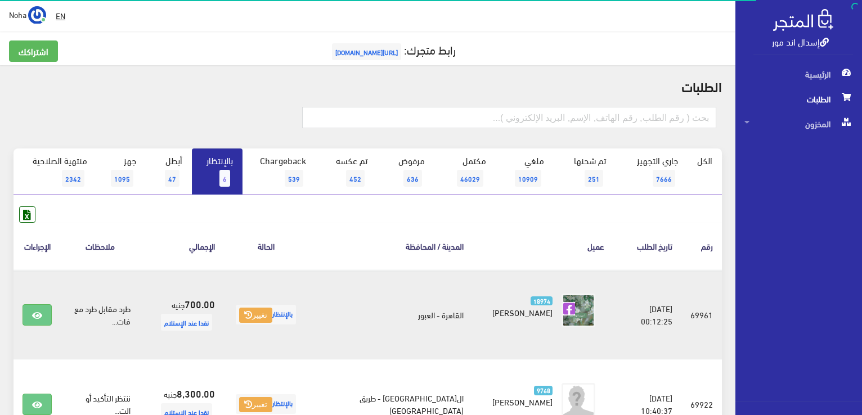
scroll to position [123, 0]
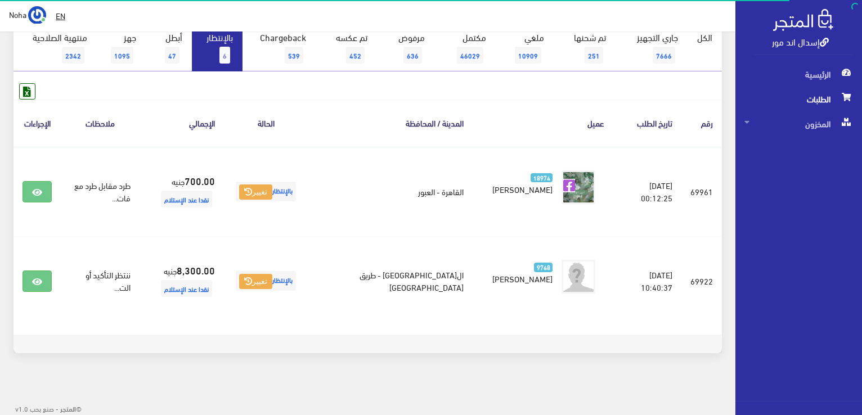
click at [223, 55] on span "6" at bounding box center [224, 55] width 11 height 17
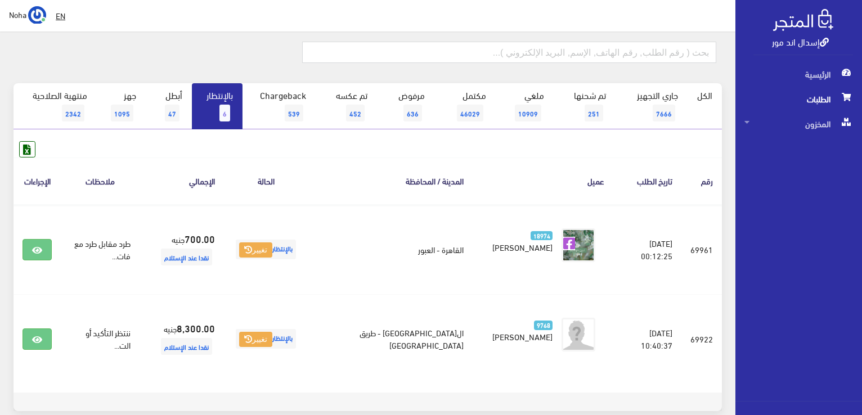
scroll to position [113, 0]
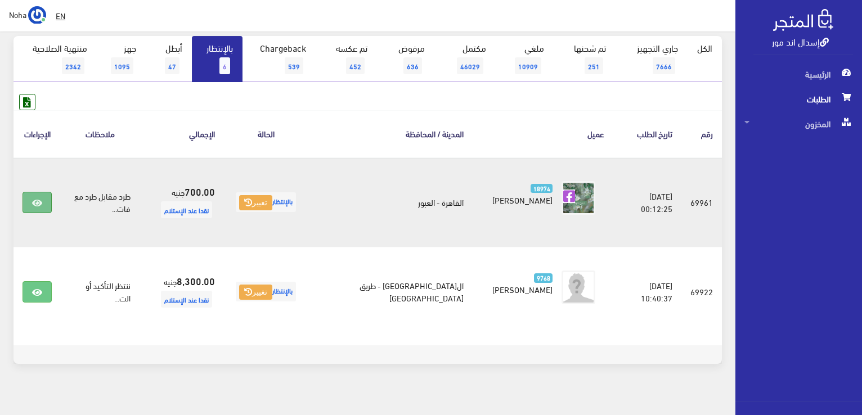
click at [38, 204] on icon at bounding box center [37, 203] width 10 height 9
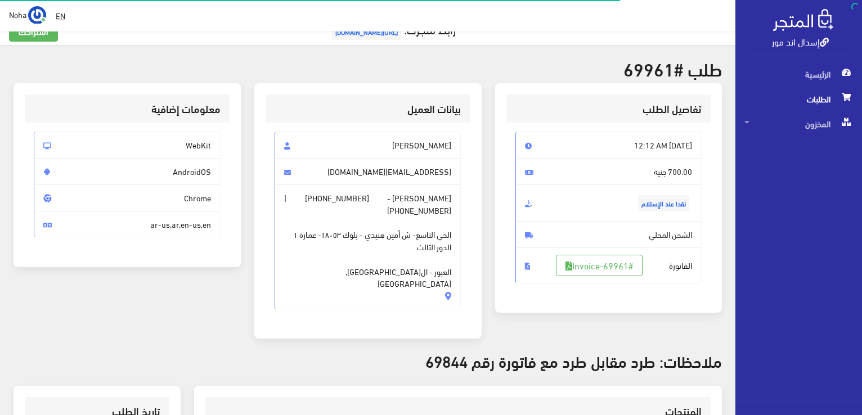
scroll to position [56, 0]
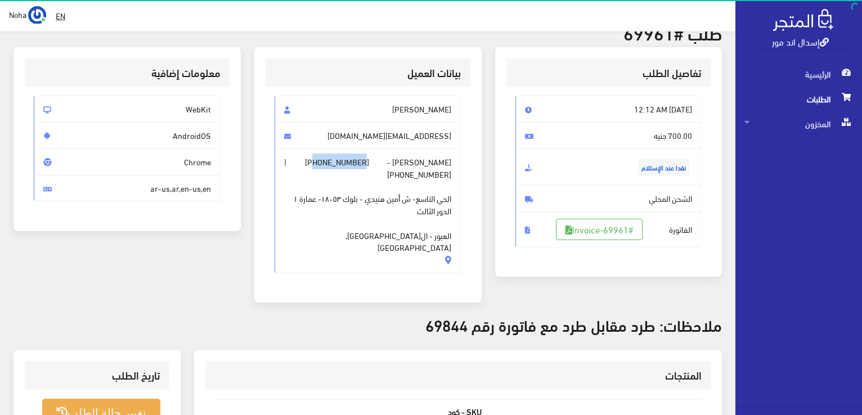
drag, startPoint x: 344, startPoint y: 162, endPoint x: 298, endPoint y: 156, distance: 47.1
click at [305, 156] on span "+201011349453" at bounding box center [337, 162] width 64 height 12
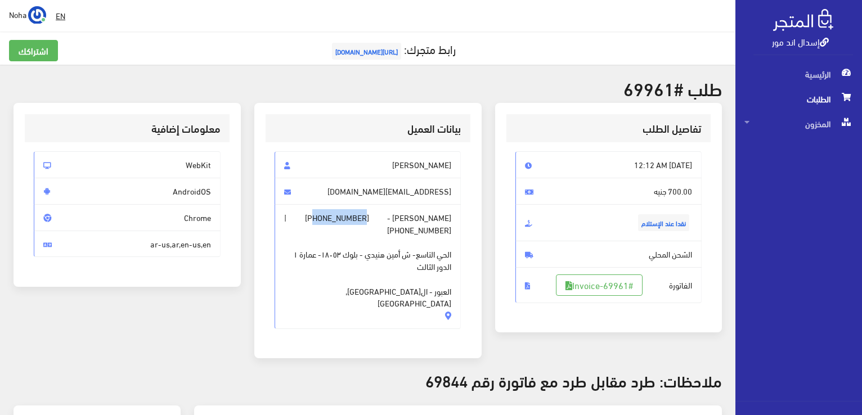
scroll to position [0, 0]
drag, startPoint x: 673, startPoint y: 84, endPoint x: 623, endPoint y: 75, distance: 50.4
click at [623, 75] on div "اشتراكك رابط متجرك: https://www.esdalandmore.com طلب #69961 تفاصيل الطلب #" at bounding box center [367, 392] width 735 height 784
click at [623, 75] on div "اشتراكك رابط متجرك: https://www.esdalandmore.com" at bounding box center [367, 58] width 731 height 34
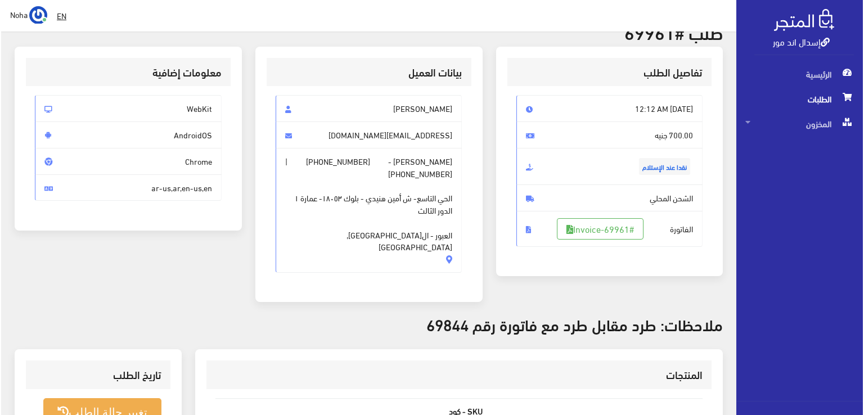
scroll to position [169, 0]
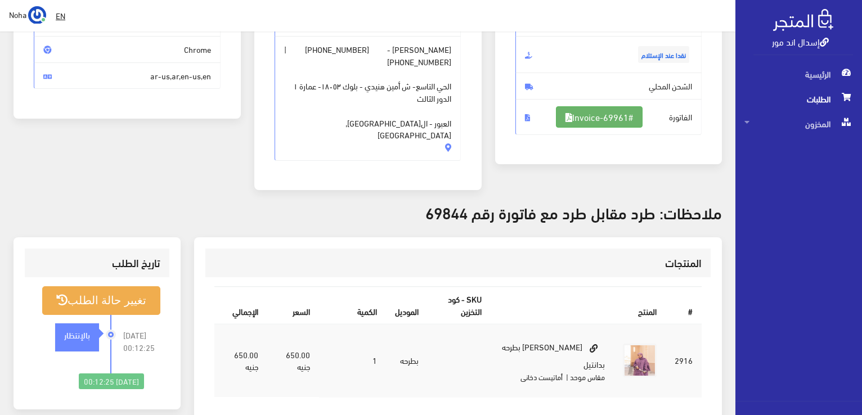
click at [581, 116] on link "#Invoice-69961" at bounding box center [599, 116] width 87 height 21
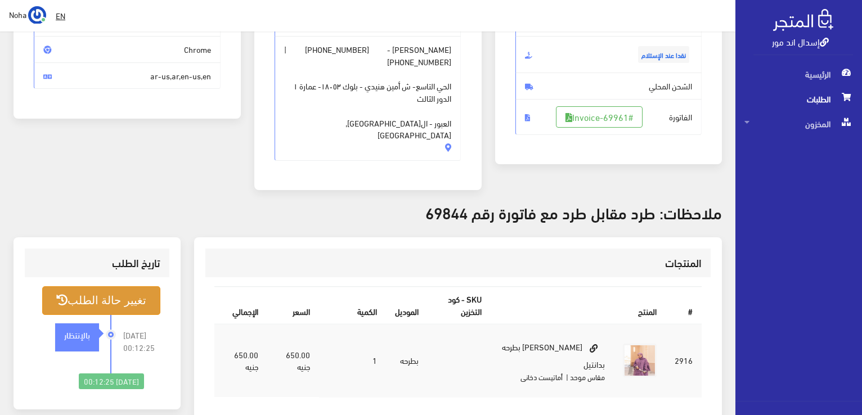
click at [119, 286] on button "تغيير حالة الطلب" at bounding box center [101, 300] width 118 height 29
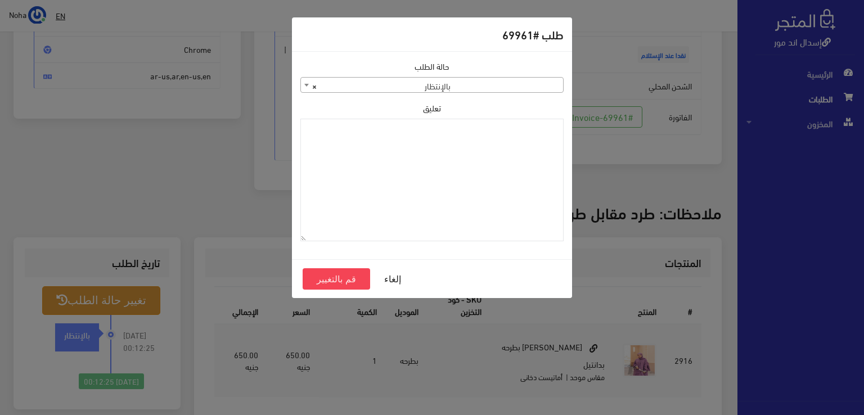
click at [504, 82] on span "× بالإنتظار" at bounding box center [432, 86] width 262 height 16
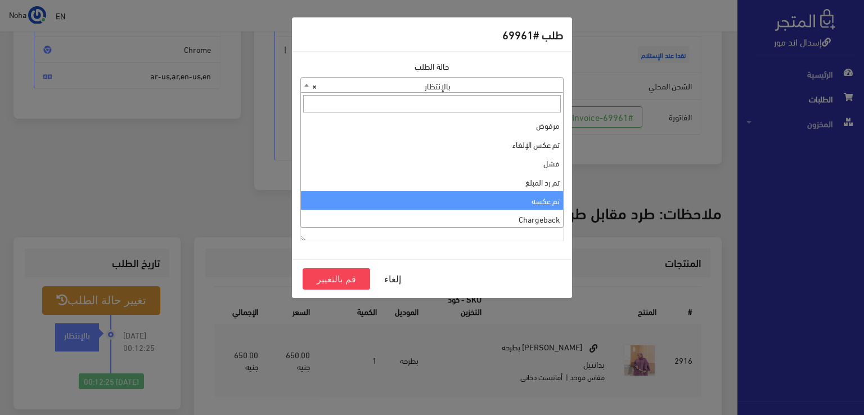
scroll to position [0, 0]
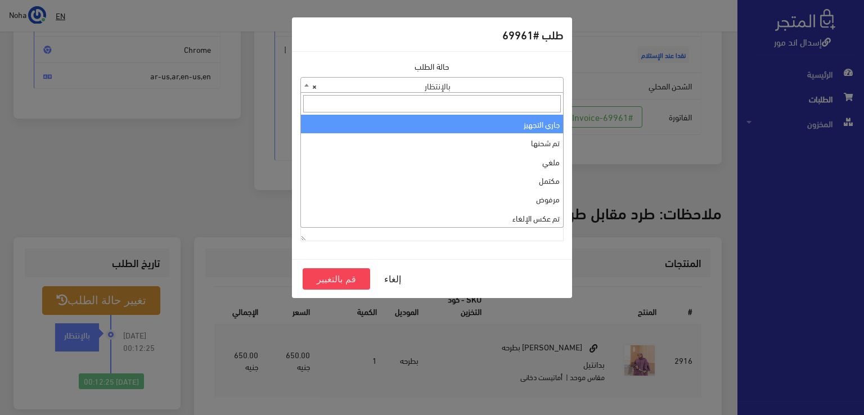
select select "1"
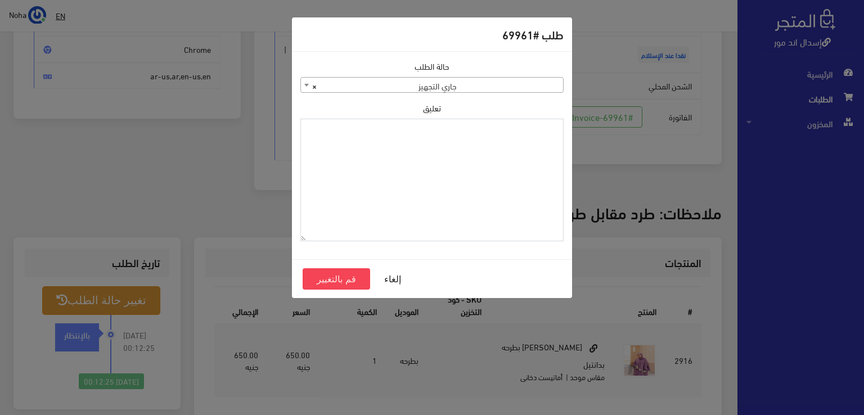
paste textarea "1112491"
type textarea "1112491"
click at [353, 277] on button "قم بالتغيير" at bounding box center [337, 278] width 68 height 21
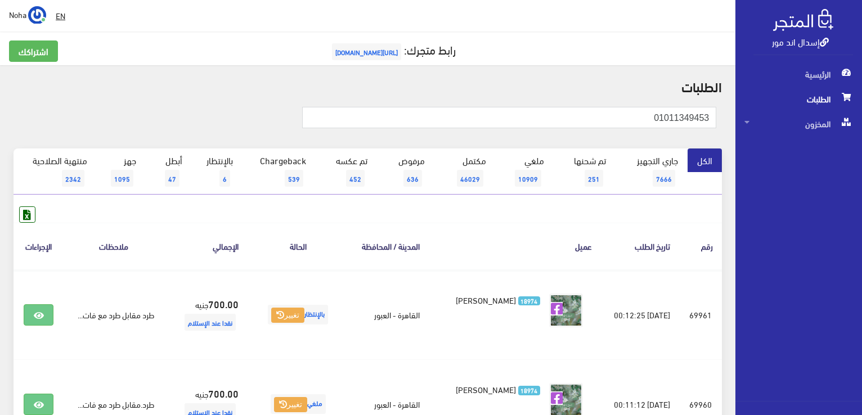
click at [206, 127] on div at bounding box center [130, 122] width 237 height 30
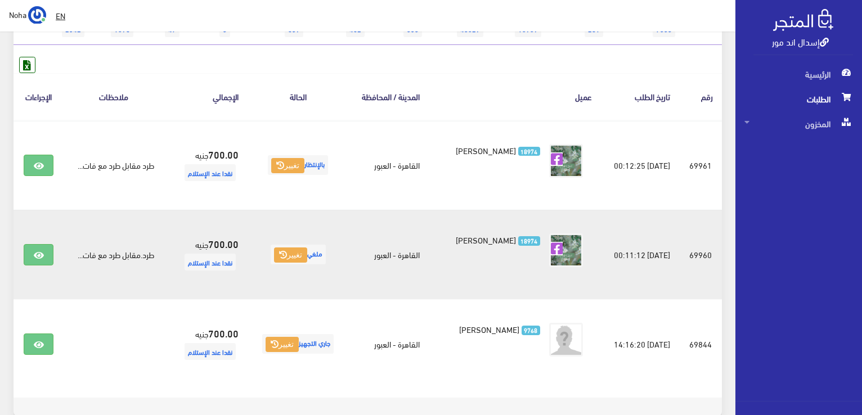
scroll to position [169, 0]
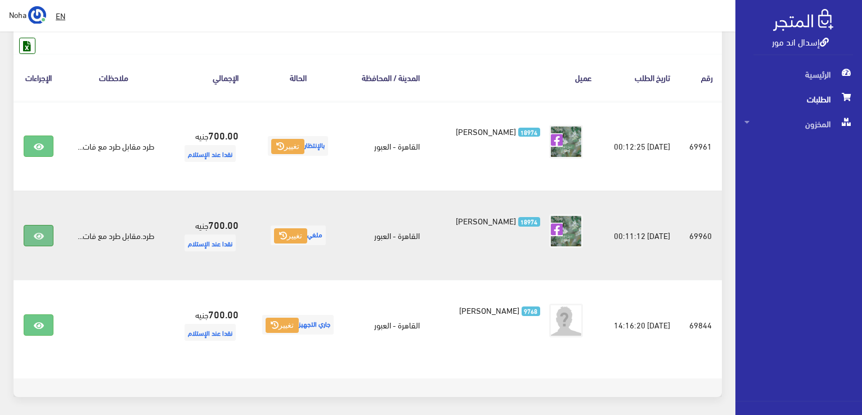
click at [46, 231] on link at bounding box center [38, 235] width 29 height 21
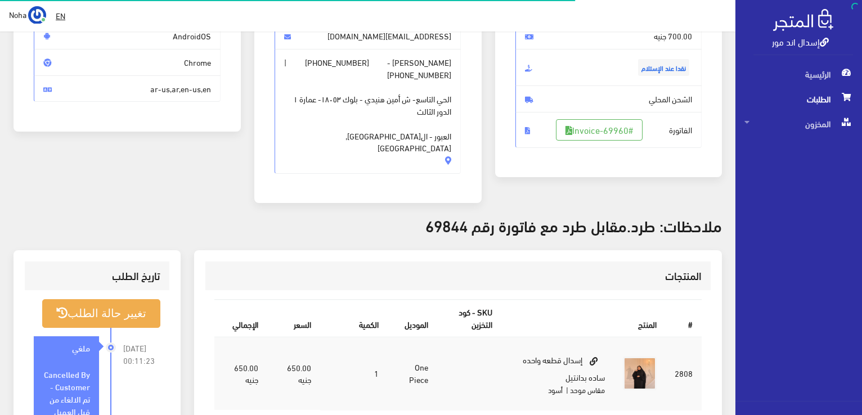
scroll to position [225, 0]
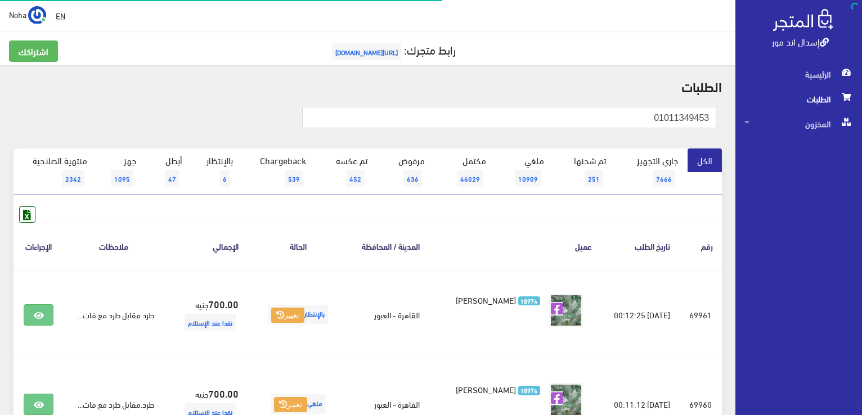
scroll to position [169, 0]
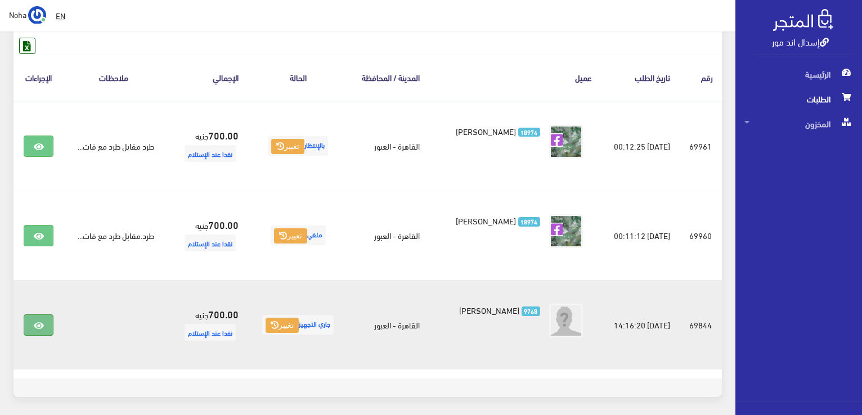
click at [43, 320] on link at bounding box center [38, 324] width 29 height 21
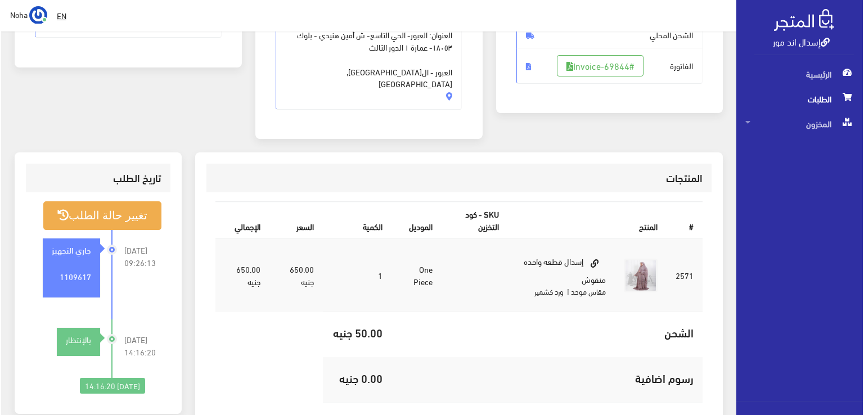
scroll to position [225, 0]
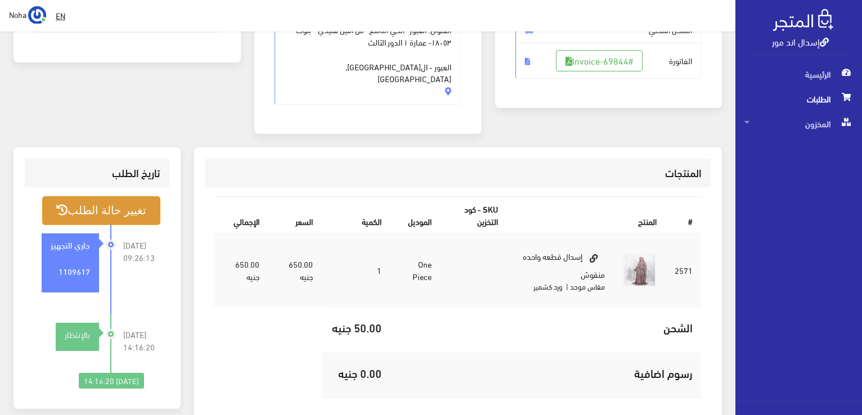
click at [134, 196] on button "تغيير حالة الطلب" at bounding box center [101, 210] width 118 height 29
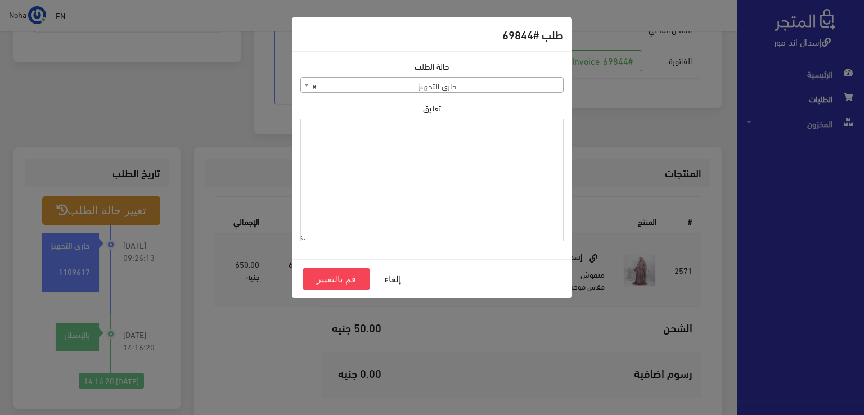
click at [451, 182] on textarea "تعليق" at bounding box center [431, 180] width 263 height 123
type textarea "i"
type textarea "هتبدل الموديل فى [GEOGRAPHIC_DATA] 69961"
click at [350, 282] on button "قم بالتغيير" at bounding box center [337, 278] width 68 height 21
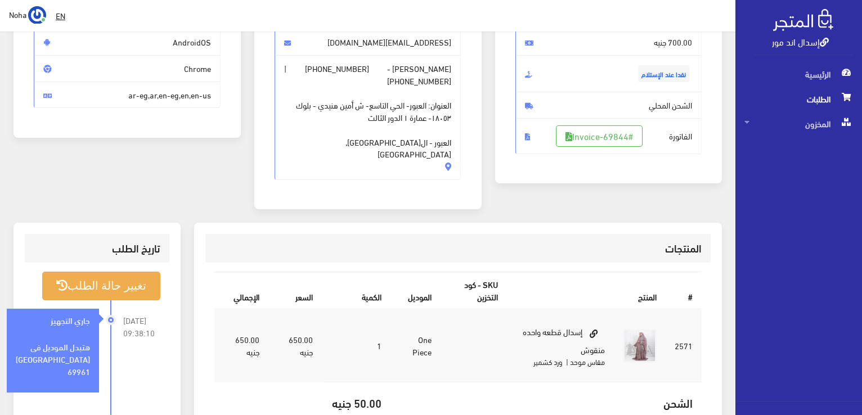
scroll to position [281, 0]
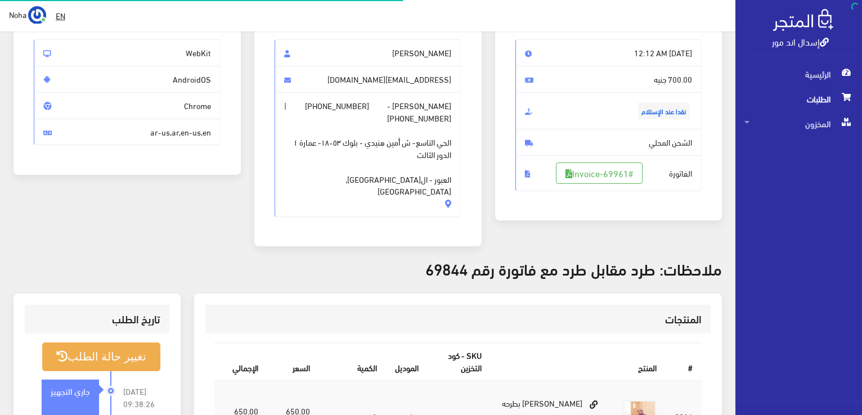
scroll to position [113, 0]
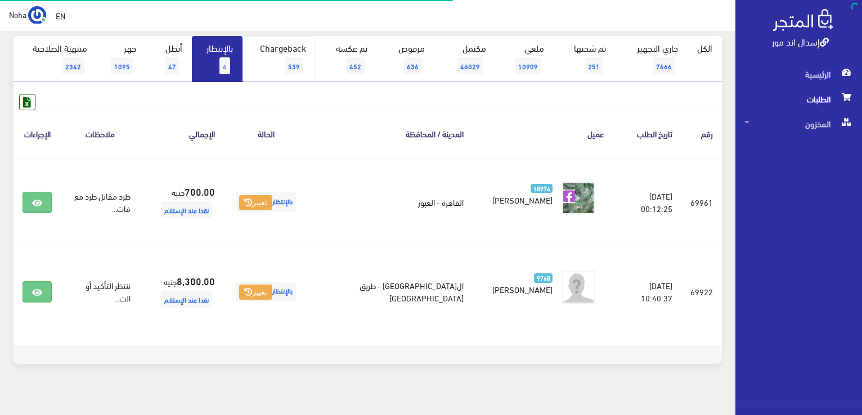
scroll to position [113, 0]
click at [206, 62] on link "بالإنتظار 6" at bounding box center [217, 59] width 51 height 46
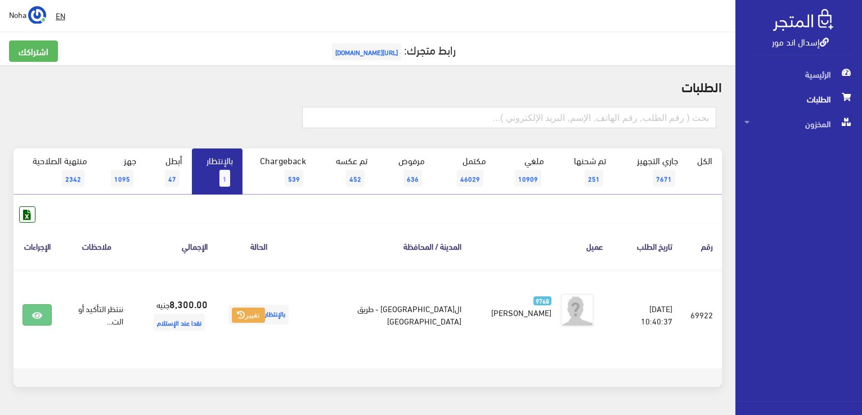
click at [230, 162] on link "بالإنتظار 1" at bounding box center [217, 172] width 51 height 46
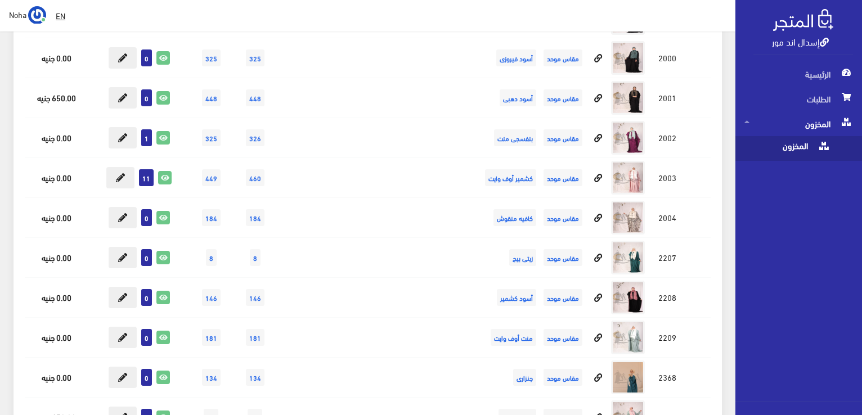
scroll to position [8862, 0]
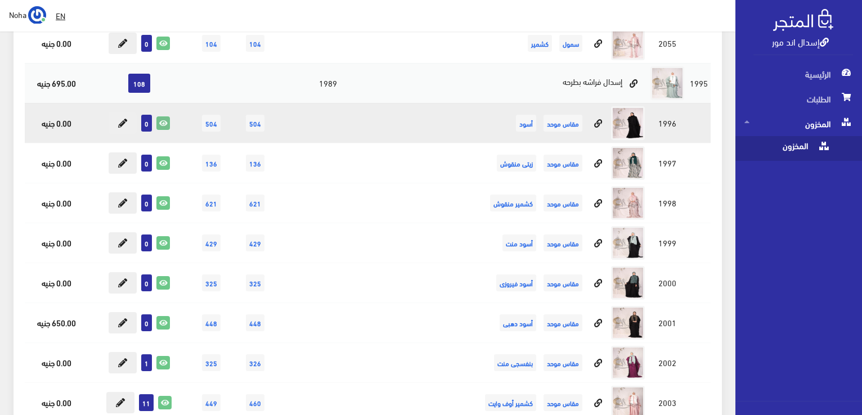
click at [166, 117] on icon at bounding box center [163, 123] width 12 height 12
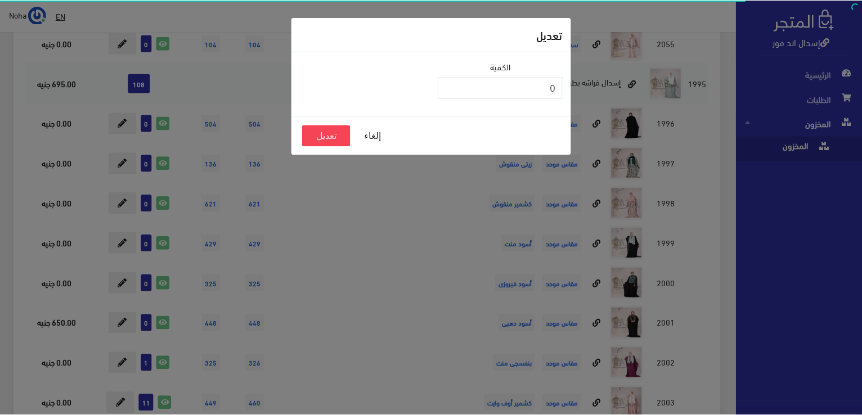
scroll to position [8862, 0]
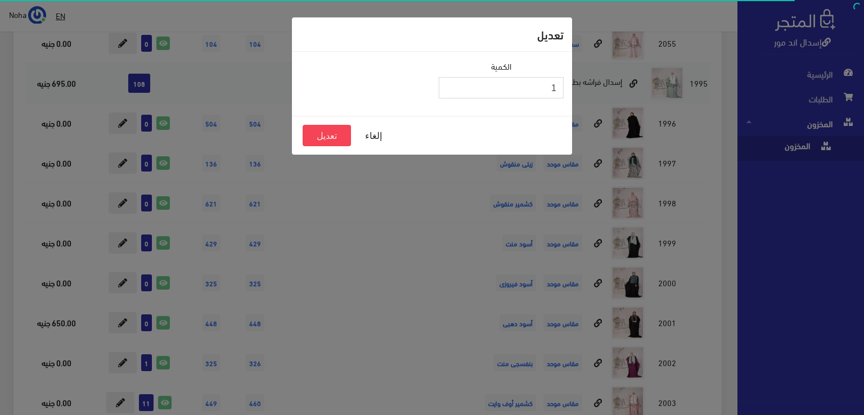
click at [448, 86] on input "1" at bounding box center [501, 87] width 125 height 21
click at [448, 86] on input "2" at bounding box center [501, 87] width 125 height 21
click at [448, 86] on input "3" at bounding box center [501, 87] width 125 height 21
type input "4"
click at [448, 86] on input "4" at bounding box center [501, 87] width 125 height 21
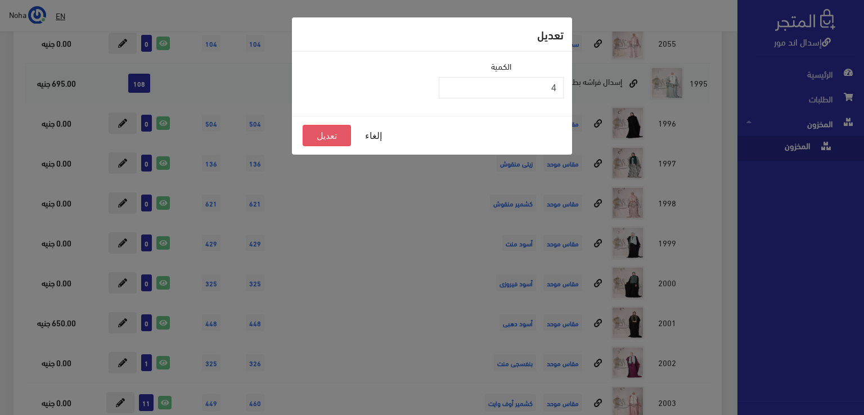
click at [338, 132] on button "تعديل" at bounding box center [327, 135] width 48 height 21
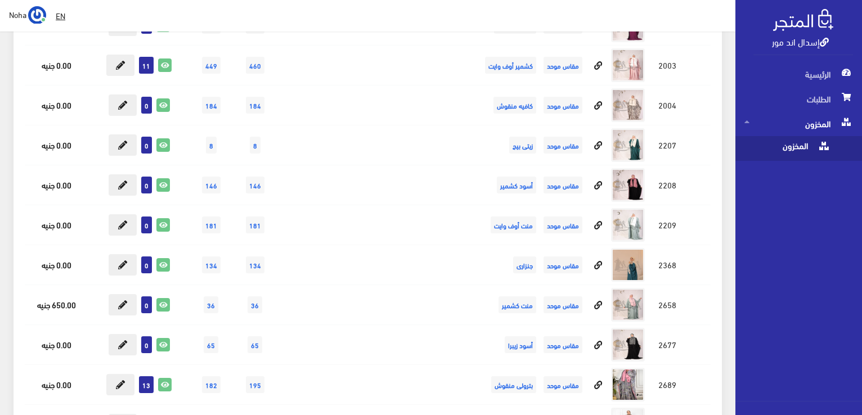
scroll to position [9312, 0]
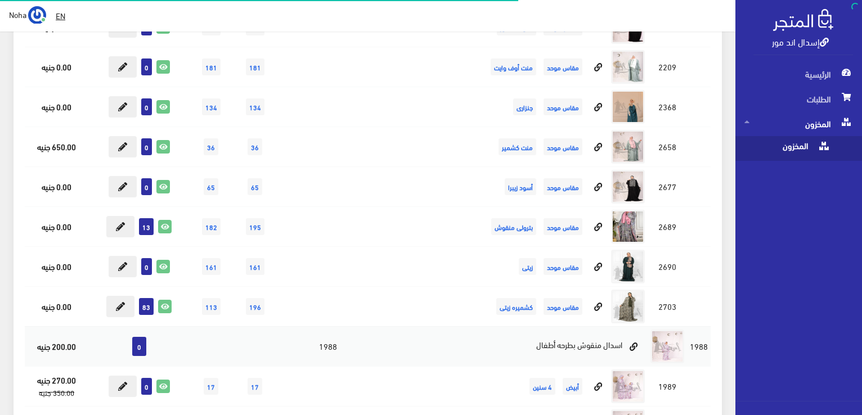
scroll to position [9358, 0]
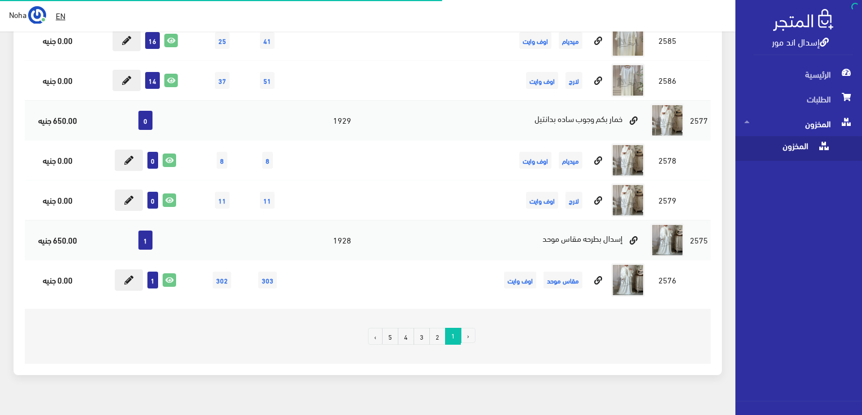
scroll to position [7707, 0]
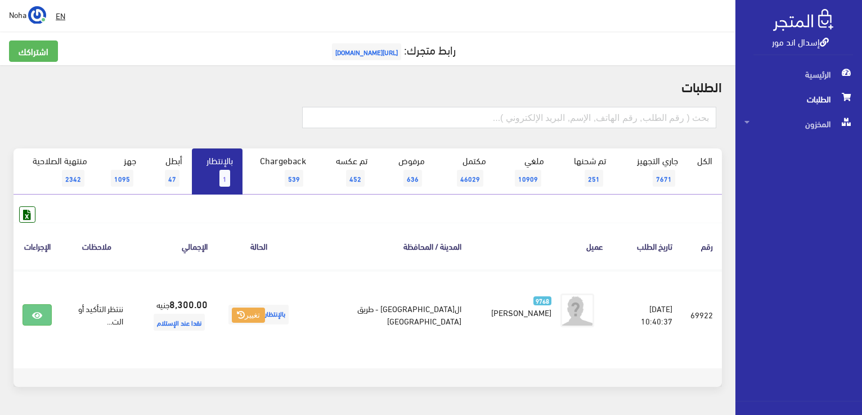
click at [222, 172] on span "1" at bounding box center [224, 178] width 11 height 17
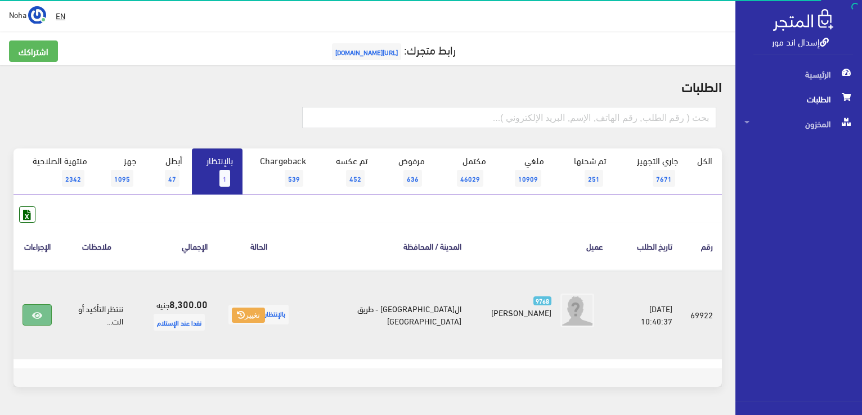
click at [33, 321] on link at bounding box center [37, 314] width 29 height 21
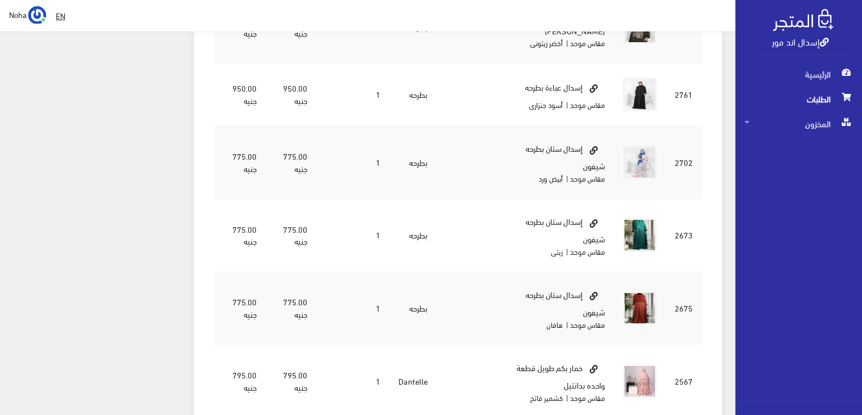
scroll to position [844, 0]
